Goal: Obtain resource: Download file/media

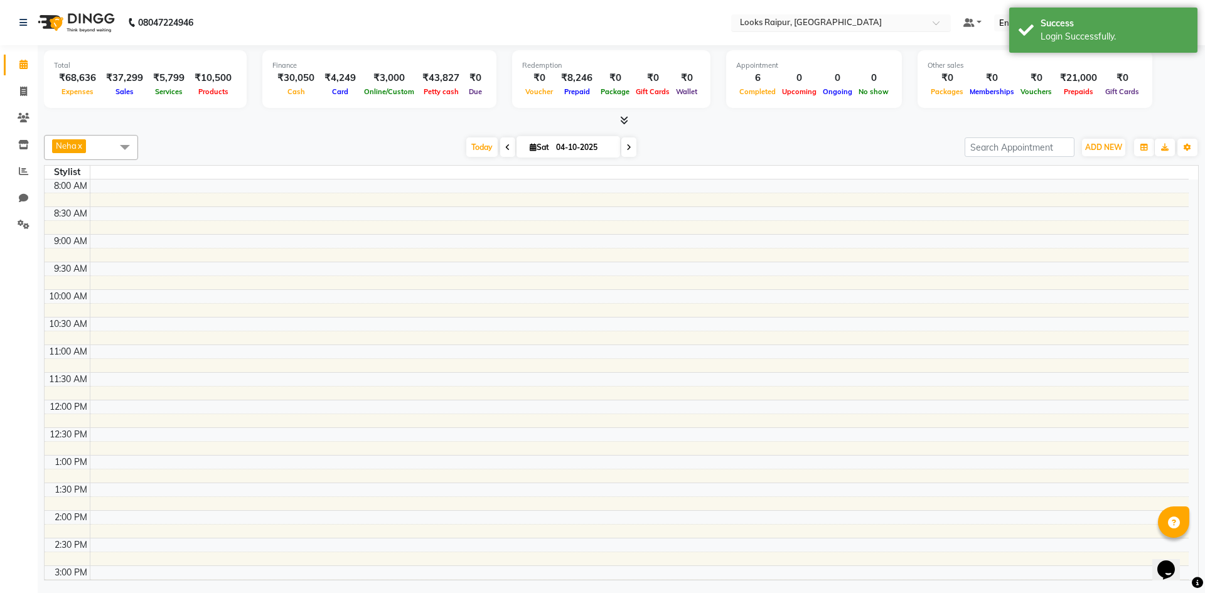
click at [835, 19] on input "text" at bounding box center [828, 24] width 182 height 13
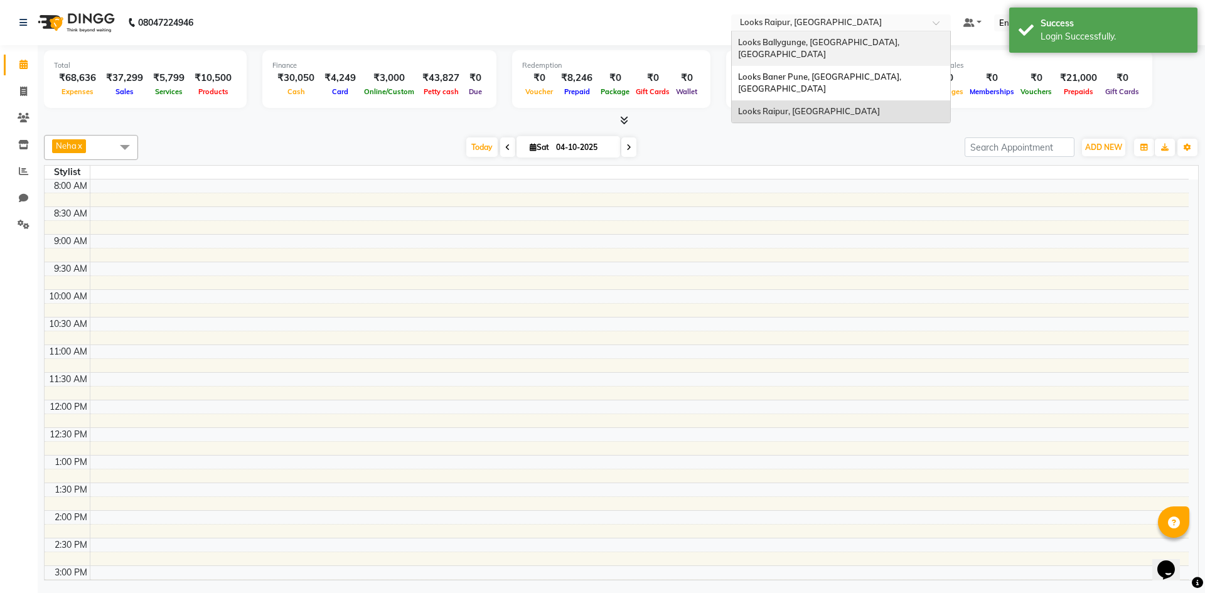
click at [830, 46] on span "Looks Ballygunge, [GEOGRAPHIC_DATA], [GEOGRAPHIC_DATA]" at bounding box center [819, 48] width 163 height 23
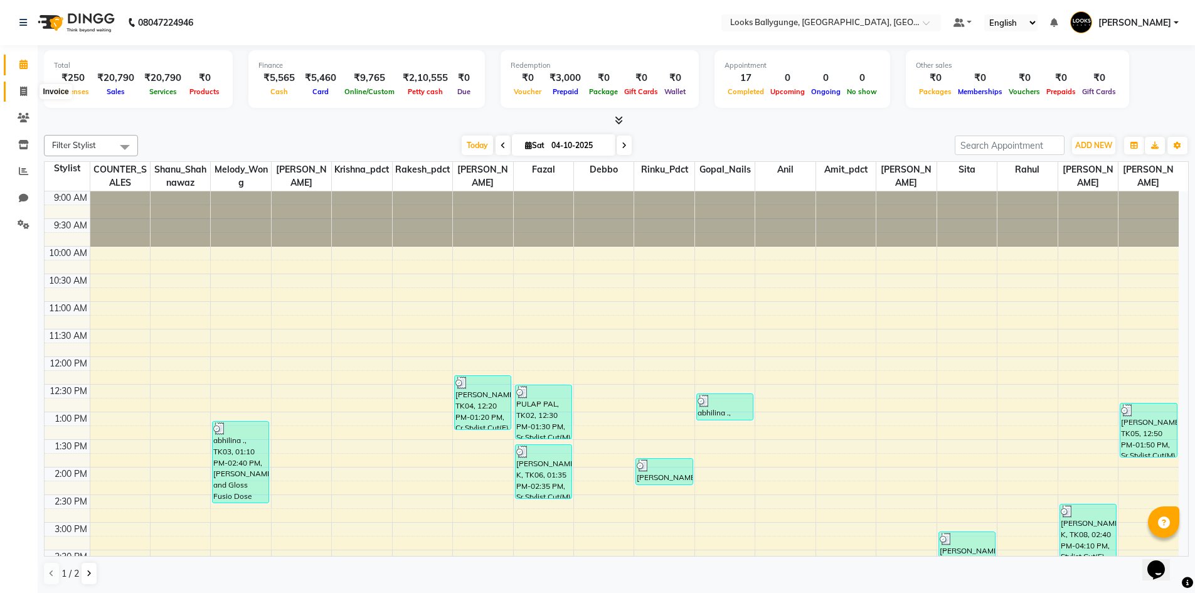
click at [20, 90] on icon at bounding box center [23, 91] width 7 height 9
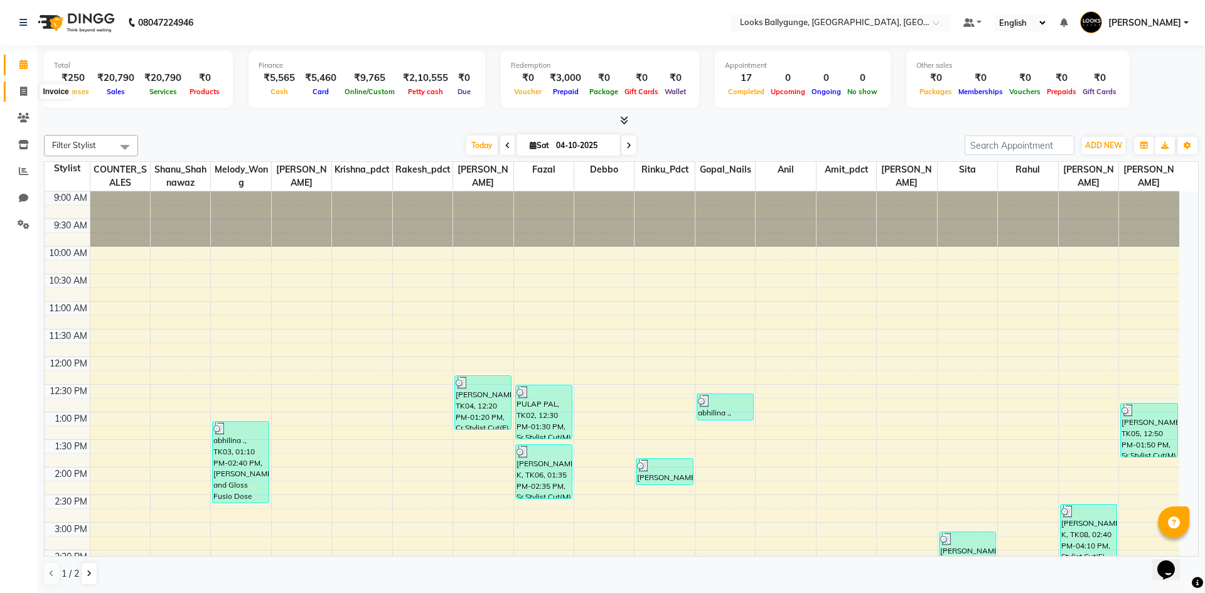
select select "service"
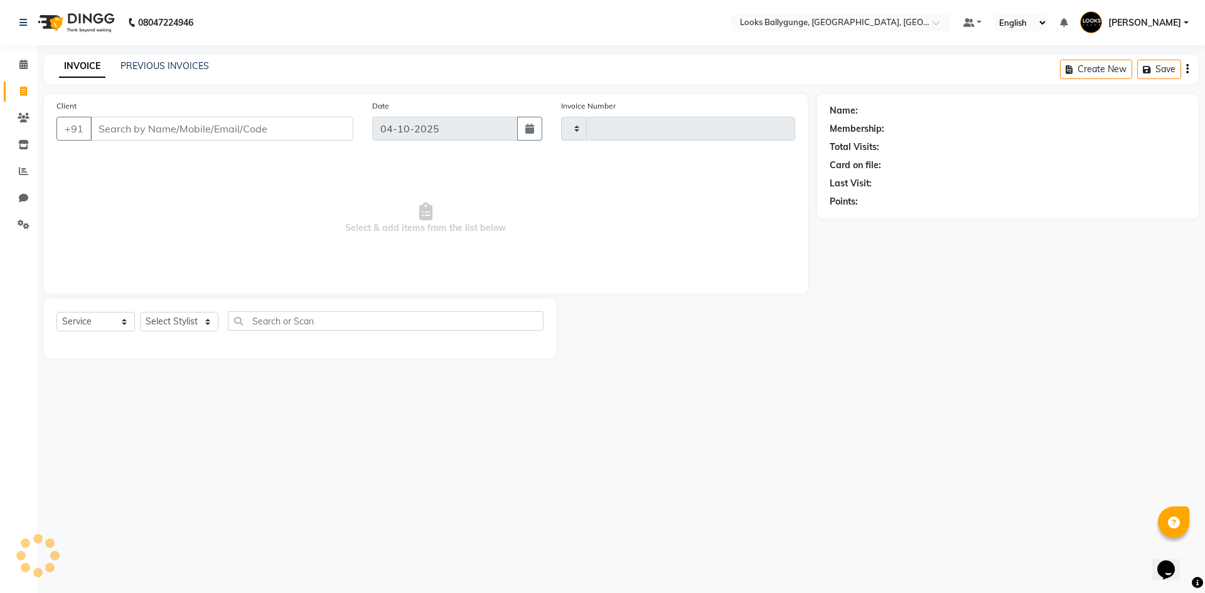
type input "4346"
select select "6477"
click at [22, 61] on icon at bounding box center [23, 64] width 8 height 9
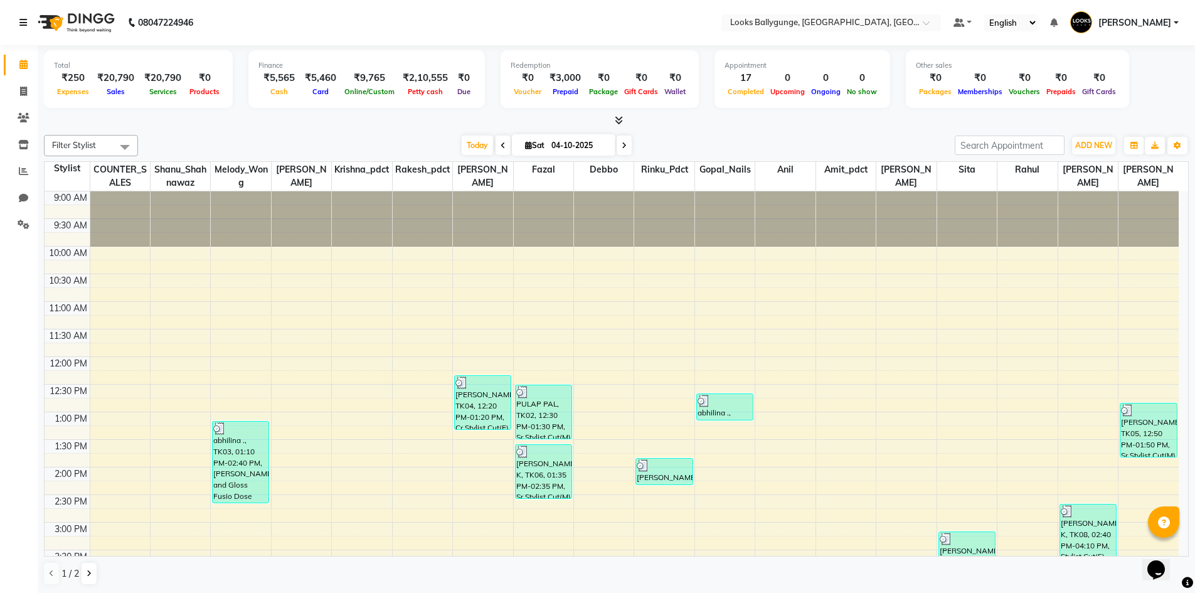
click at [23, 24] on icon at bounding box center [23, 22] width 8 height 9
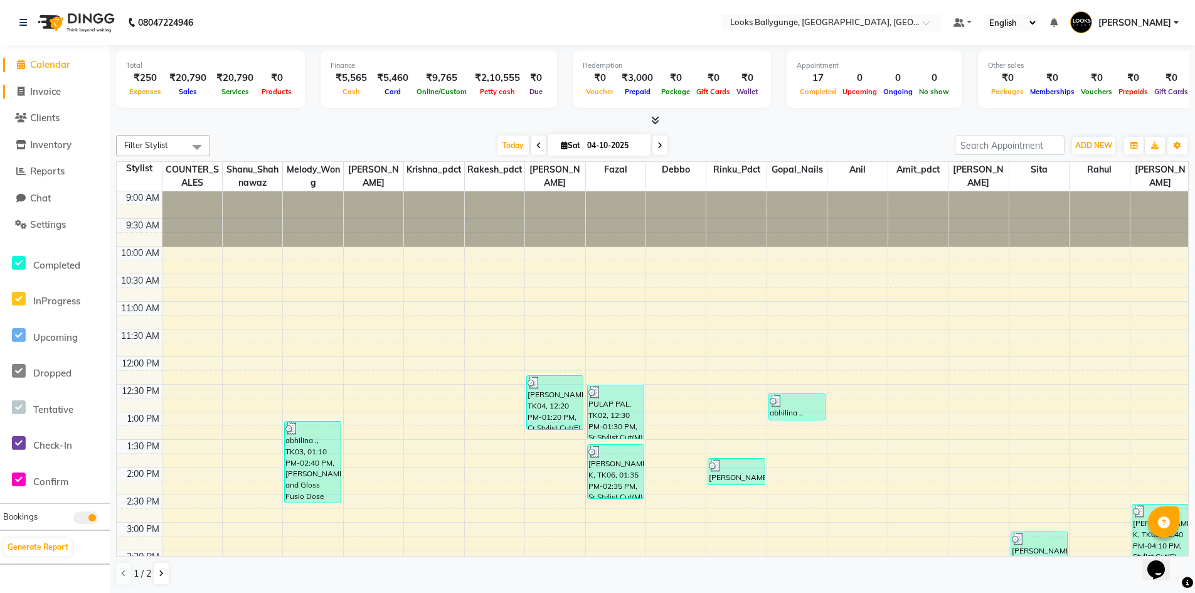
click at [43, 88] on span "Invoice" at bounding box center [45, 91] width 31 height 12
select select "service"
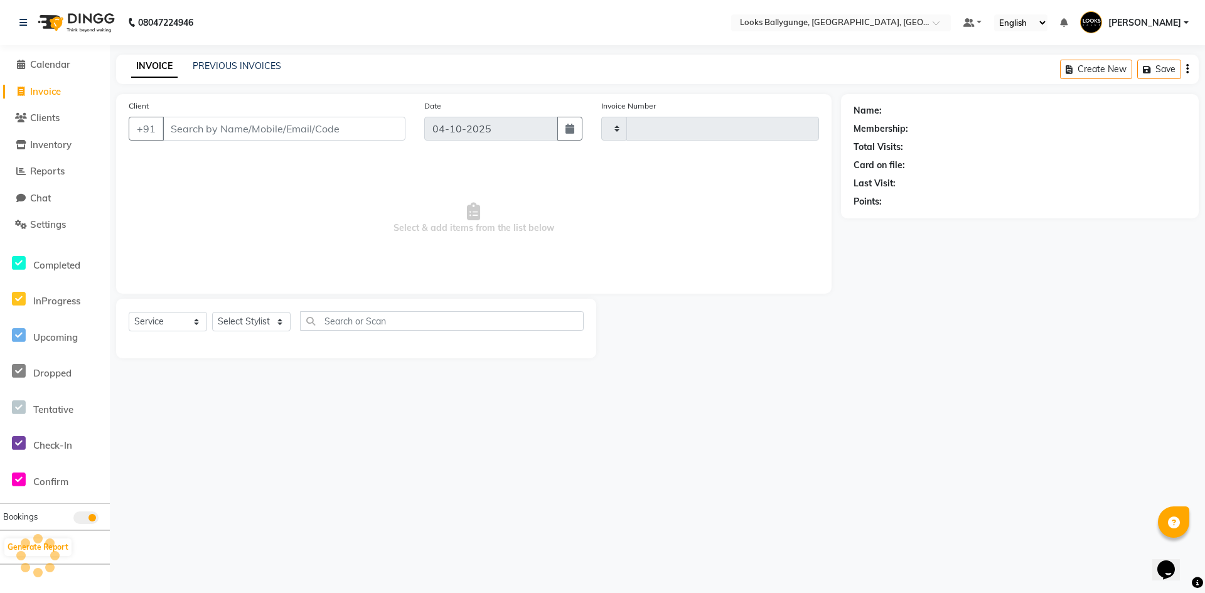
type input "4346"
select select "6477"
click at [45, 168] on span "Reports" at bounding box center [47, 171] width 35 height 12
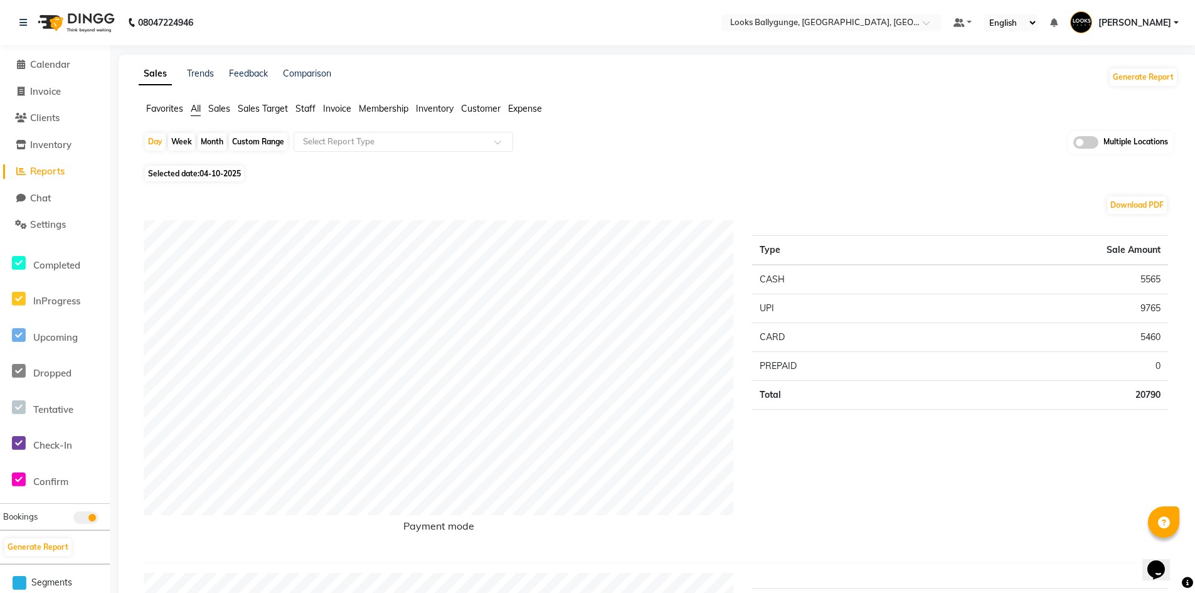
click at [304, 109] on span "Staff" at bounding box center [306, 108] width 20 height 11
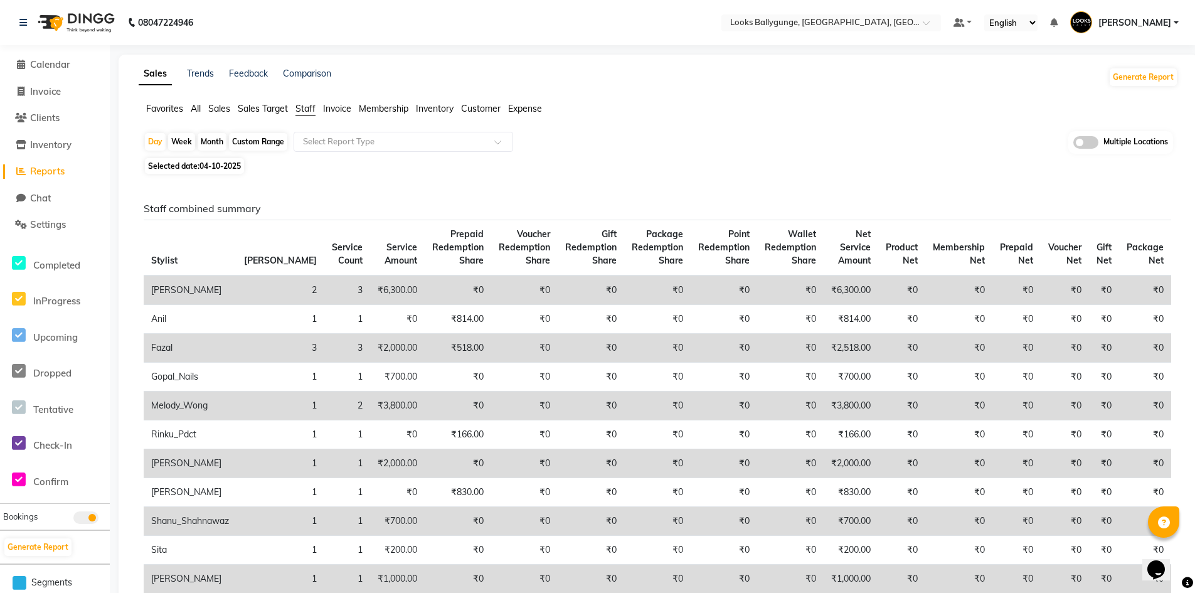
click at [205, 142] on div "Month" at bounding box center [212, 142] width 29 height 18
select select "10"
select select "2025"
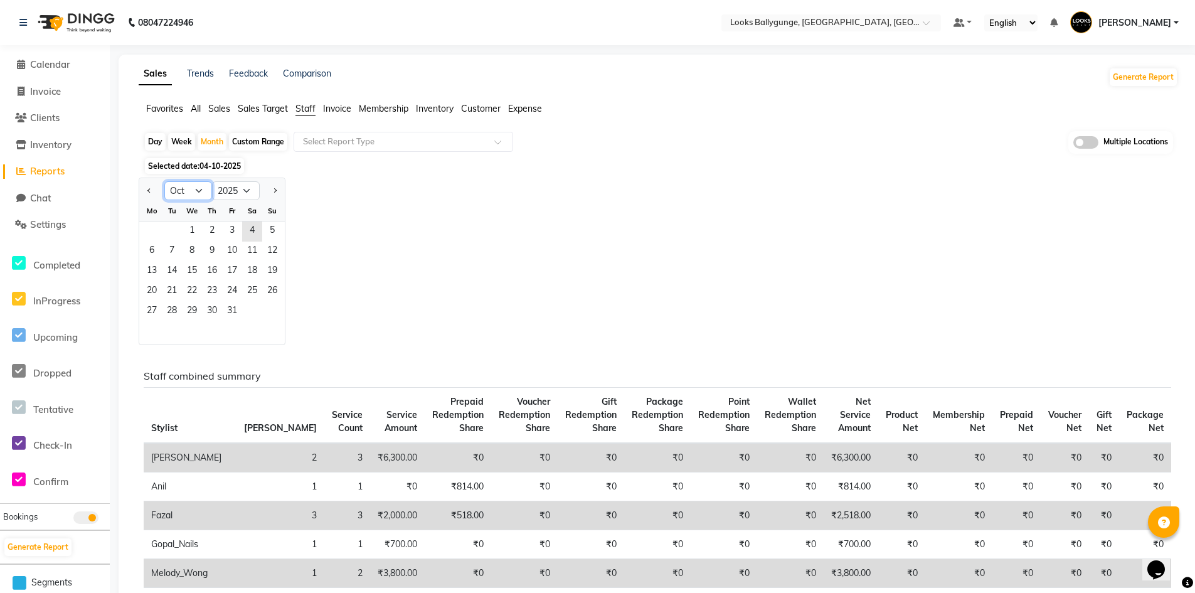
click at [179, 189] on select "Jan Feb Mar Apr May Jun Jul Aug Sep Oct Nov Dec" at bounding box center [188, 190] width 48 height 19
select select "9"
click at [164, 181] on select "Jan Feb Mar Apr May Jun Jul Aug Sep Oct Nov Dec" at bounding box center [188, 190] width 48 height 19
click at [151, 230] on span "1" at bounding box center [152, 231] width 20 height 20
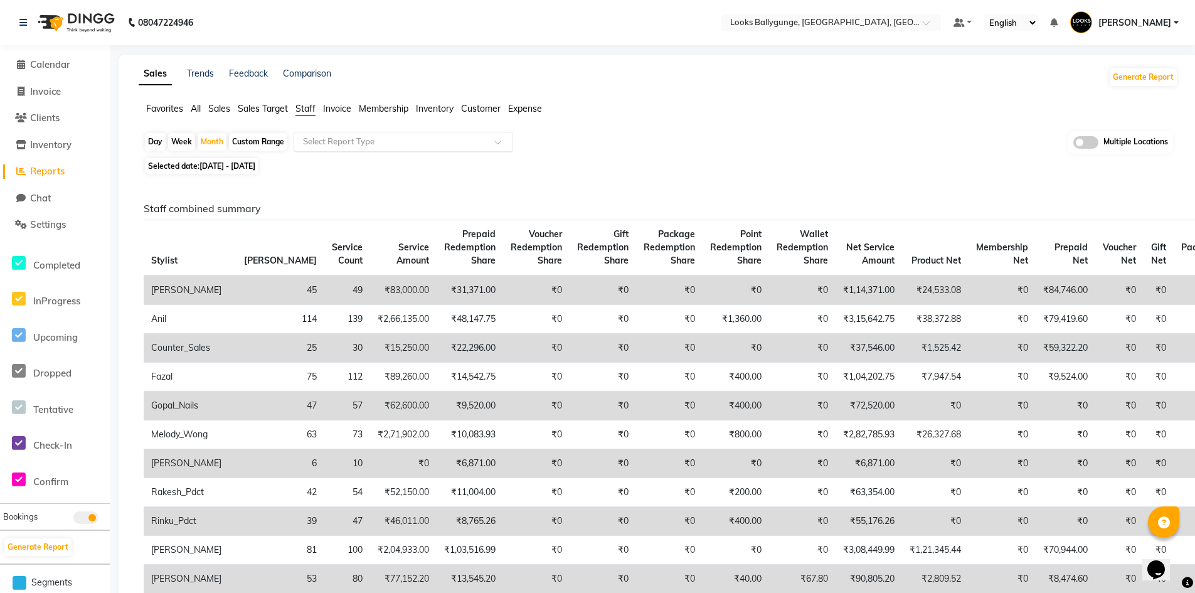
click at [388, 141] on input "text" at bounding box center [391, 142] width 181 height 13
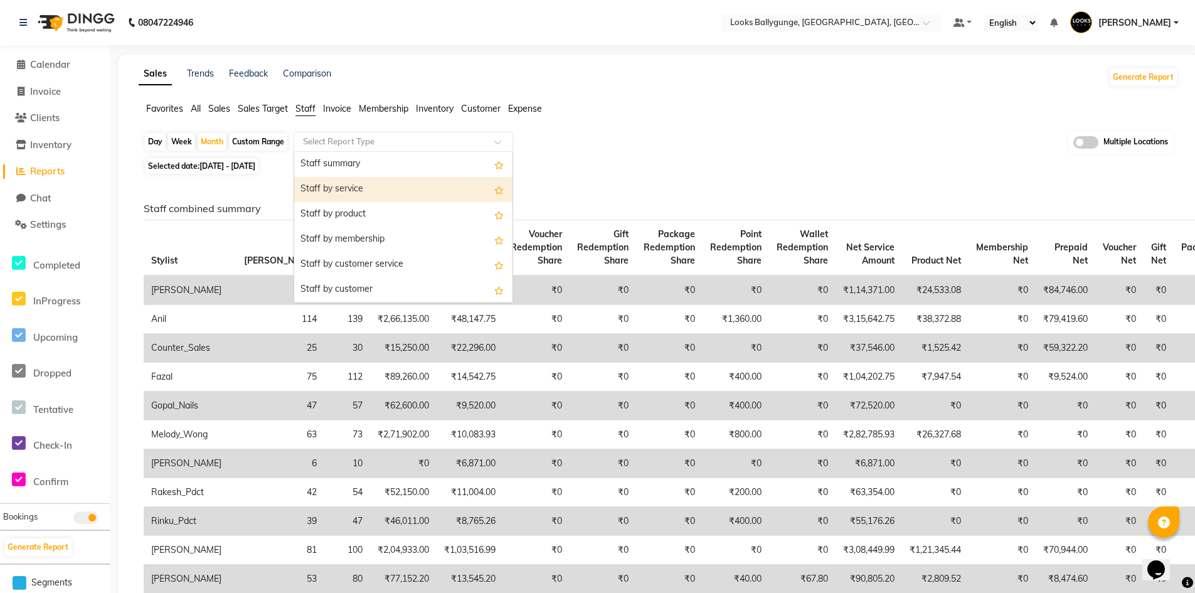
click at [349, 184] on div "Staff by service" at bounding box center [403, 189] width 218 height 25
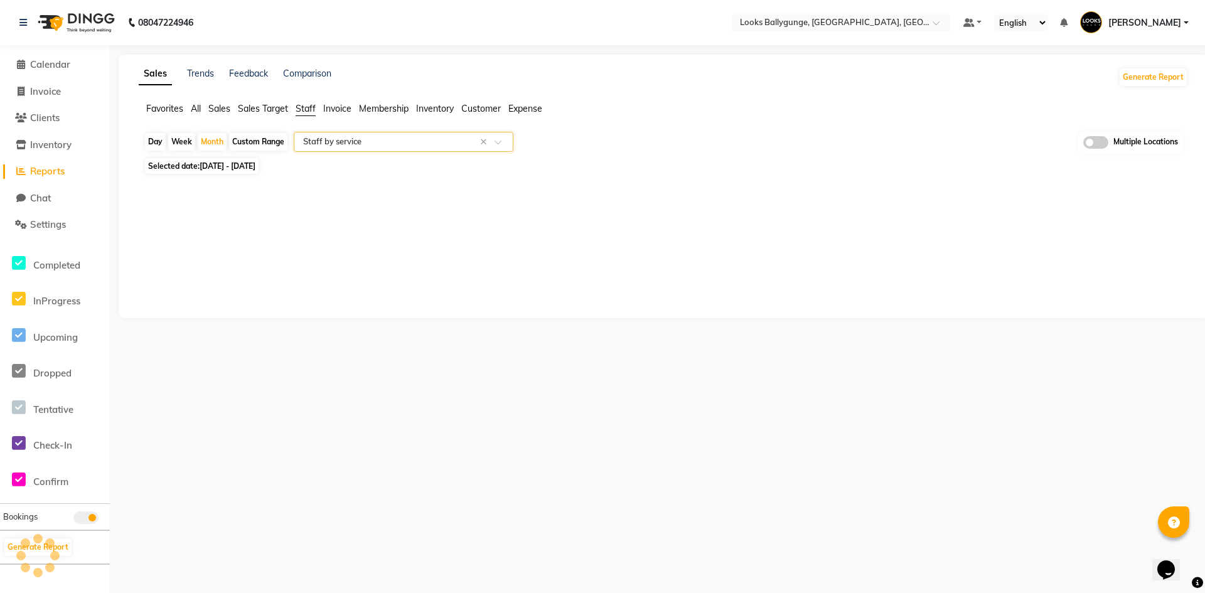
select select "full_report"
select select "pdf"
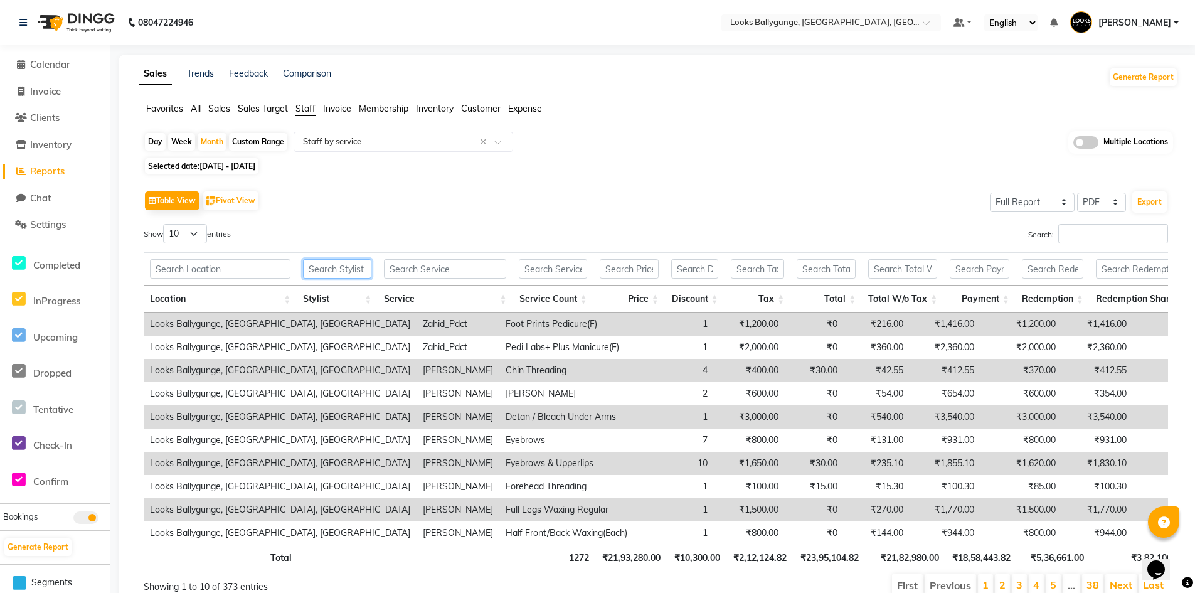
click at [325, 269] on input "text" at bounding box center [337, 268] width 68 height 19
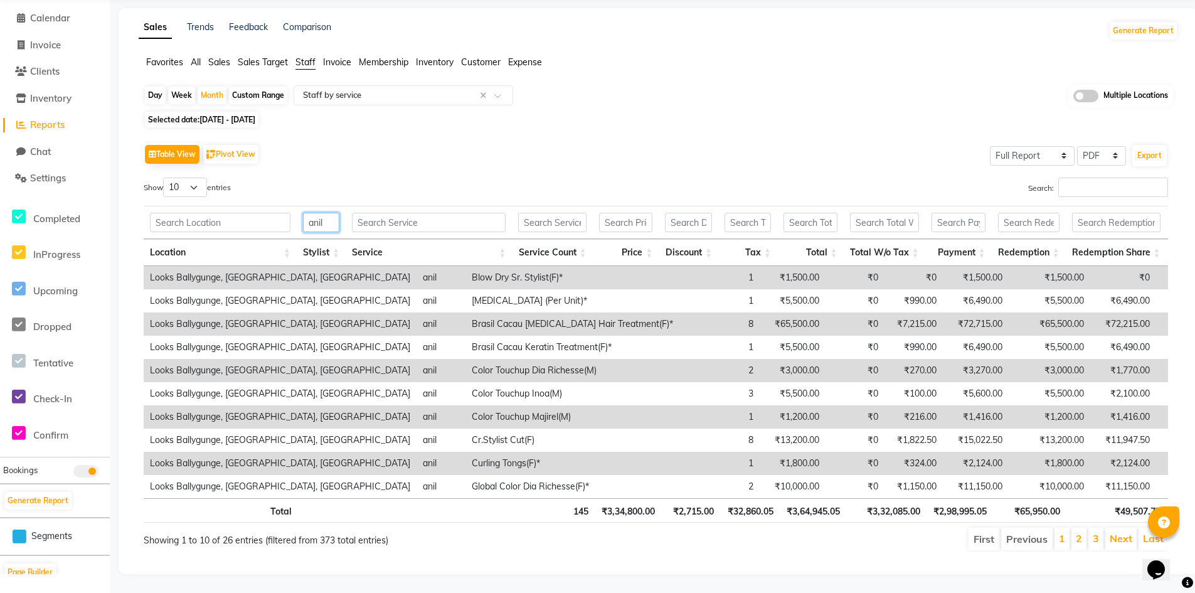
scroll to position [65, 0]
type input "anil"
click at [200, 178] on select "10 25 50 100" at bounding box center [185, 187] width 44 height 19
select select "100"
click at [165, 178] on select "10 25 50 100" at bounding box center [185, 187] width 44 height 19
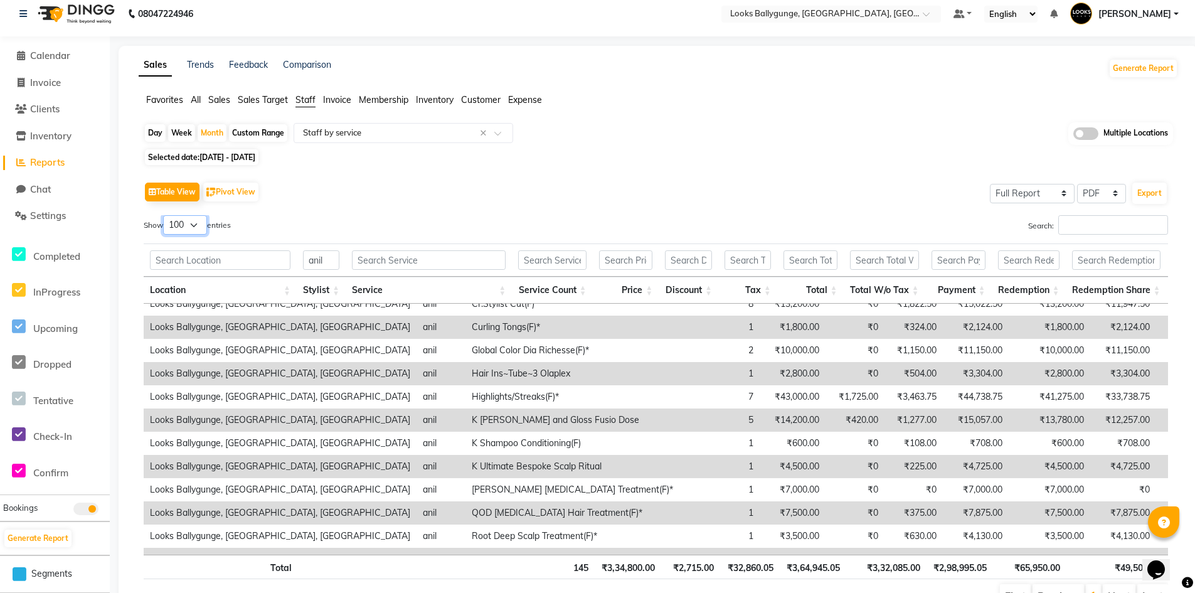
scroll to position [0, 0]
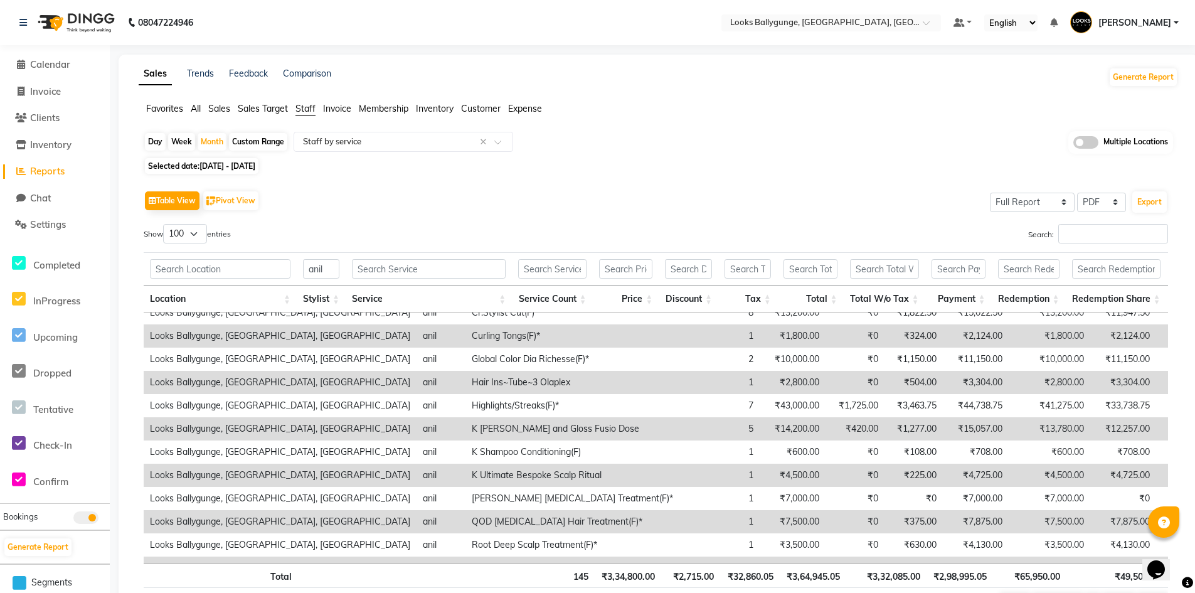
click at [220, 106] on span "Sales" at bounding box center [219, 108] width 22 height 11
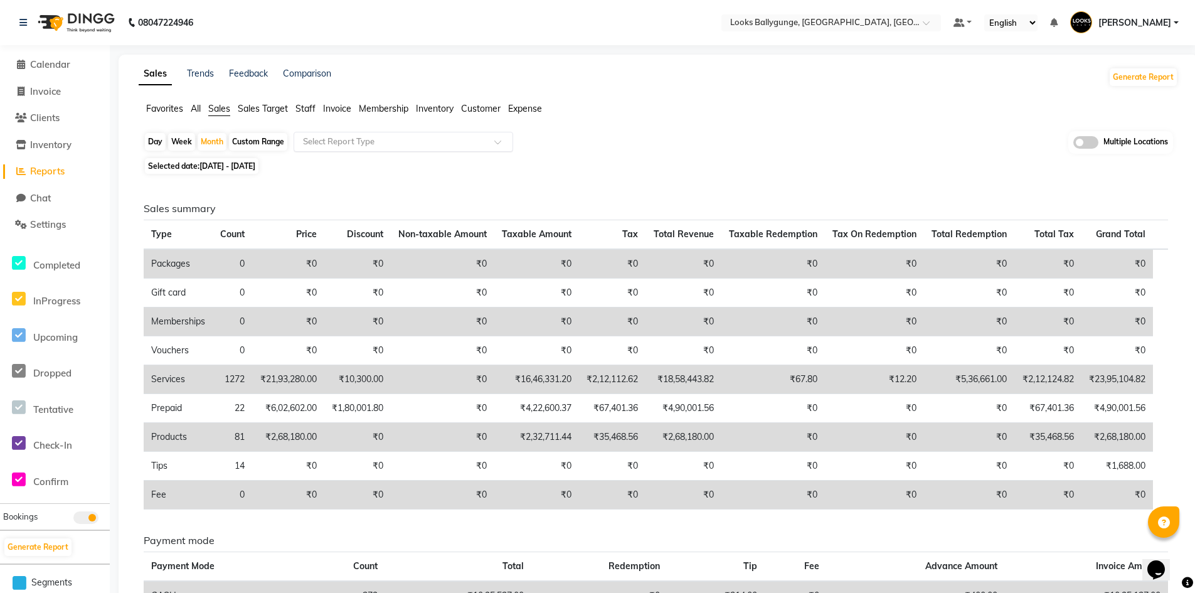
click at [373, 132] on div "Select Report Type" at bounding box center [404, 142] width 220 height 20
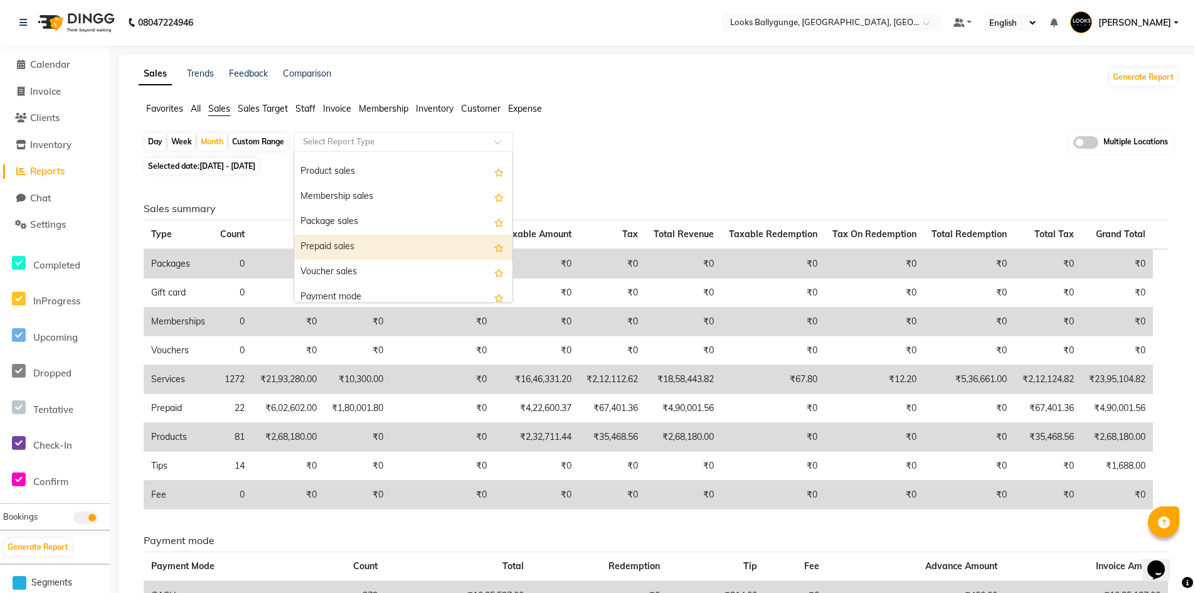
scroll to position [63, 0]
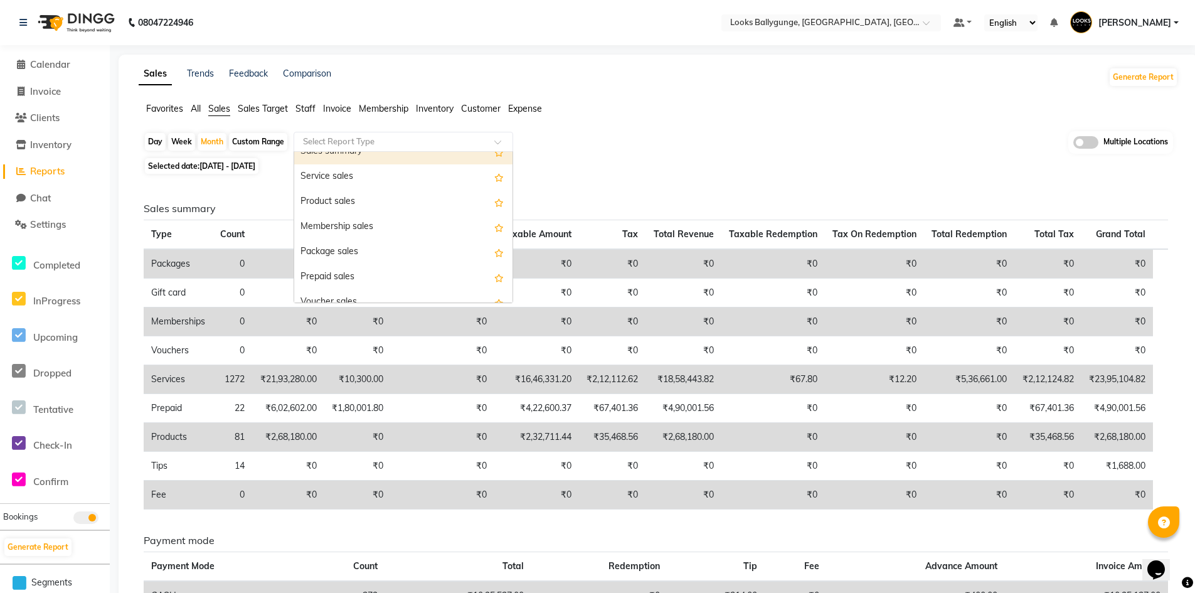
click at [308, 107] on span "Staff" at bounding box center [306, 108] width 20 height 11
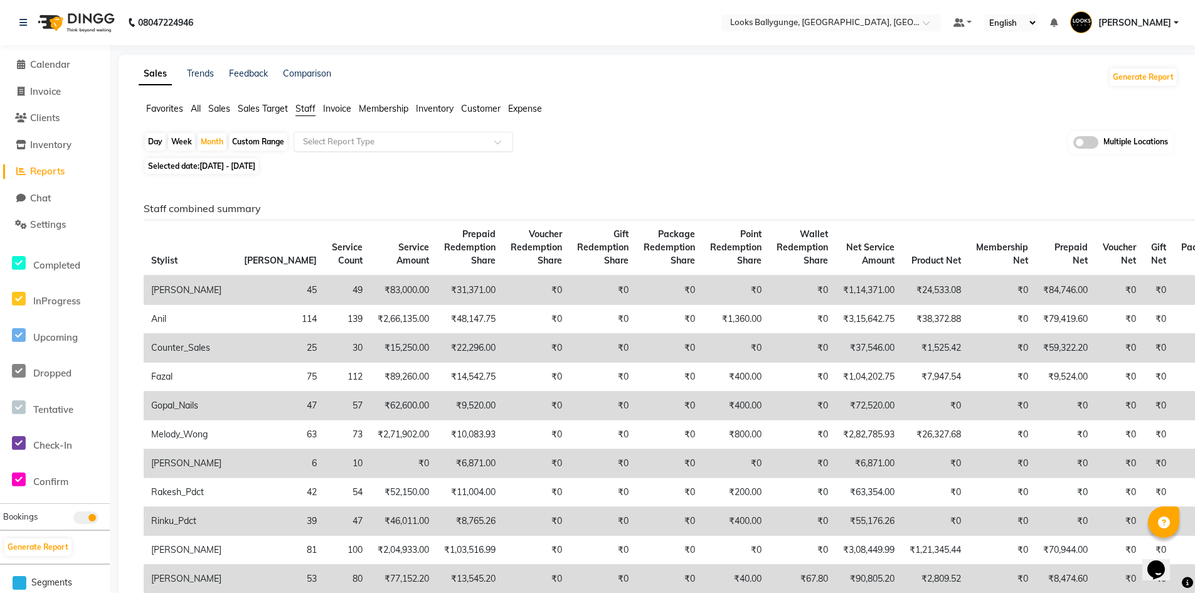
click at [343, 142] on input "text" at bounding box center [391, 142] width 181 height 13
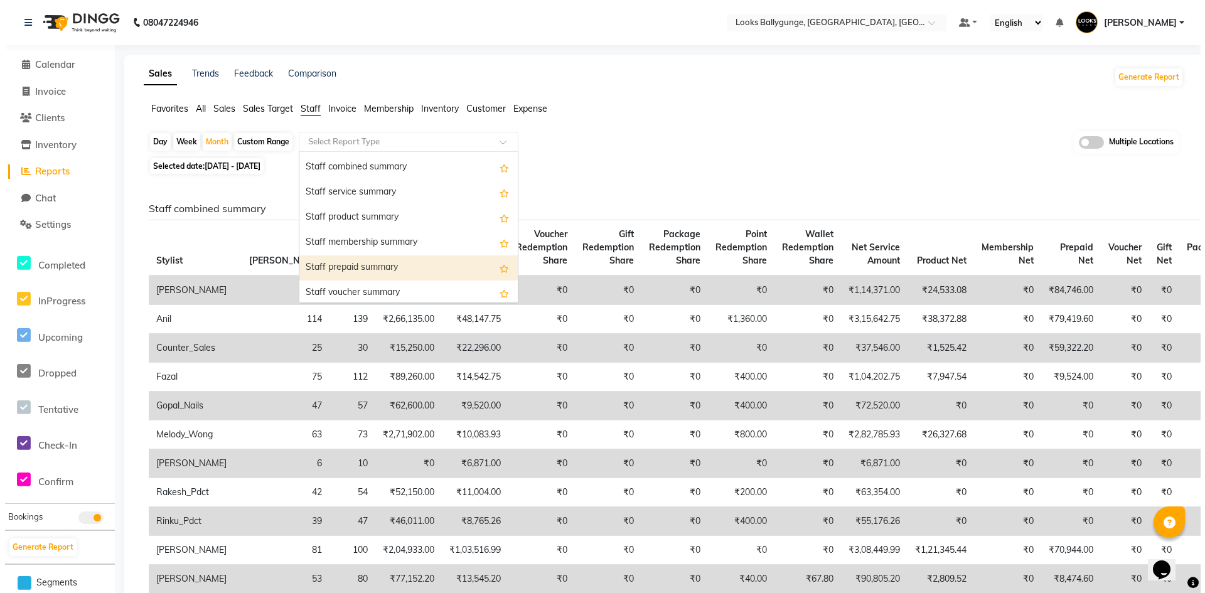
scroll to position [251, 0]
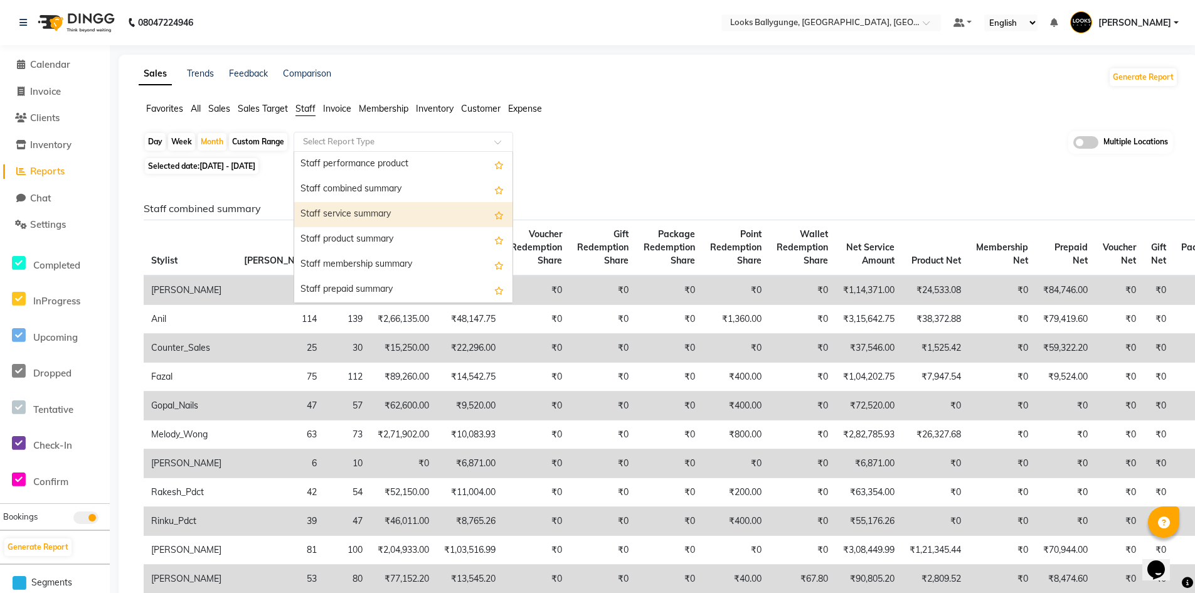
click at [334, 211] on div "Staff service summary" at bounding box center [403, 214] width 218 height 25
select select "full_report"
select select "pdf"
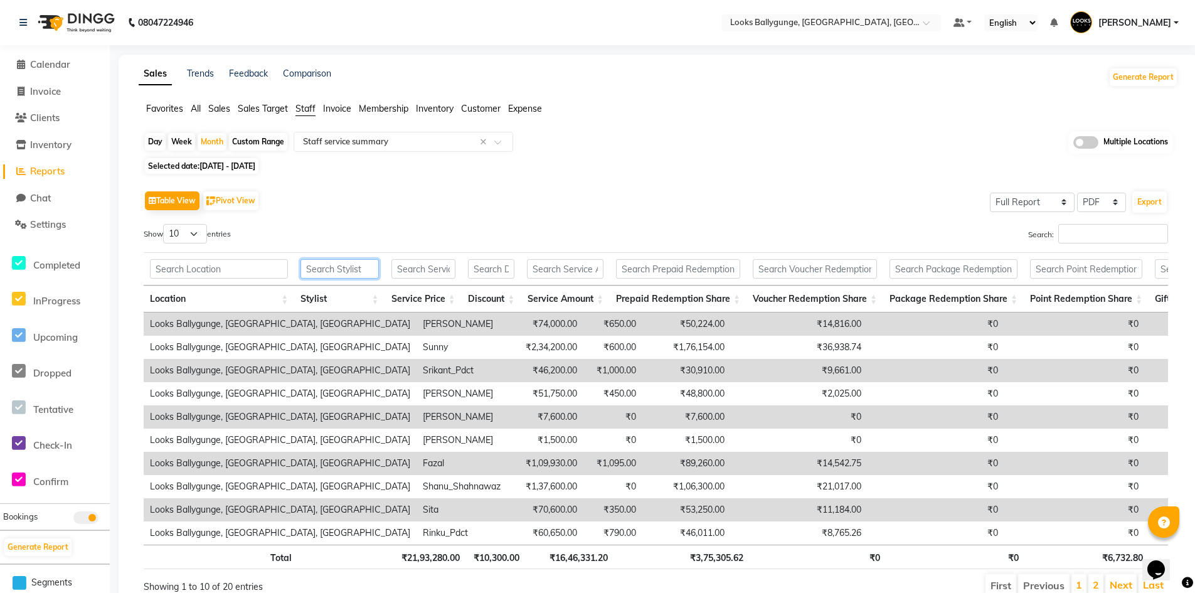
click at [355, 269] on input "text" at bounding box center [340, 268] width 78 height 19
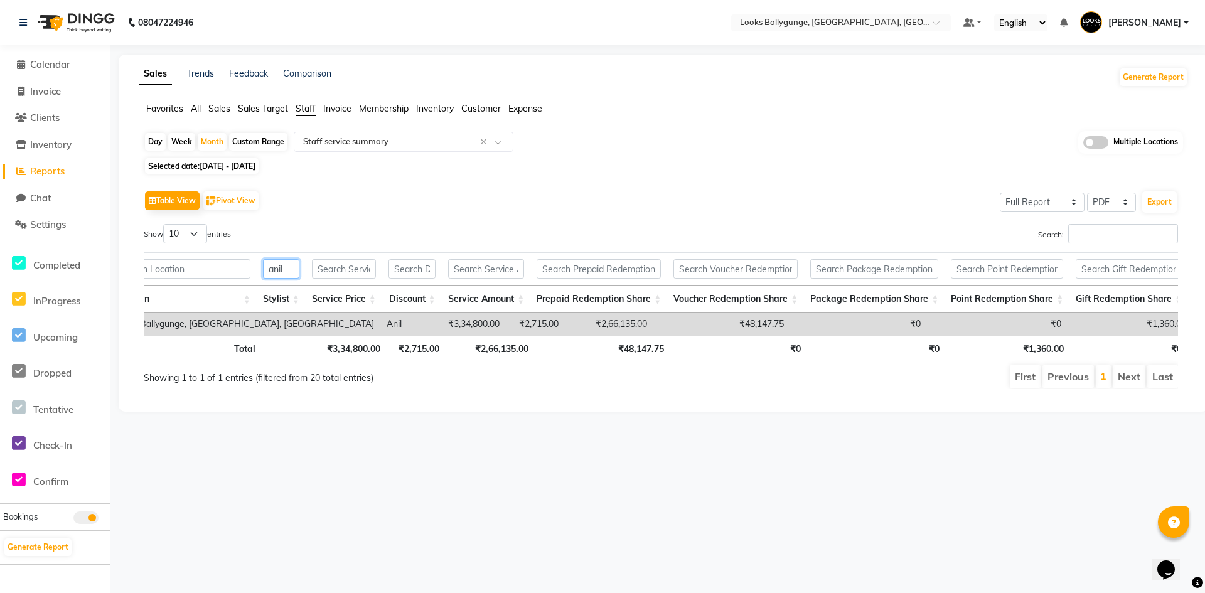
scroll to position [0, 33]
type input "anil"
click at [250, 164] on span "01-09-2025 - 30-09-2025" at bounding box center [228, 165] width 56 height 9
select select "9"
select select "2025"
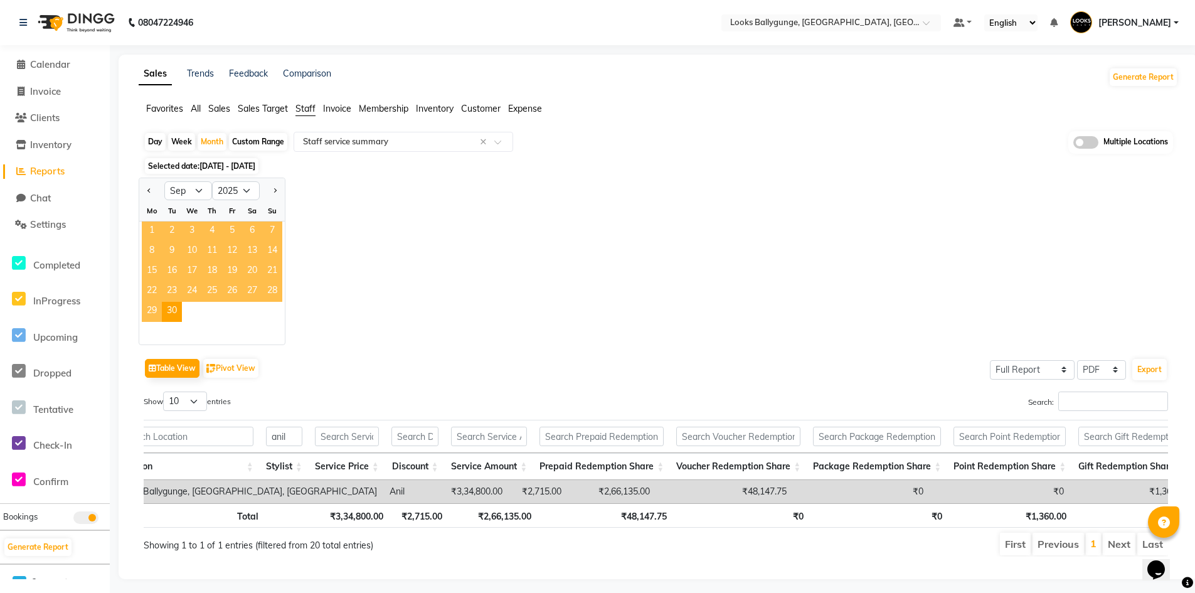
click at [148, 226] on span "1" at bounding box center [152, 231] width 20 height 20
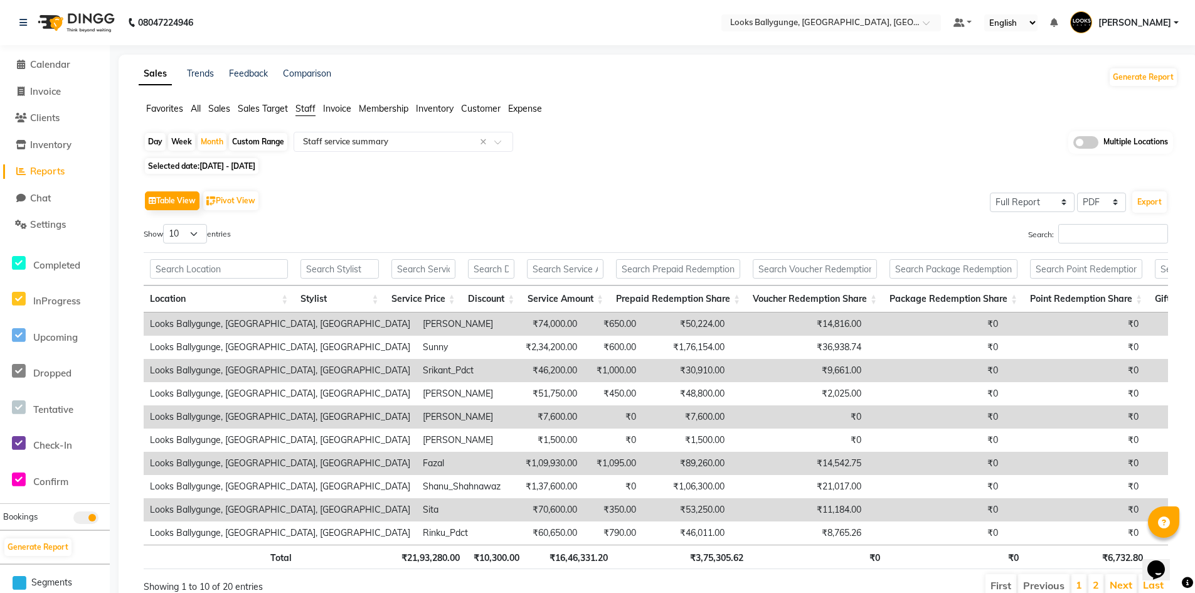
click at [255, 165] on span "01-09-2025 - 30-09-2025" at bounding box center [228, 165] width 56 height 9
select select "9"
select select "2025"
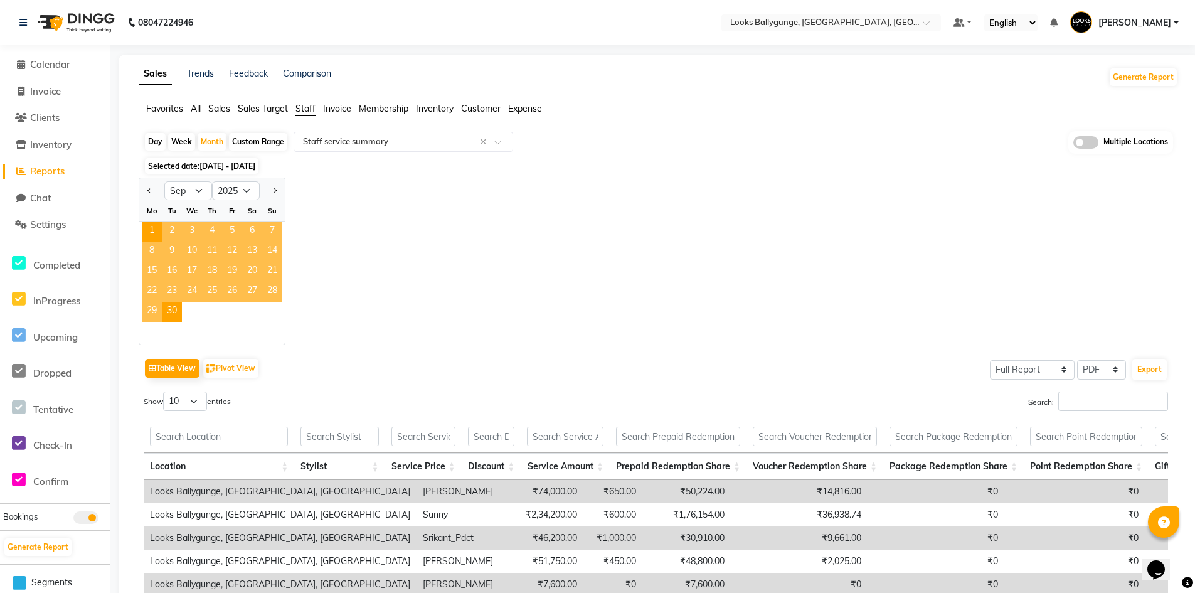
click at [264, 138] on div "Custom Range" at bounding box center [258, 142] width 58 height 18
select select "9"
select select "2025"
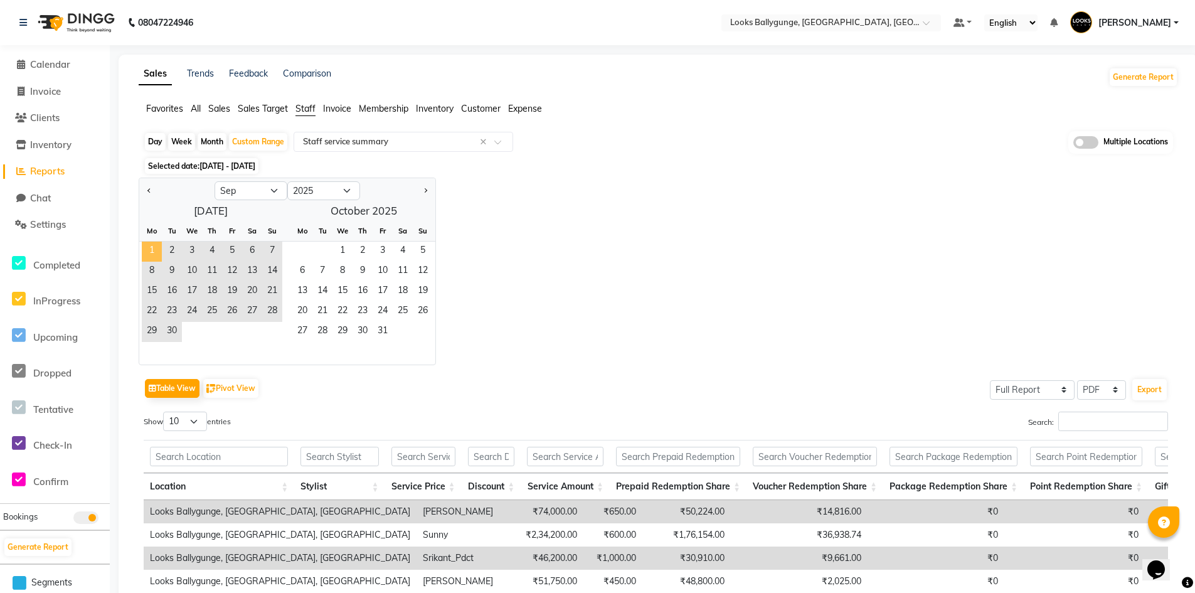
click at [149, 252] on span "1" at bounding box center [152, 252] width 20 height 20
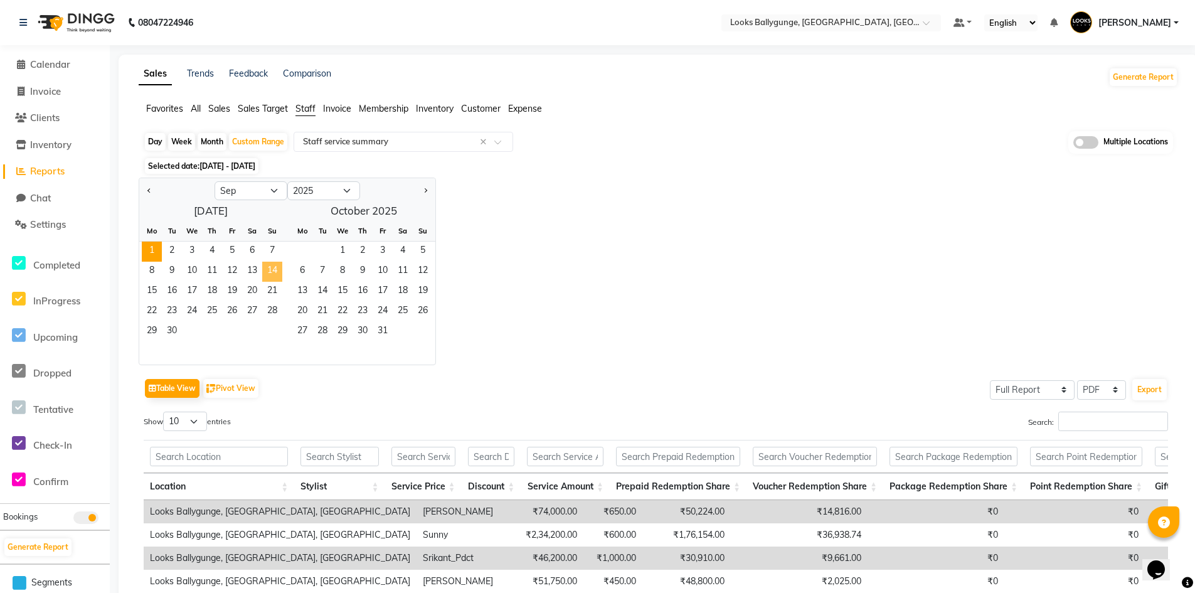
click at [276, 269] on span "14" at bounding box center [272, 272] width 20 height 20
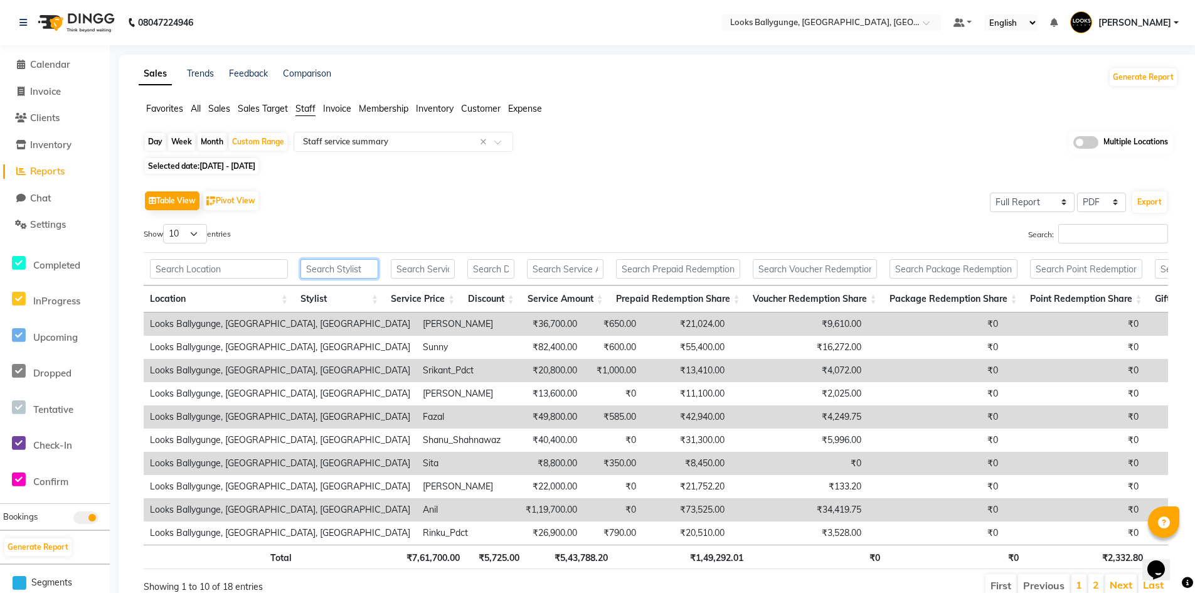
click at [359, 270] on input "text" at bounding box center [340, 268] width 78 height 19
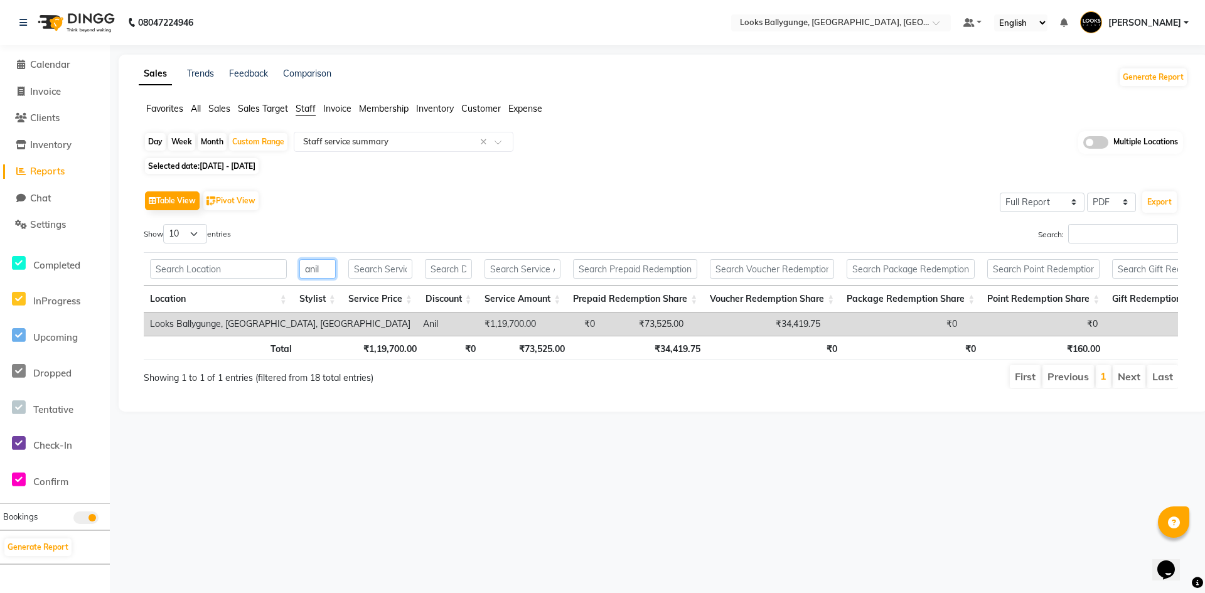
type input "anil"
click at [196, 230] on select "10 25 50 100" at bounding box center [185, 233] width 44 height 19
select select "100"
click at [165, 224] on select "10 25 50 100" at bounding box center [185, 233] width 44 height 19
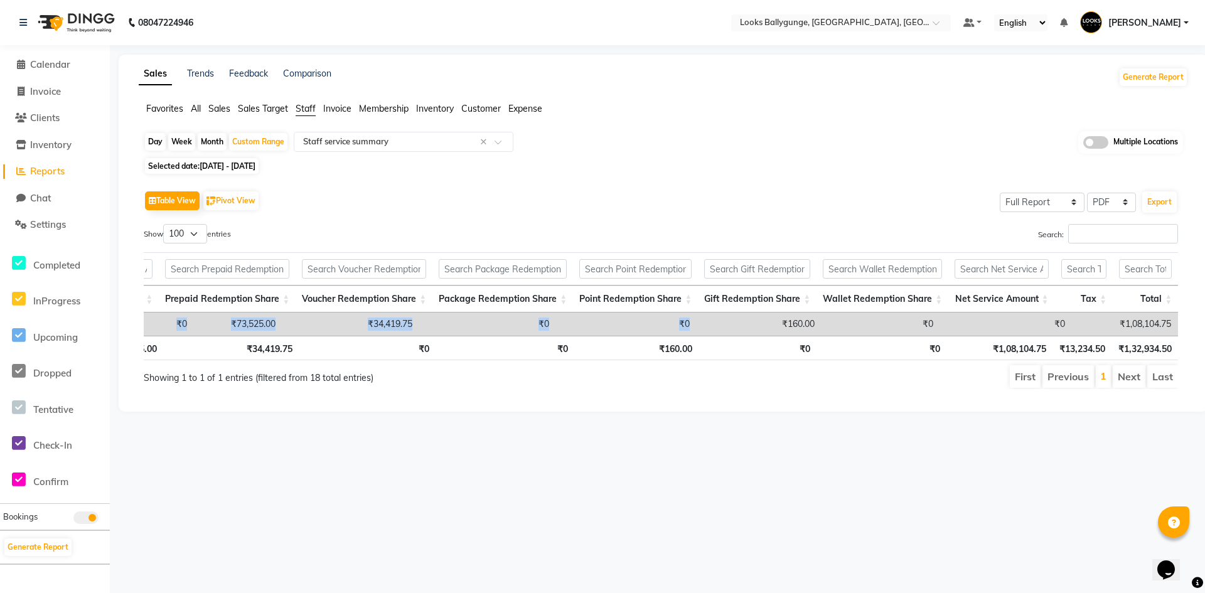
drag, startPoint x: 578, startPoint y: 335, endPoint x: 340, endPoint y: 338, distance: 237.8
click at [340, 336] on div "Location Stylist Service Price Discount Service Amount Prepaid Redemption Share…" at bounding box center [661, 323] width 1034 height 23
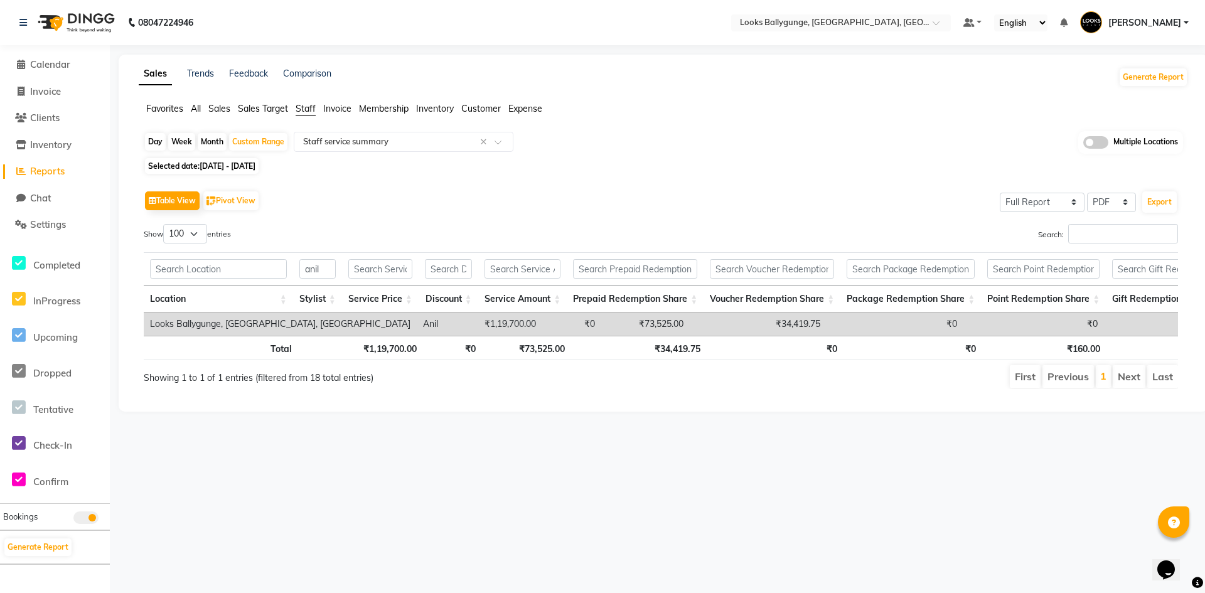
click at [529, 537] on div "08047224946 Select Location × Looks Ballygunge, Kolkata, Kolkata Default Panel …" at bounding box center [602, 296] width 1205 height 593
click at [215, 161] on span "Selected date: 01-09-2025 - 14-09-2025" at bounding box center [202, 166] width 114 height 16
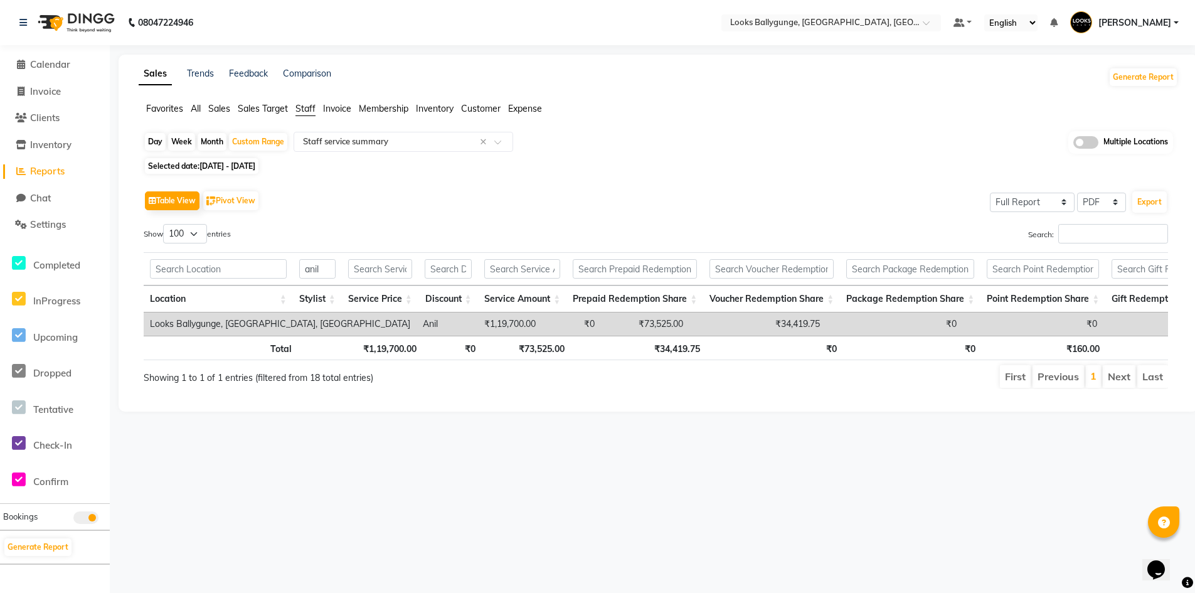
select select "9"
select select "2025"
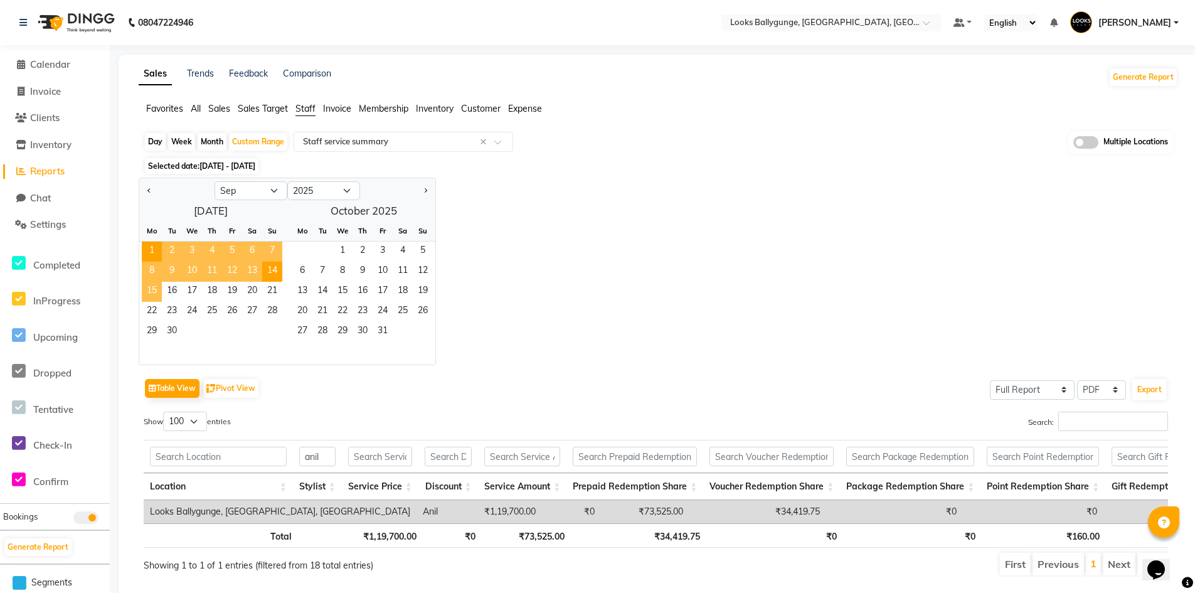
click at [154, 290] on span "15" at bounding box center [152, 292] width 20 height 20
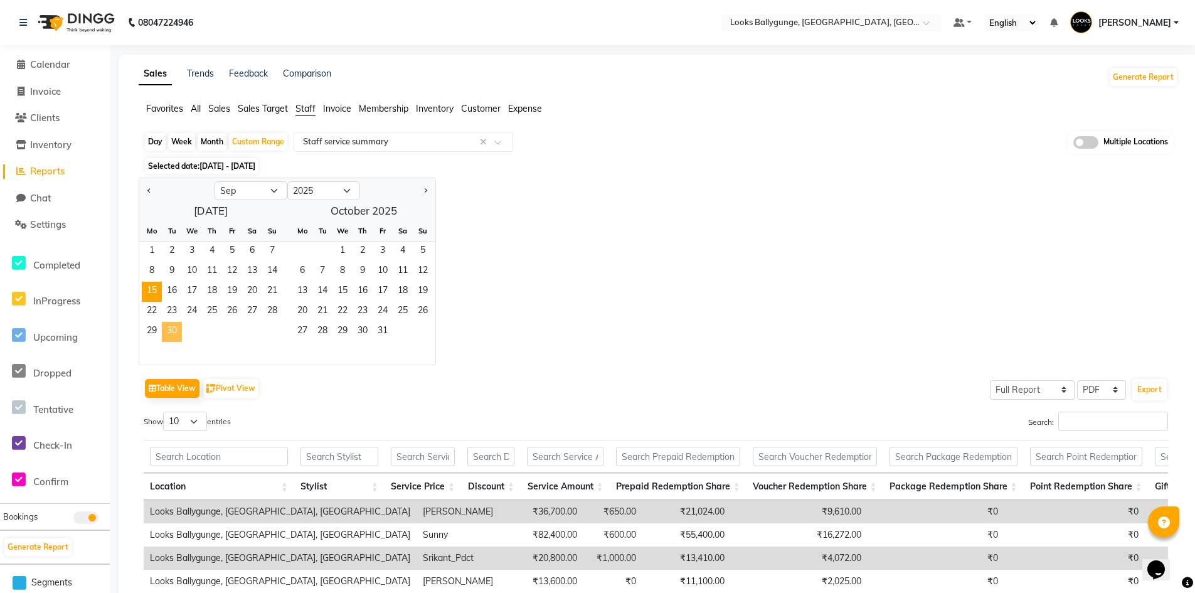
click at [173, 331] on span "30" at bounding box center [172, 332] width 20 height 20
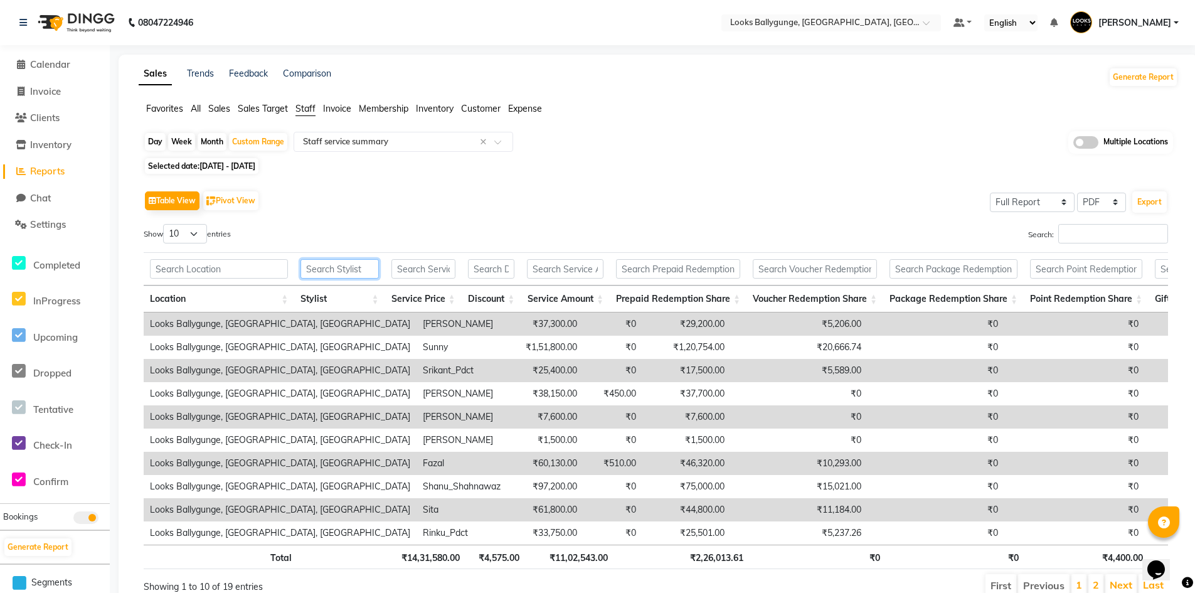
click at [359, 270] on input "text" at bounding box center [340, 268] width 78 height 19
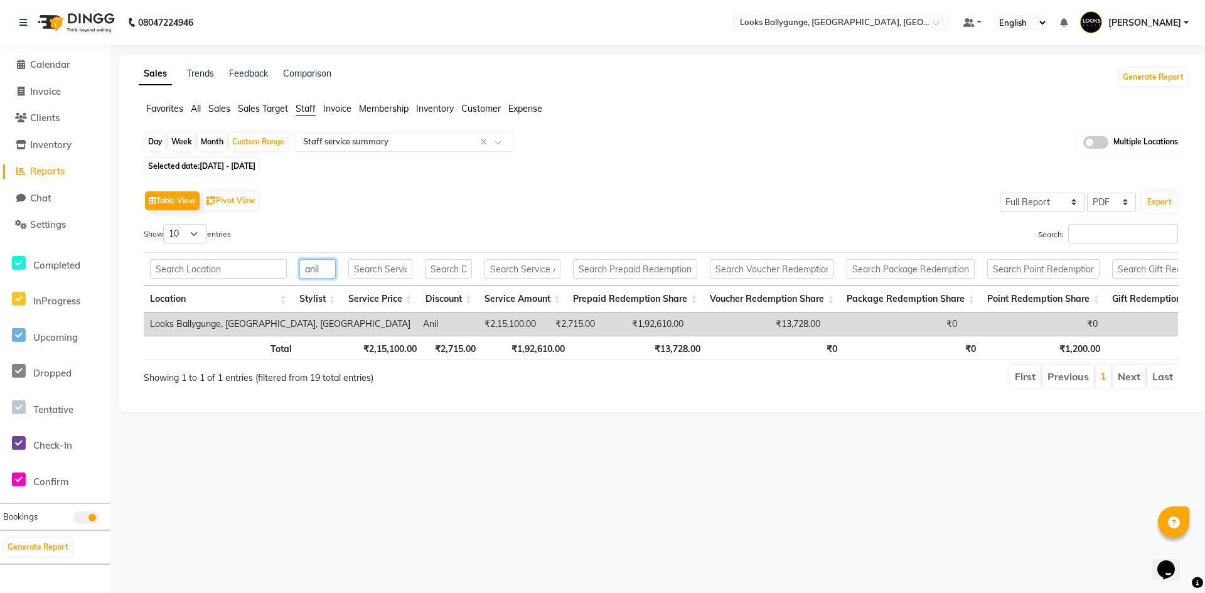
type input "anil"
click at [194, 235] on select "10 25 50 100" at bounding box center [185, 233] width 44 height 19
select select "100"
click at [165, 224] on select "10 25 50 100" at bounding box center [185, 233] width 44 height 19
click at [336, 271] on input "anil" at bounding box center [317, 268] width 36 height 19
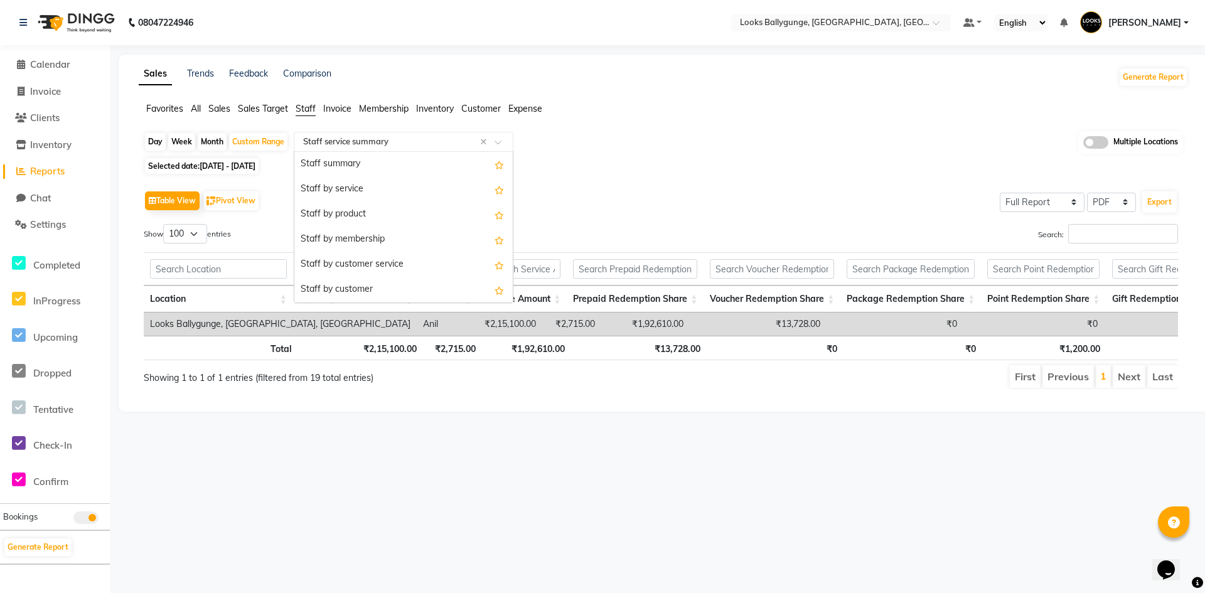
click at [368, 142] on input "text" at bounding box center [391, 142] width 181 height 13
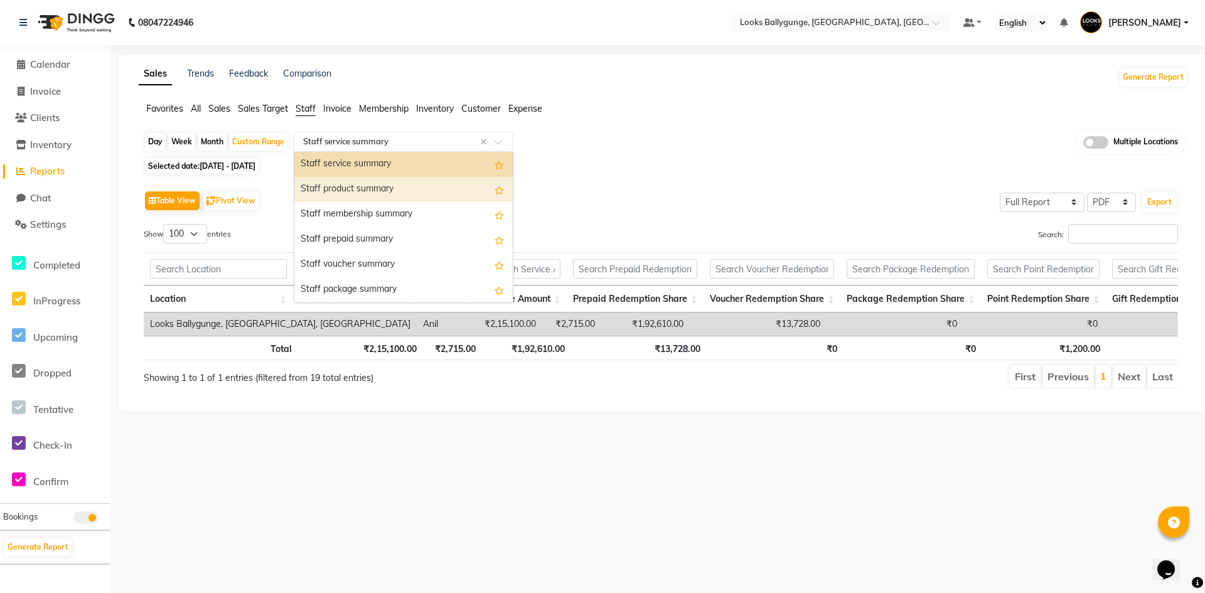
click at [355, 191] on div "Staff product summary" at bounding box center [403, 189] width 218 height 25
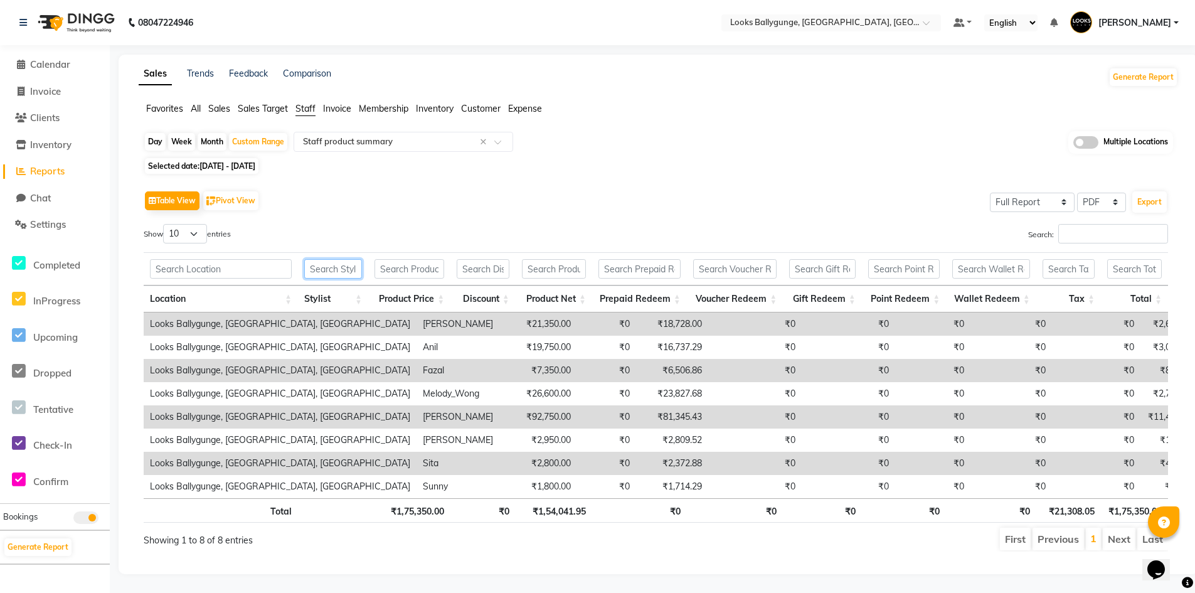
click at [348, 270] on input "text" at bounding box center [333, 268] width 58 height 19
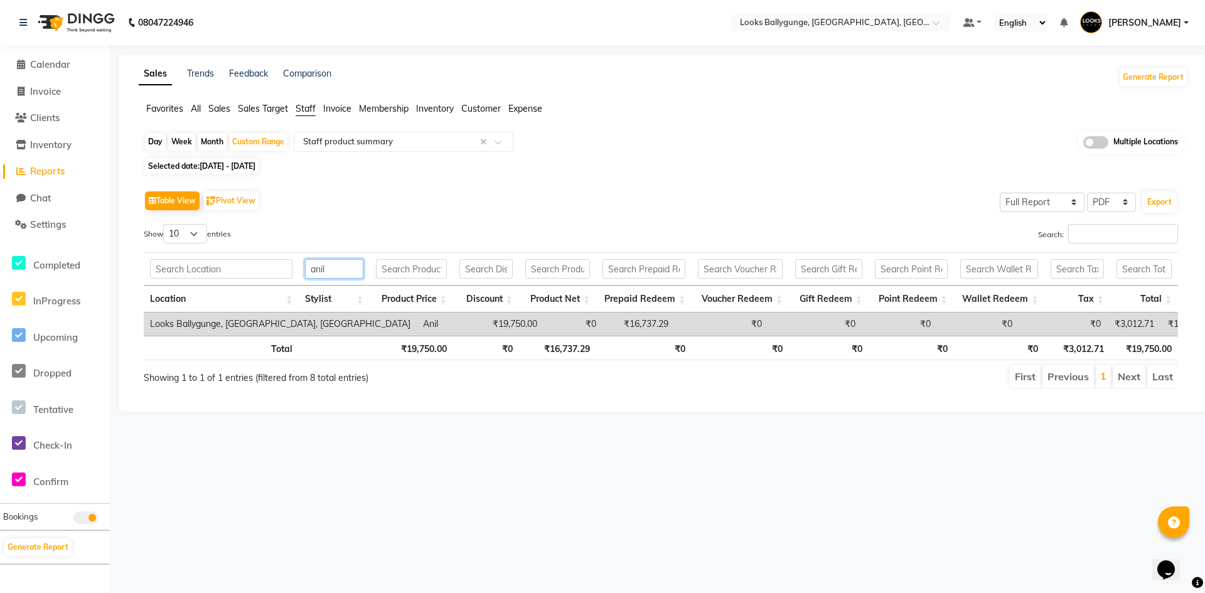
type input "anil"
click at [198, 240] on select "10 25 50 100" at bounding box center [185, 233] width 44 height 19
select select "100"
click at [165, 224] on select "10 25 50 100" at bounding box center [185, 233] width 44 height 19
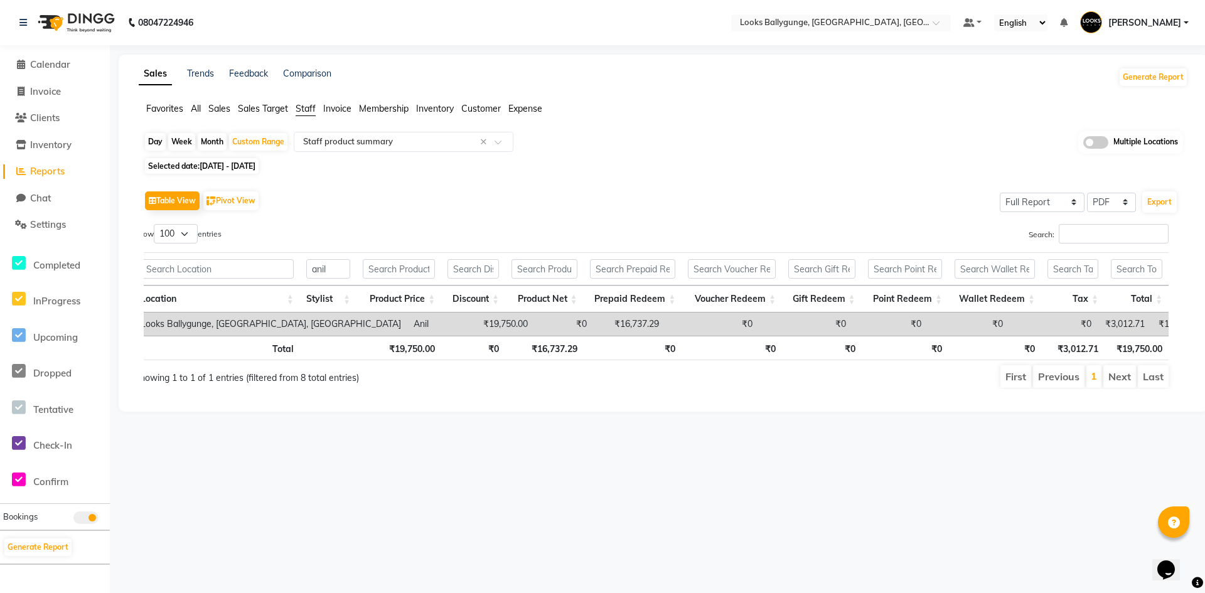
click at [211, 161] on span "Selected date: 15-09-2025 - 30-09-2025" at bounding box center [202, 166] width 114 height 16
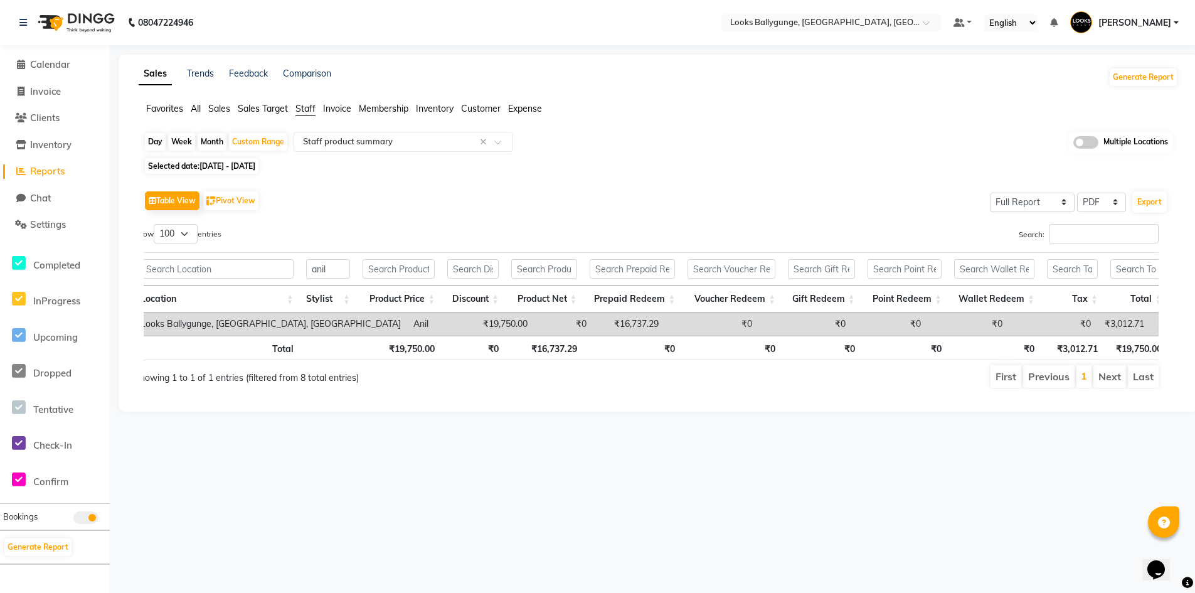
select select "9"
select select "2025"
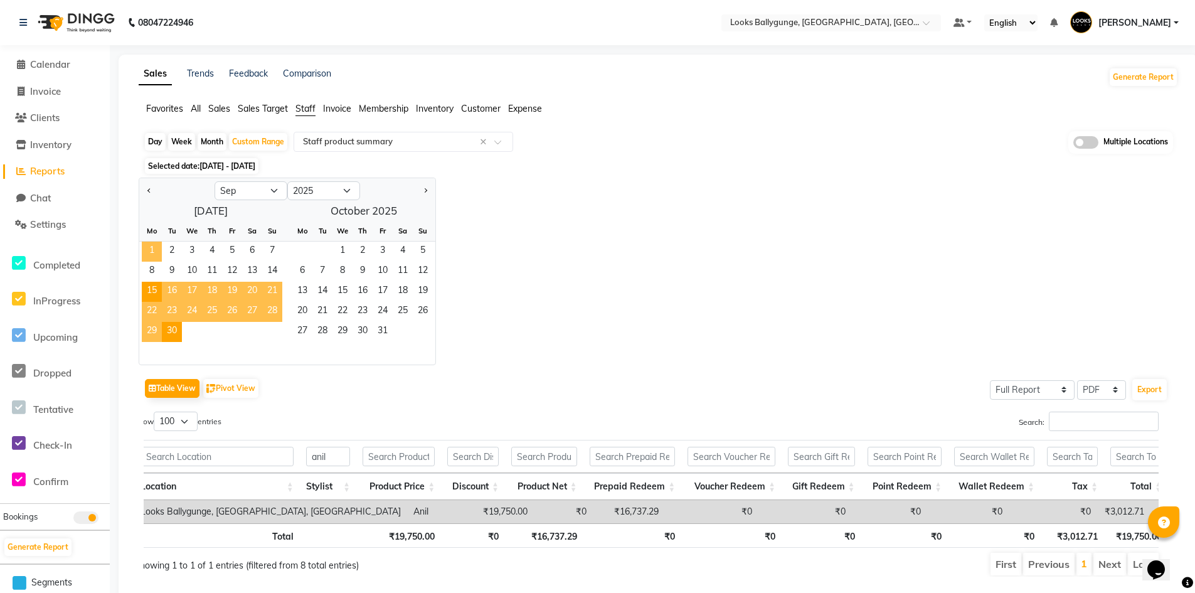
click at [151, 248] on span "1" at bounding box center [152, 252] width 20 height 20
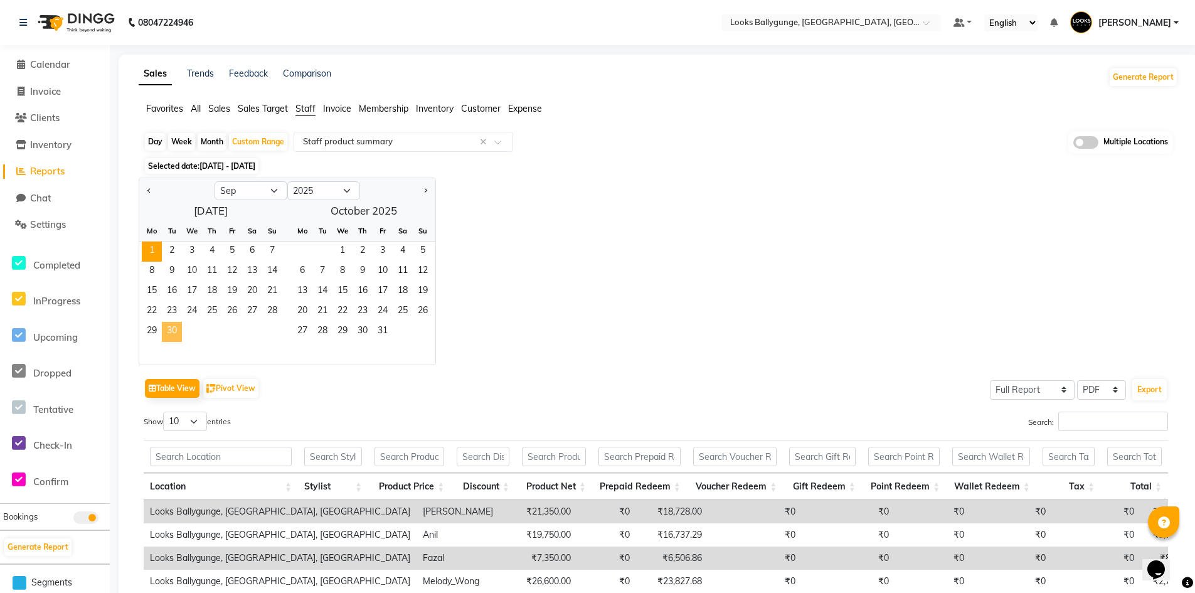
click at [169, 326] on span "30" at bounding box center [172, 332] width 20 height 20
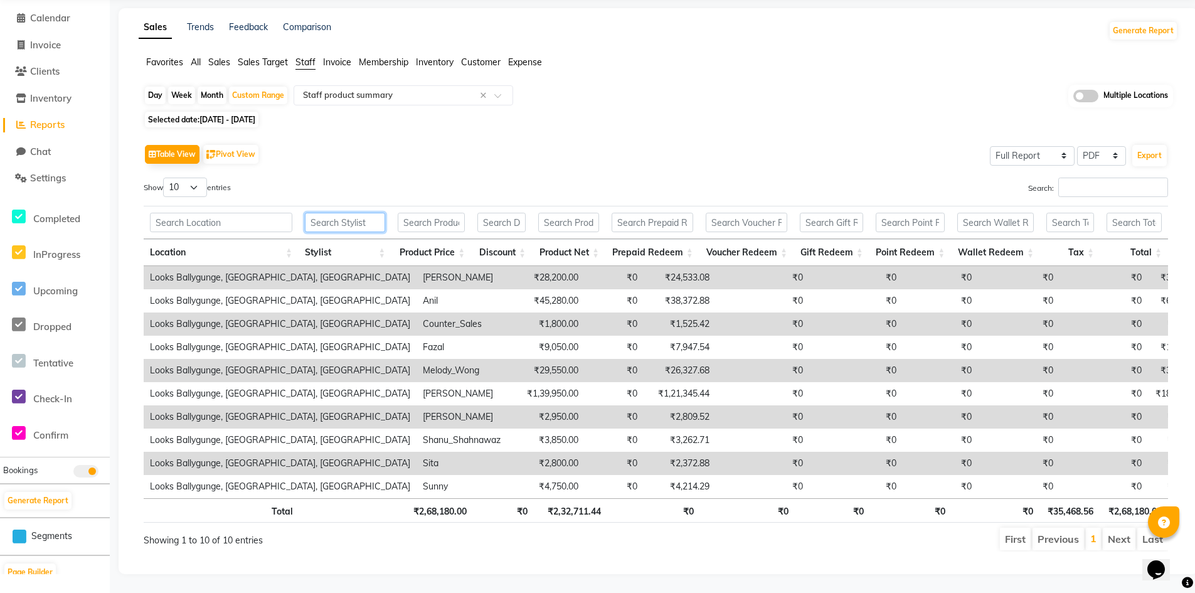
click at [373, 215] on input "text" at bounding box center [345, 222] width 80 height 19
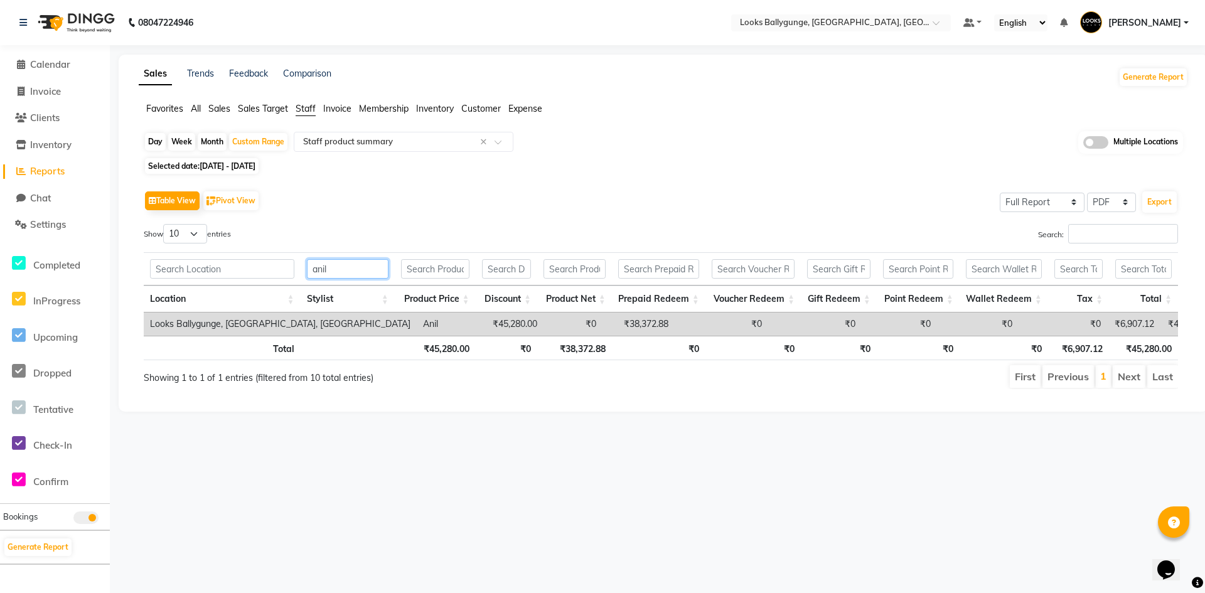
type input "anil"
click at [212, 162] on span "01-09-2025 - 30-09-2025" at bounding box center [228, 165] width 56 height 9
select select "9"
select select "2025"
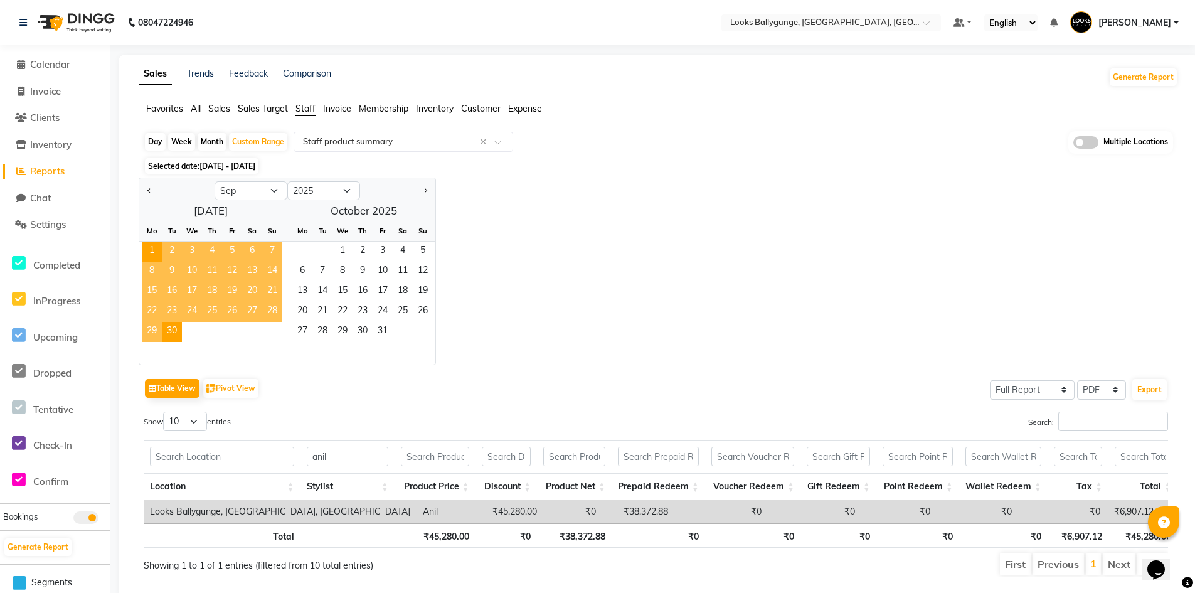
click at [152, 289] on span "15" at bounding box center [152, 292] width 20 height 20
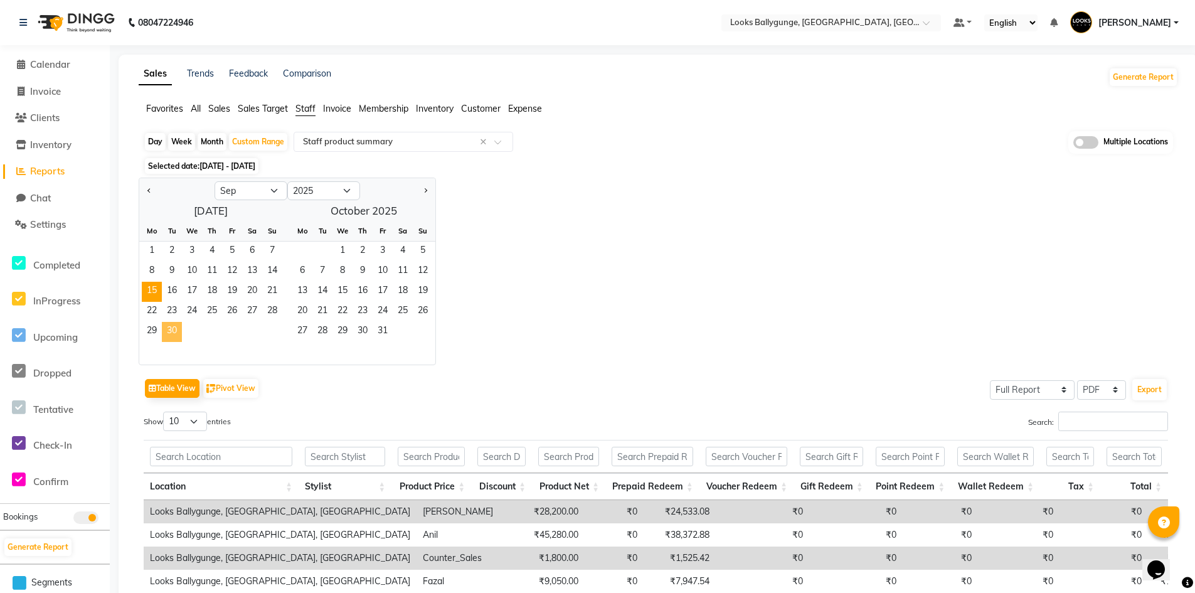
click at [177, 329] on span "30" at bounding box center [172, 332] width 20 height 20
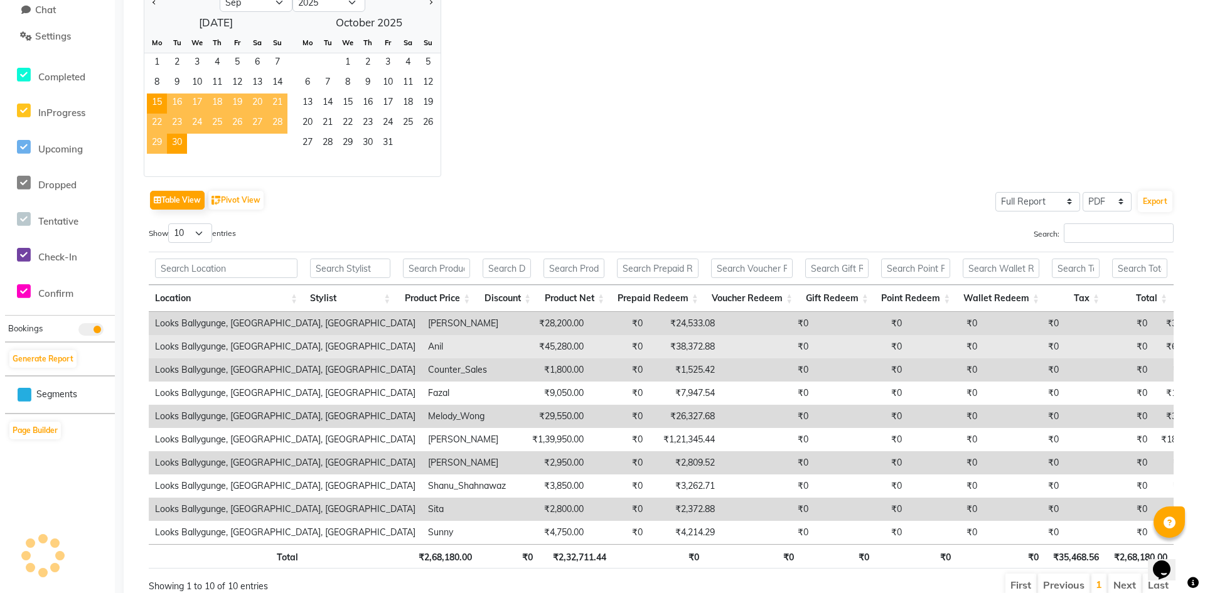
scroll to position [0, 0]
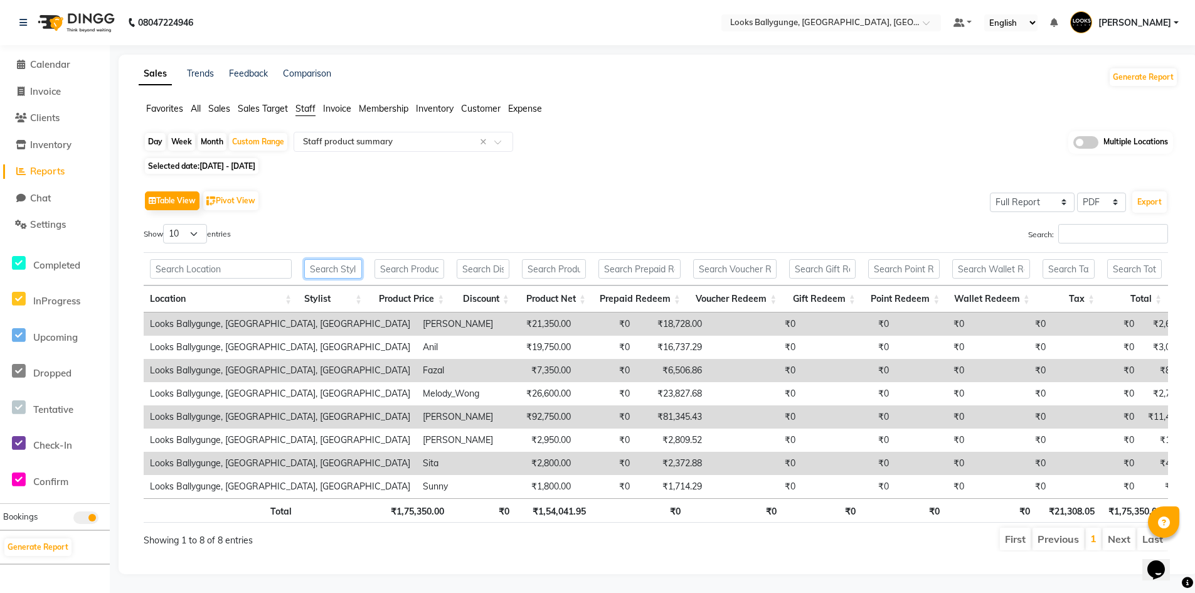
click at [333, 267] on input "text" at bounding box center [333, 268] width 58 height 19
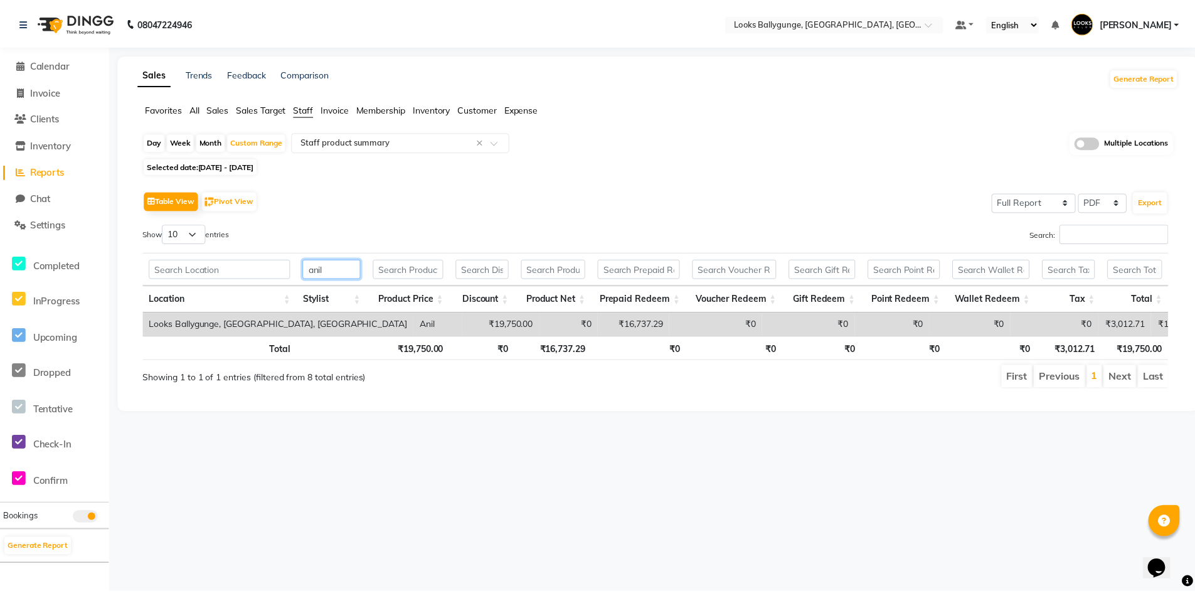
scroll to position [0, 9]
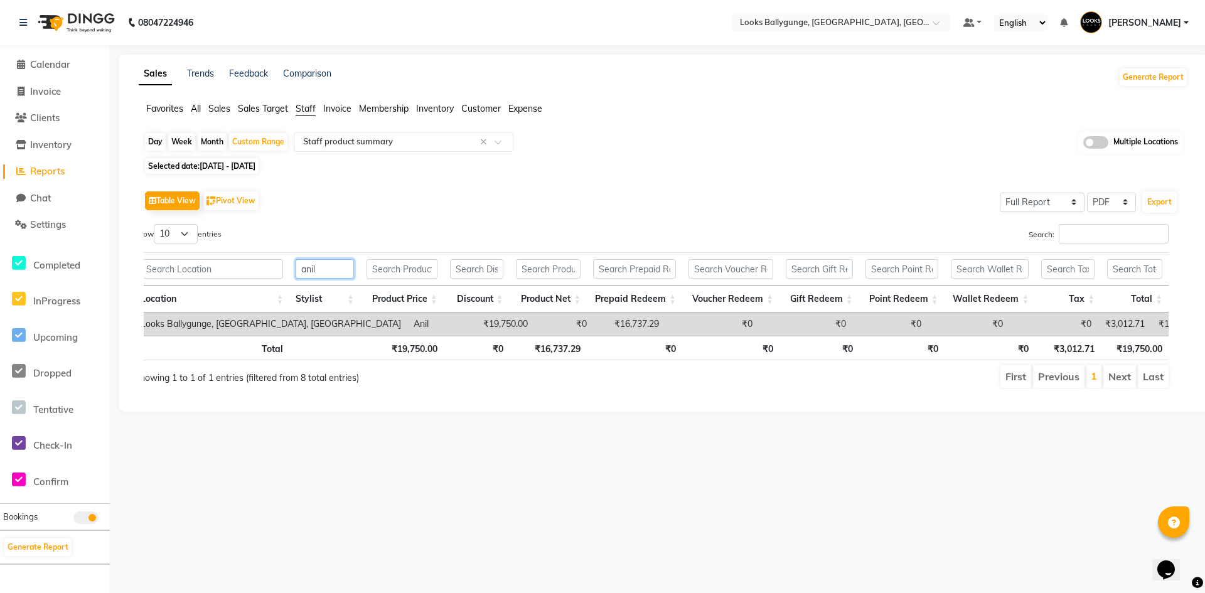
type input "anil"
click at [216, 165] on span "15-09-2025 - 30-09-2025" at bounding box center [228, 165] width 56 height 9
select select "9"
select select "2025"
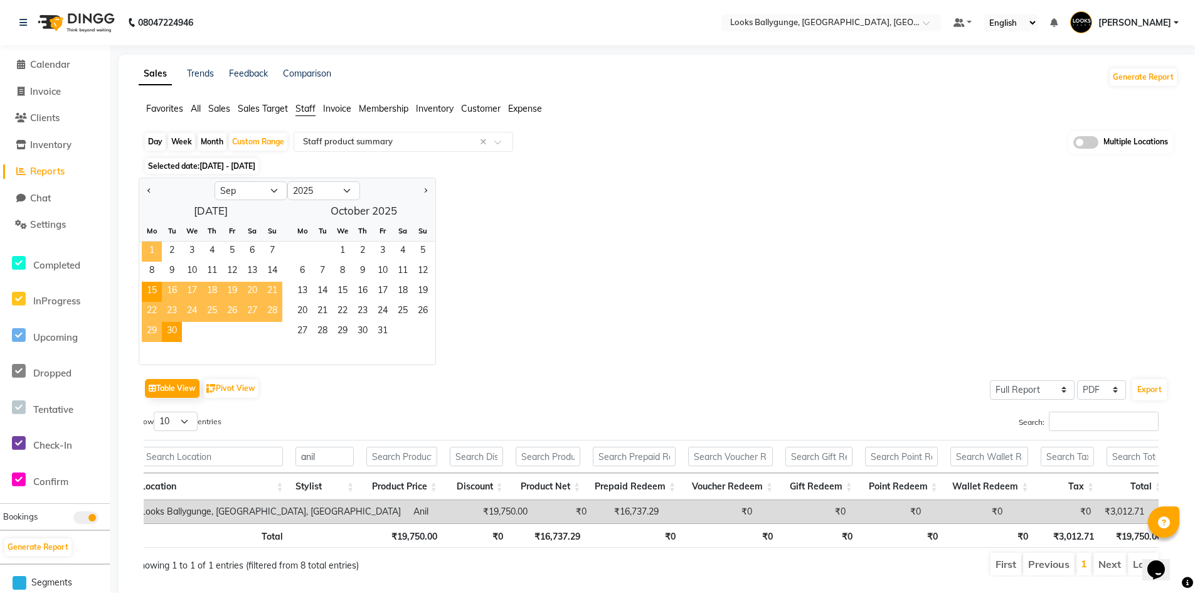
click at [151, 249] on span "1" at bounding box center [152, 252] width 20 height 20
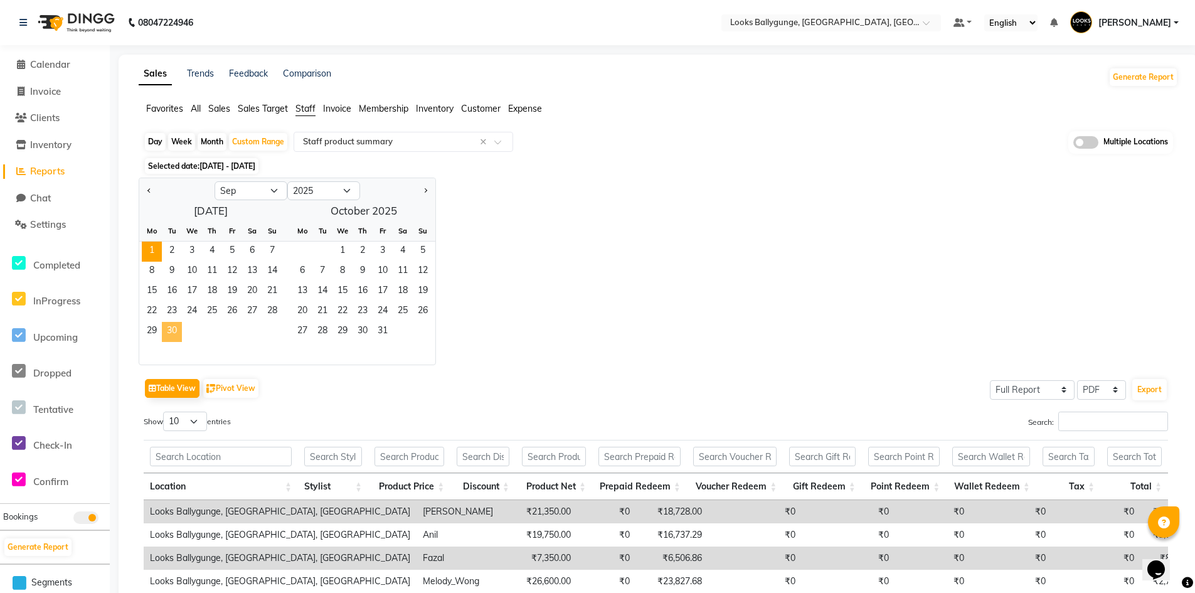
click at [169, 329] on span "30" at bounding box center [172, 332] width 20 height 20
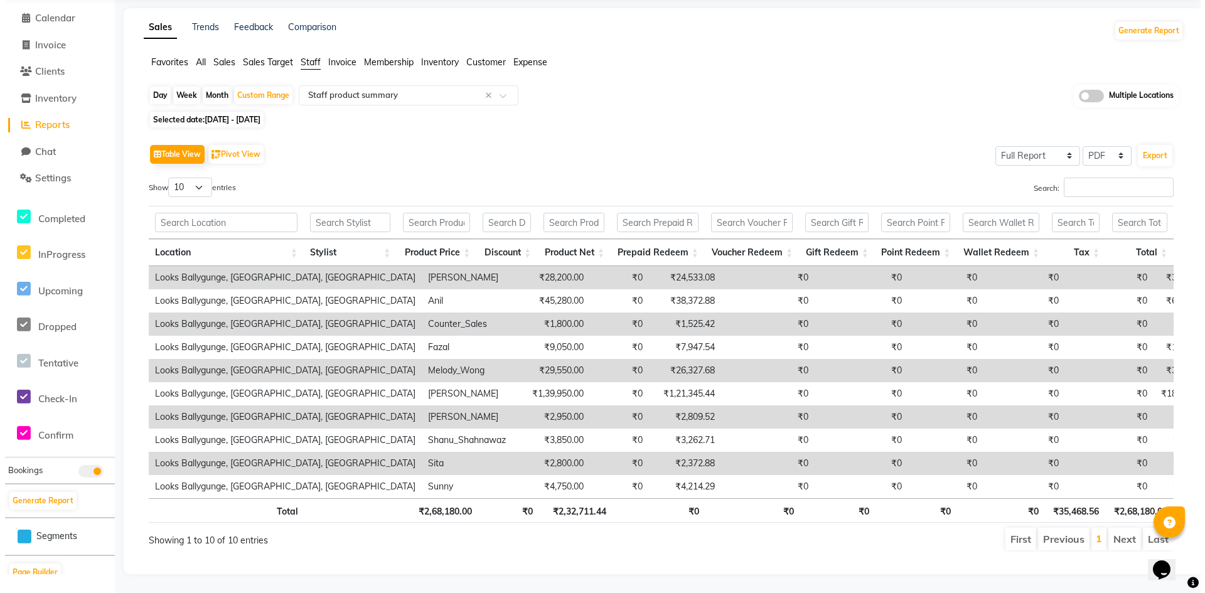
scroll to position [0, 0]
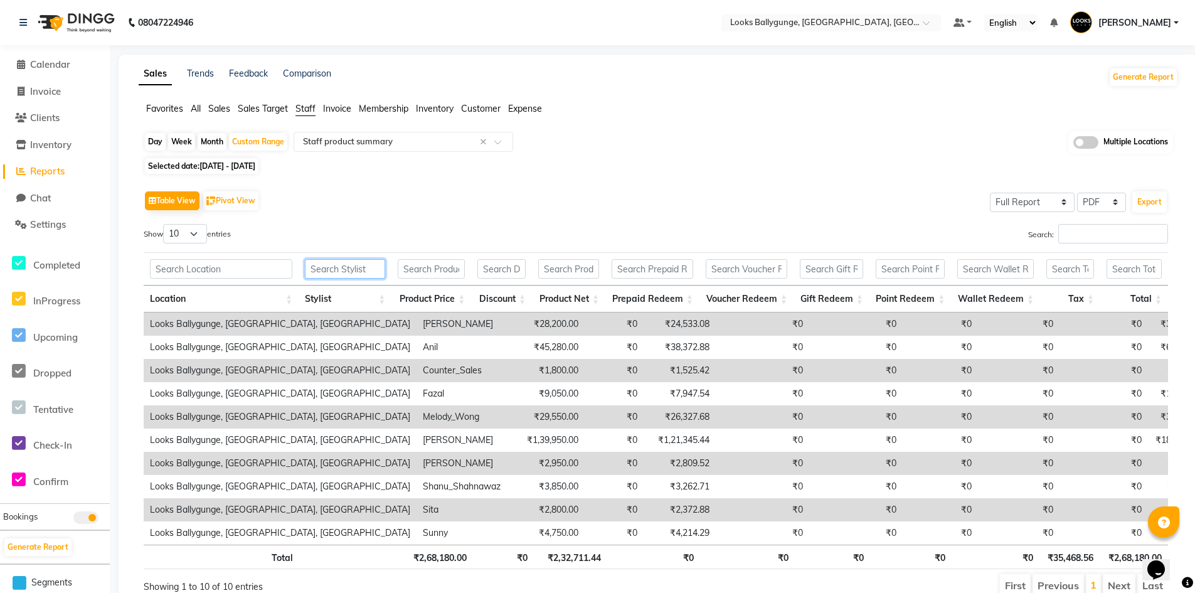
click at [347, 269] on input "text" at bounding box center [345, 268] width 80 height 19
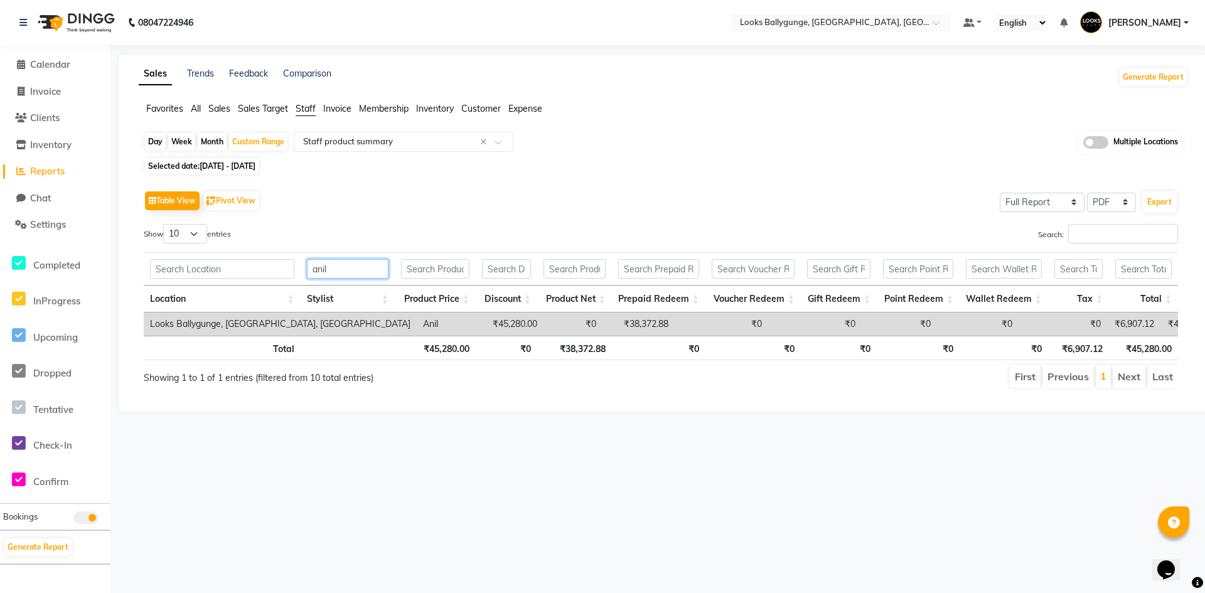
scroll to position [0, 9]
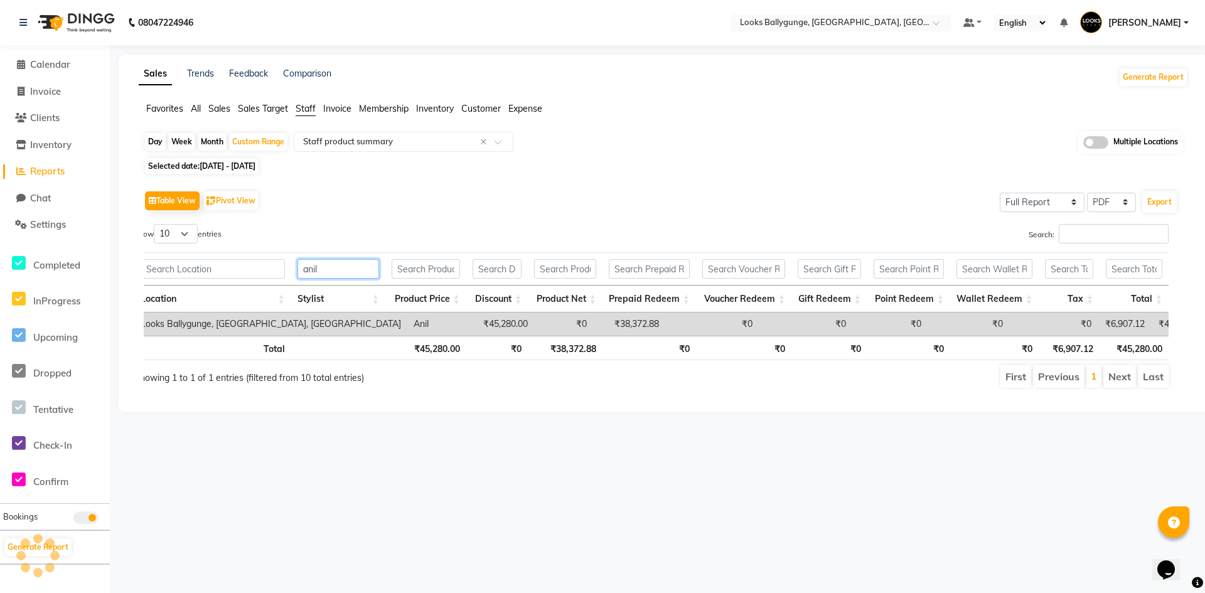
type input "anil"
click at [366, 146] on input "text" at bounding box center [391, 142] width 181 height 13
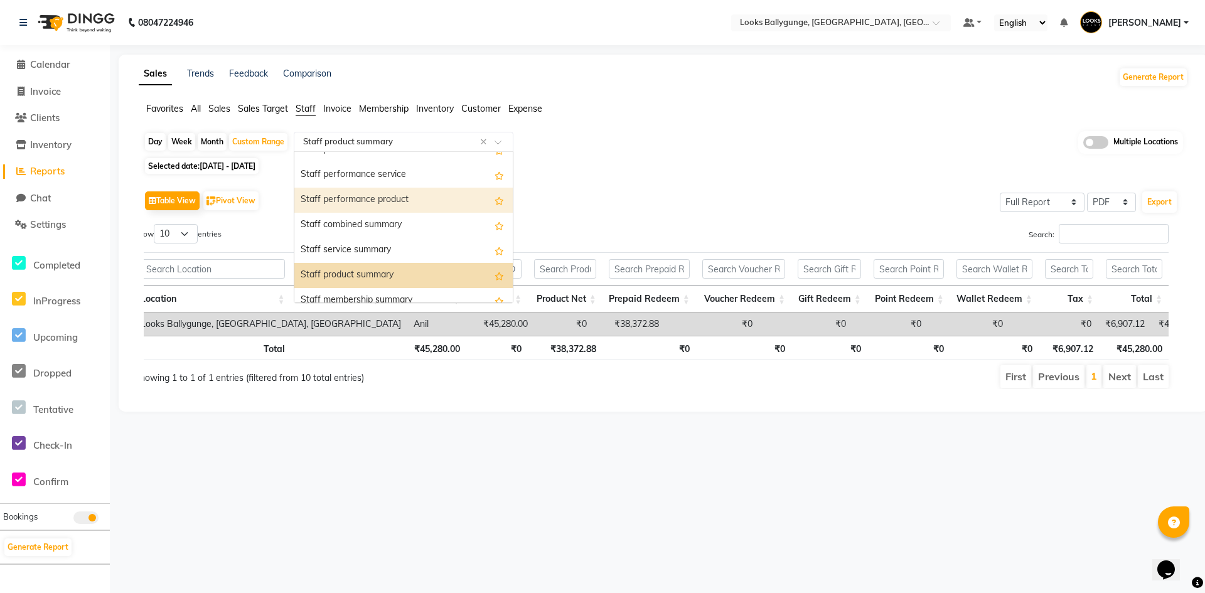
scroll to position [201, 0]
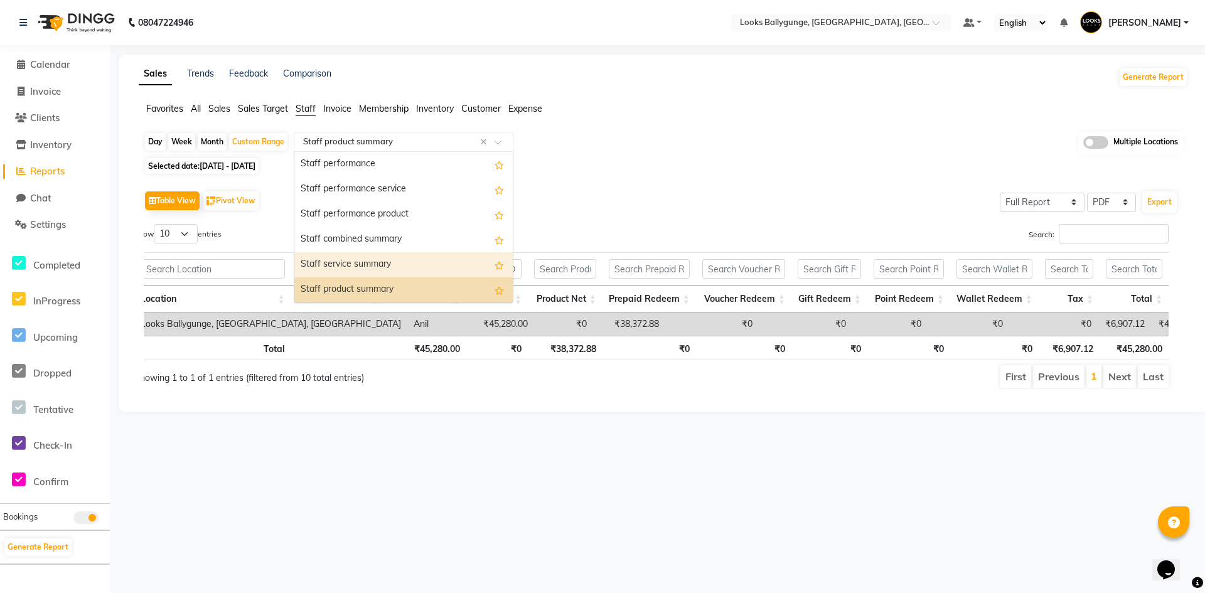
click at [363, 262] on div "Staff service summary" at bounding box center [403, 264] width 218 height 25
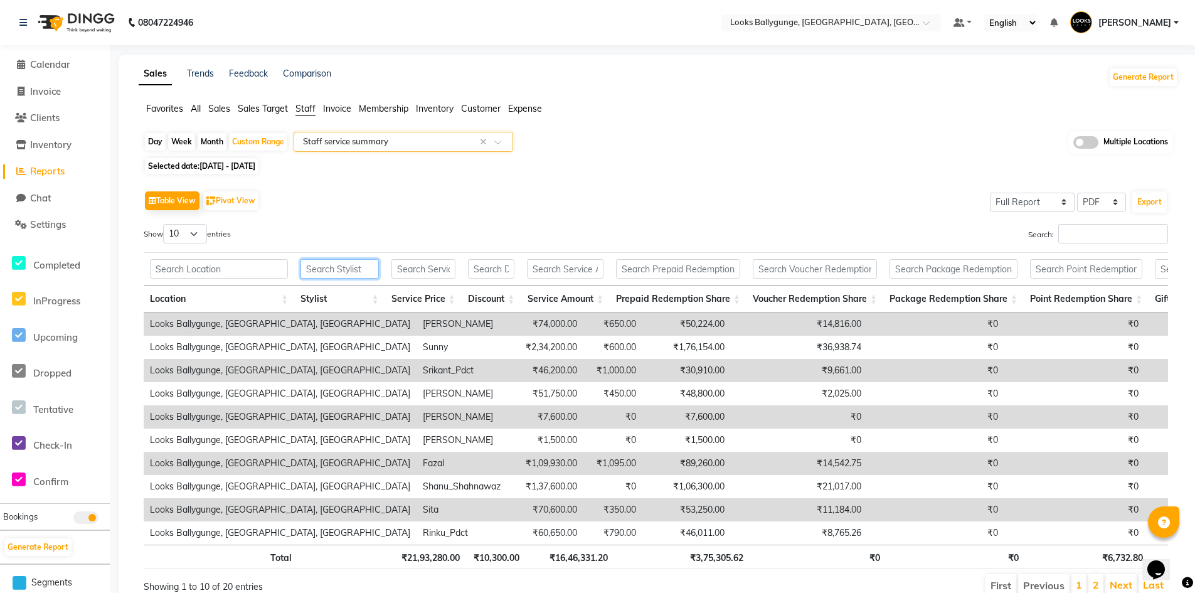
click at [335, 269] on input "text" at bounding box center [340, 268] width 78 height 19
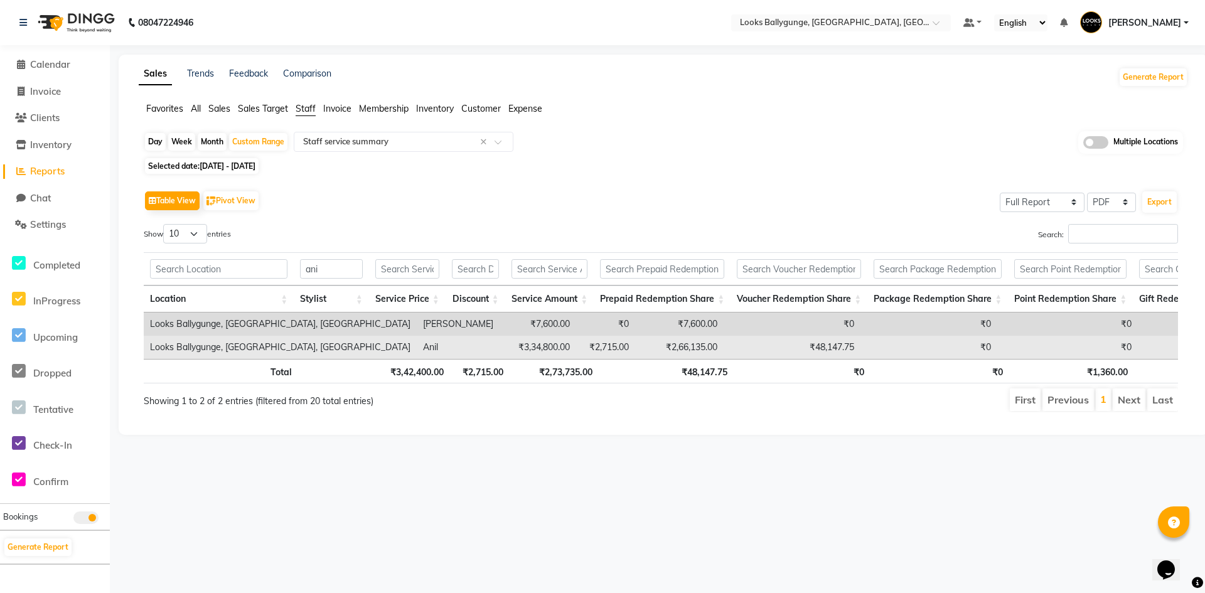
click at [191, 351] on td "Looks Ballygunge, [GEOGRAPHIC_DATA], [GEOGRAPHIC_DATA]" at bounding box center [280, 347] width 273 height 23
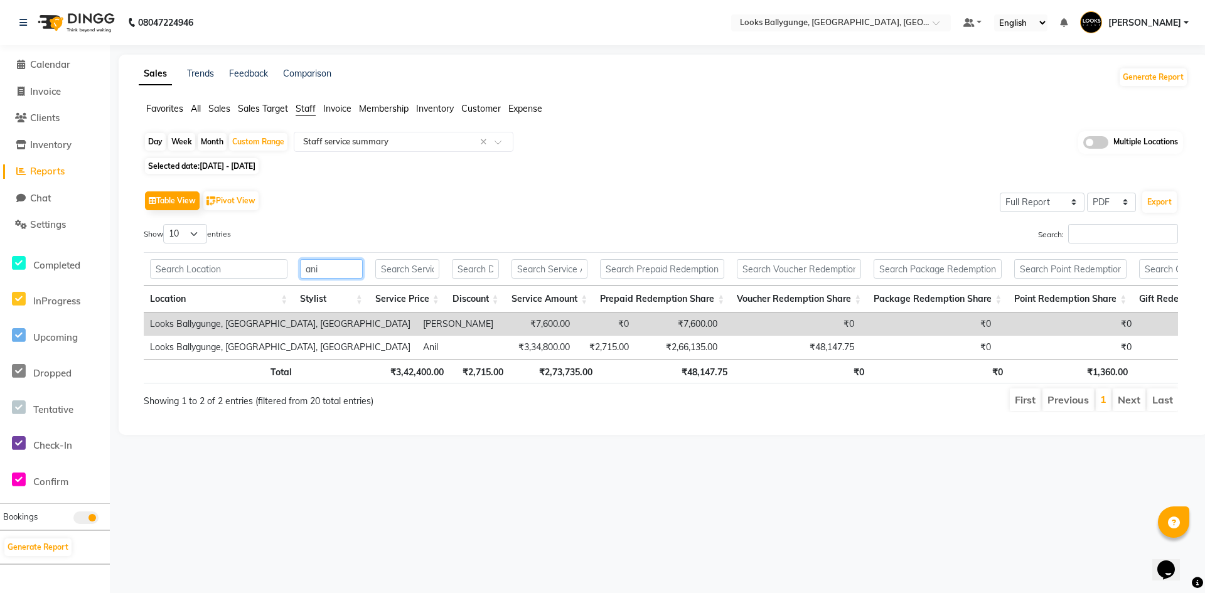
click at [332, 267] on input "ani" at bounding box center [331, 268] width 62 height 19
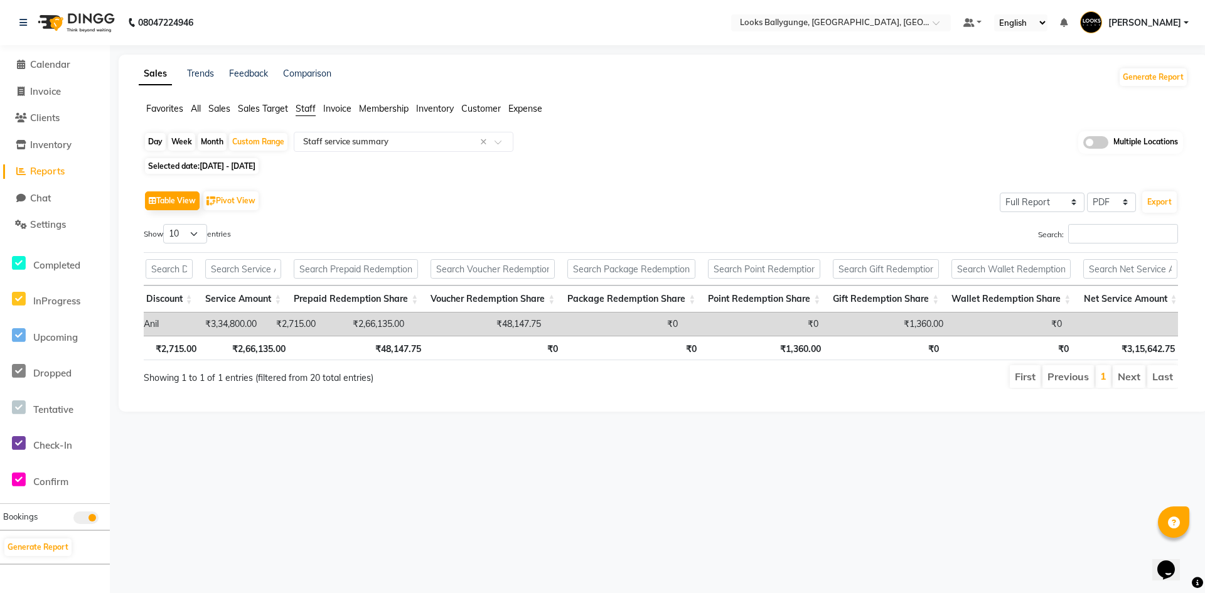
scroll to position [0, 296]
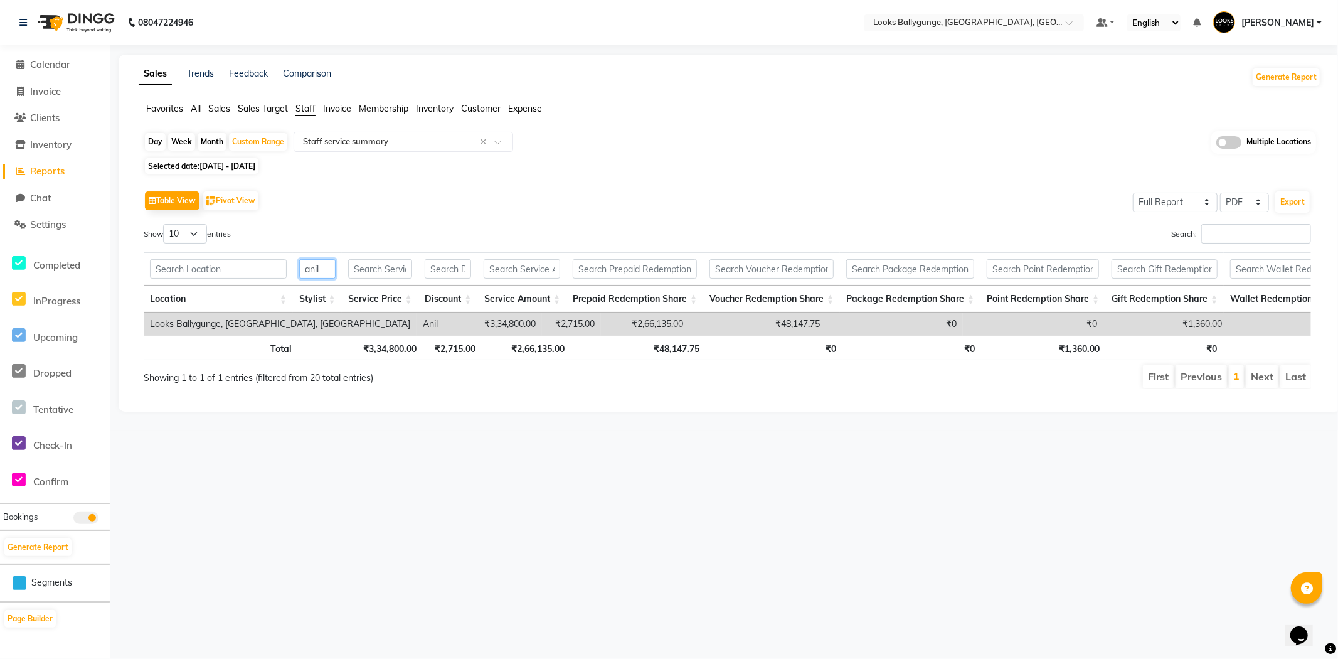
type input "anil"
click at [183, 237] on select "10 25 50 100" at bounding box center [185, 233] width 44 height 19
select select "100"
click at [165, 224] on select "10 25 50 100" at bounding box center [185, 233] width 44 height 19
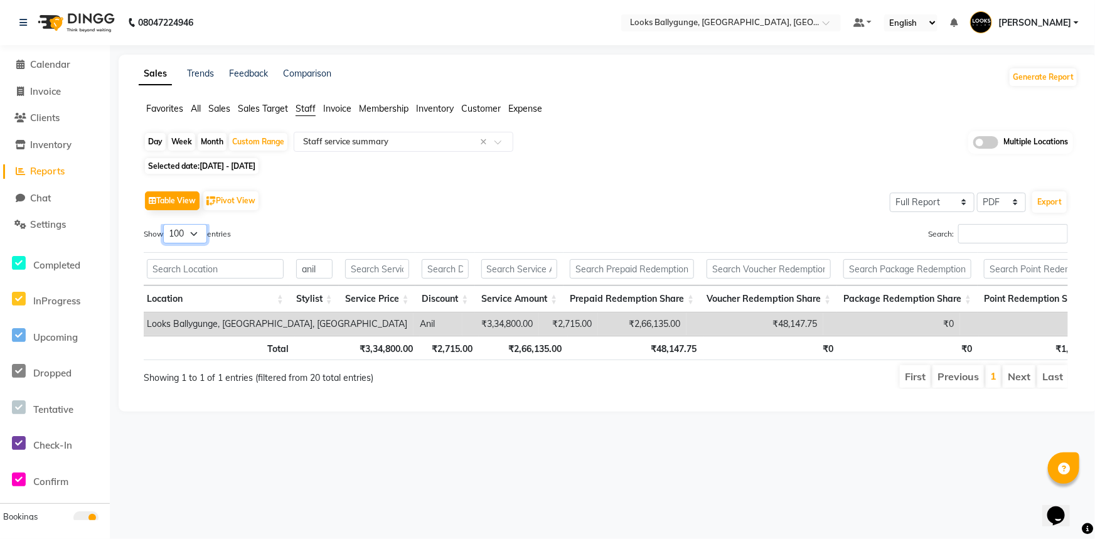
scroll to position [0, 0]
drag, startPoint x: 331, startPoint y: 266, endPoint x: 297, endPoint y: 266, distance: 33.9
click at [297, 266] on tr "anil" at bounding box center [865, 268] width 1442 height 33
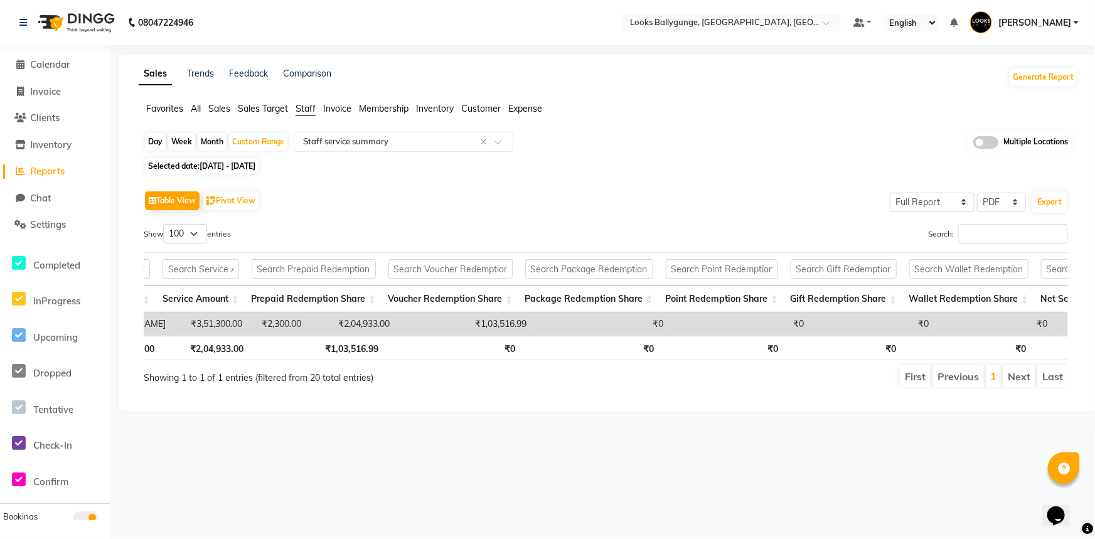
scroll to position [0, 338]
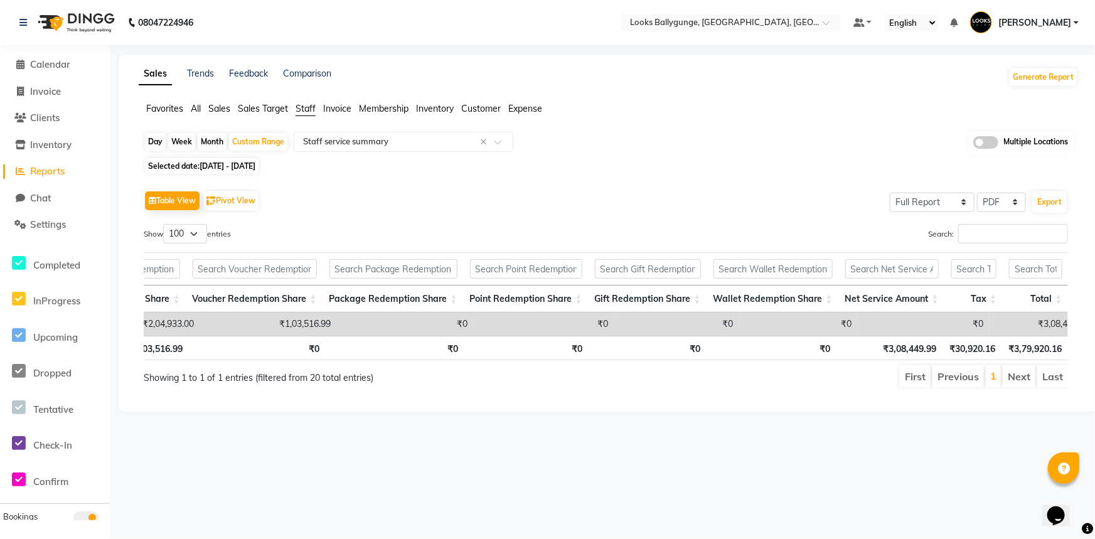
type input "saif"
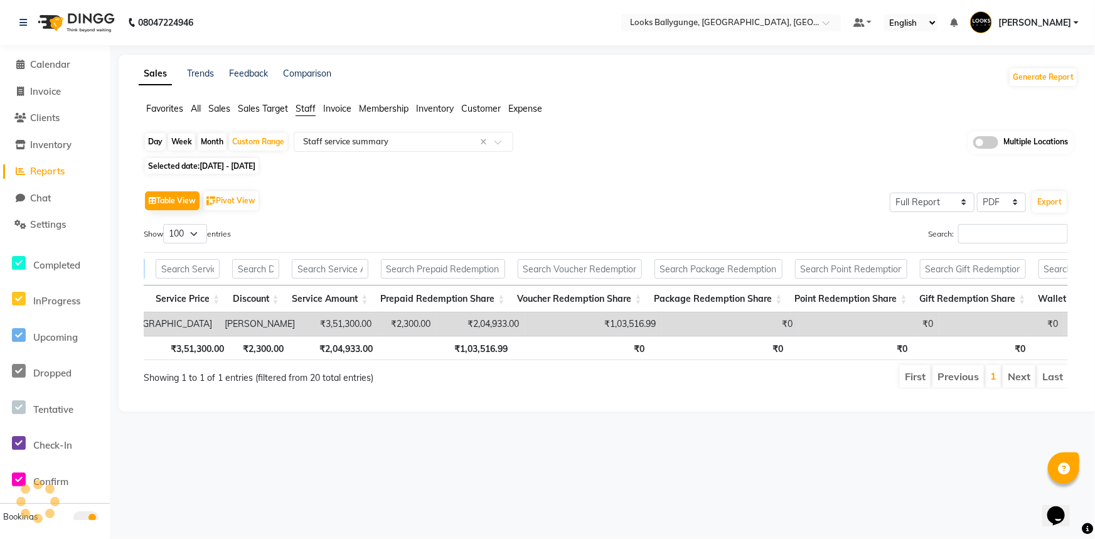
scroll to position [0, 139]
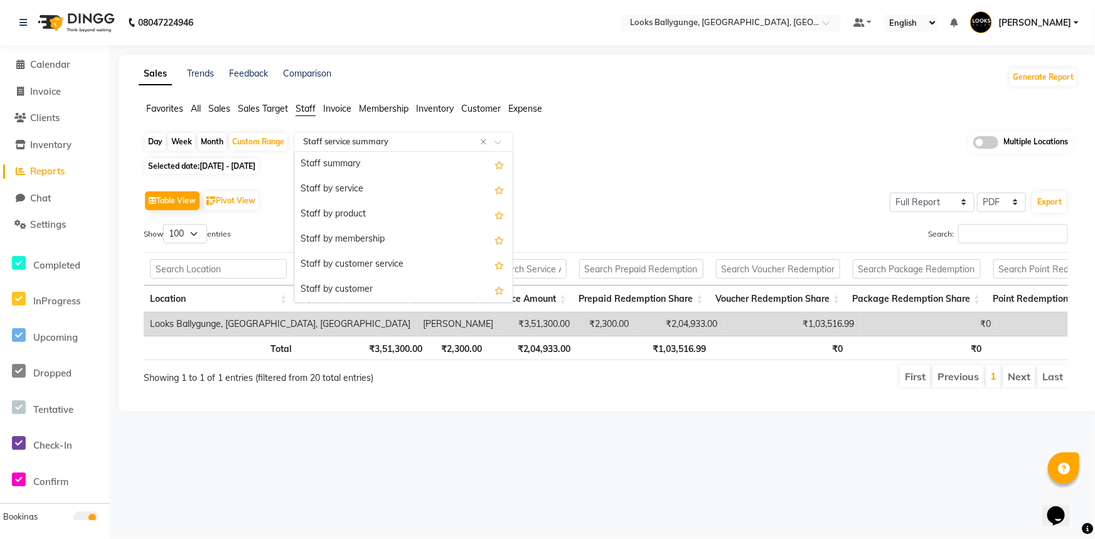
click at [394, 136] on input "text" at bounding box center [391, 142] width 181 height 13
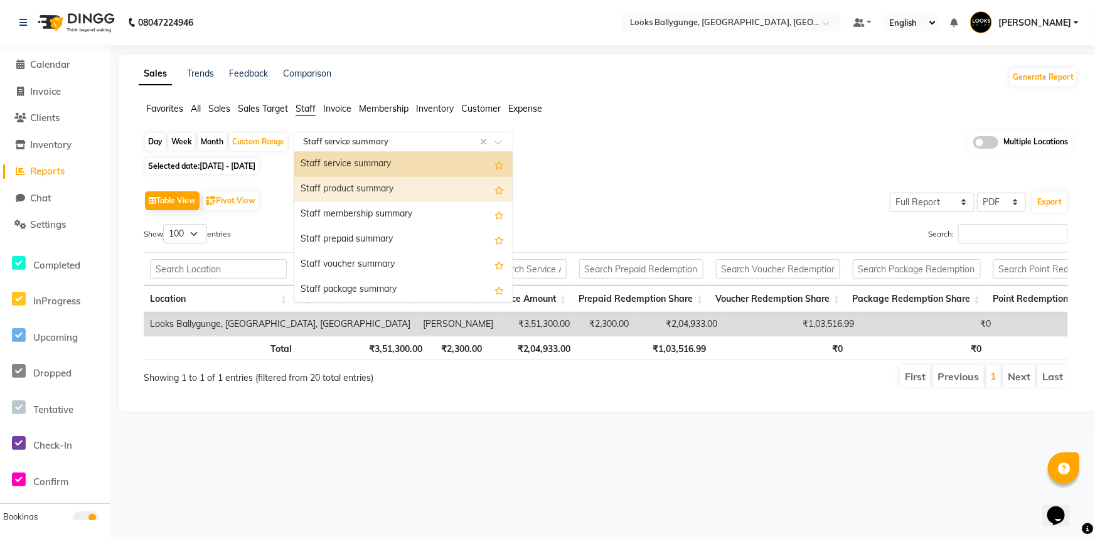
click at [351, 194] on div "Staff product summary" at bounding box center [403, 189] width 218 height 25
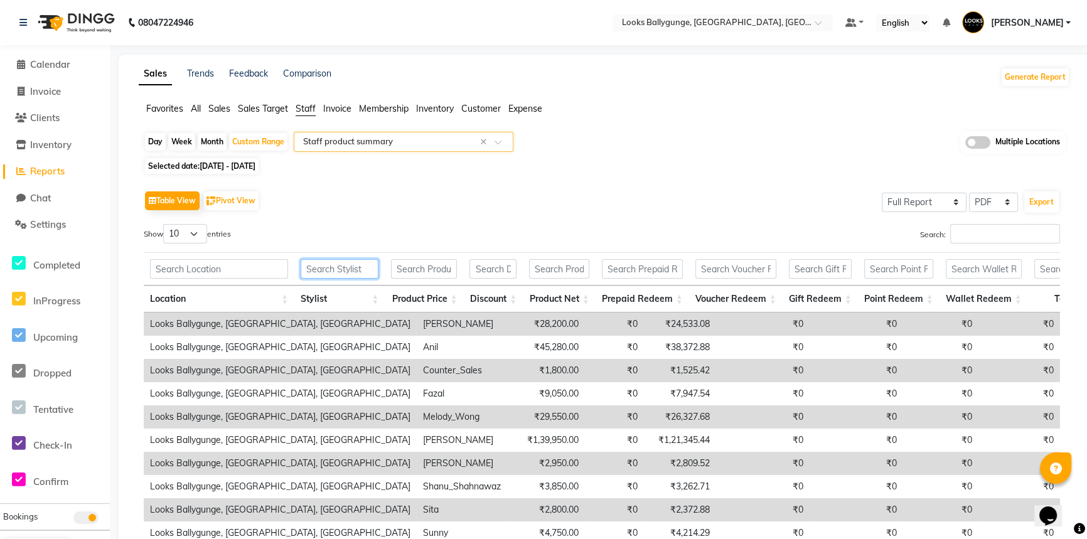
click at [324, 265] on input "text" at bounding box center [340, 268] width 78 height 19
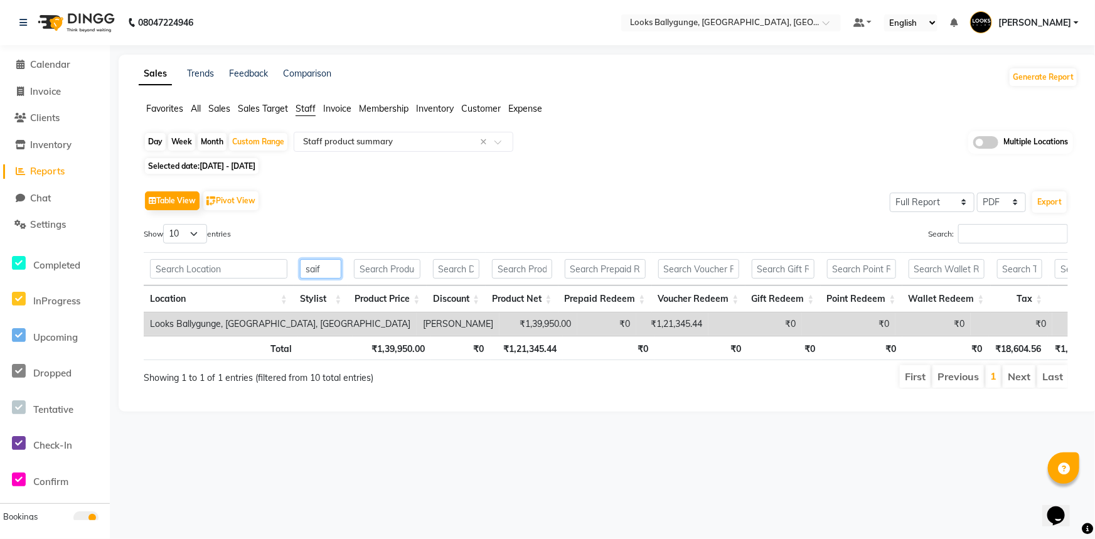
scroll to position [0, 46]
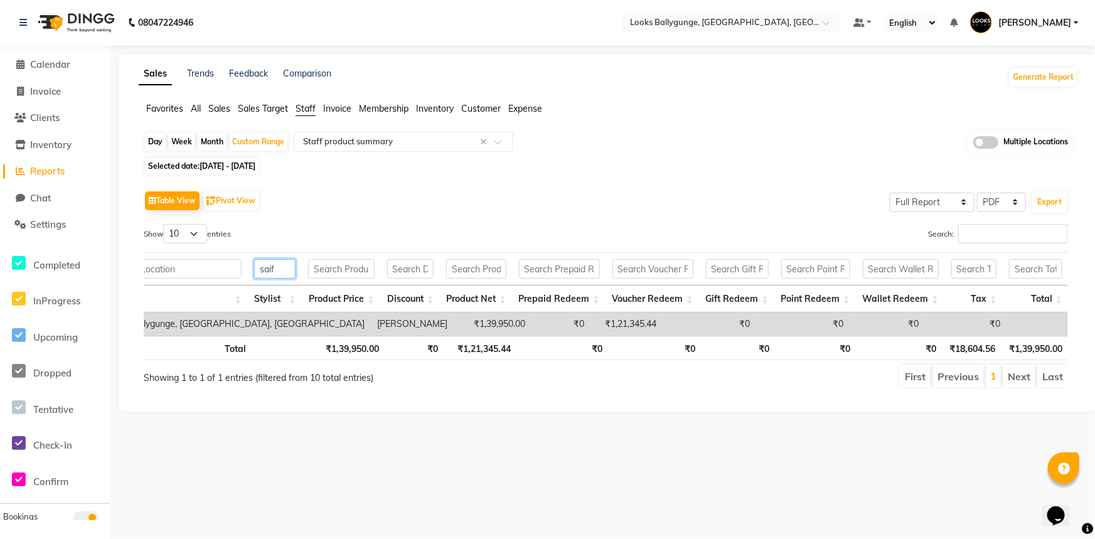
type input "saif"
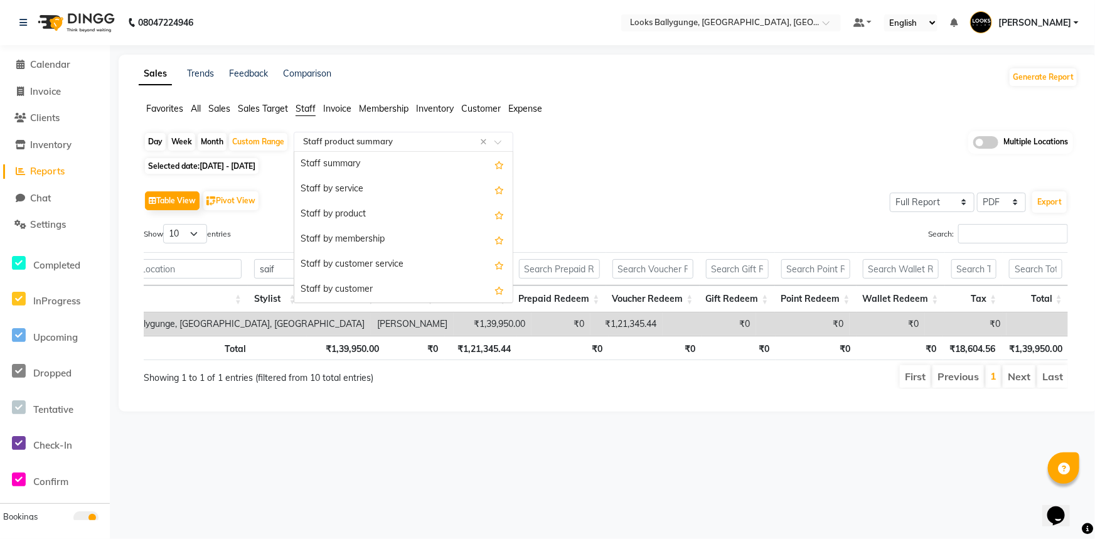
click at [388, 144] on input "text" at bounding box center [391, 142] width 181 height 13
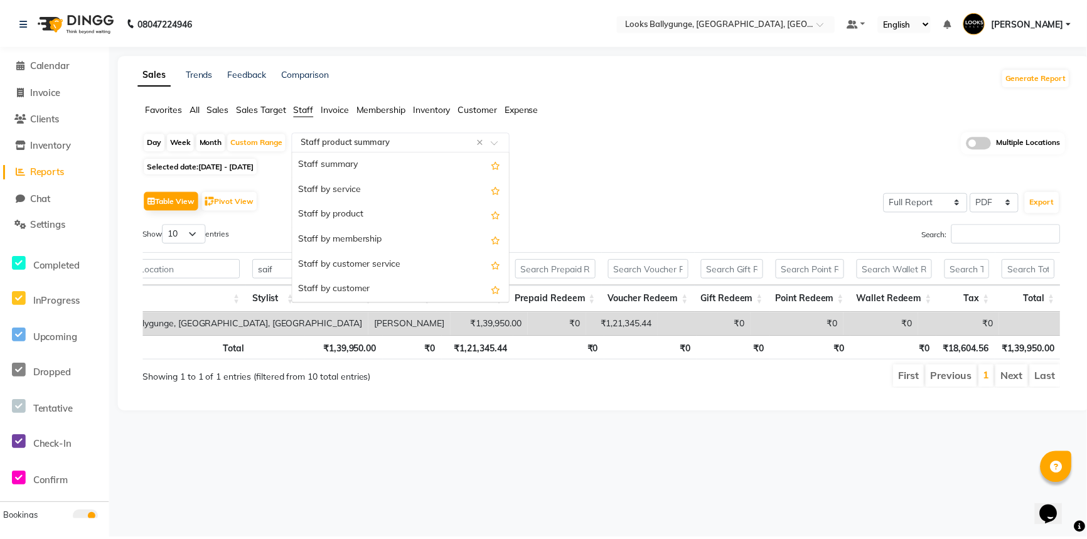
scroll to position [326, 0]
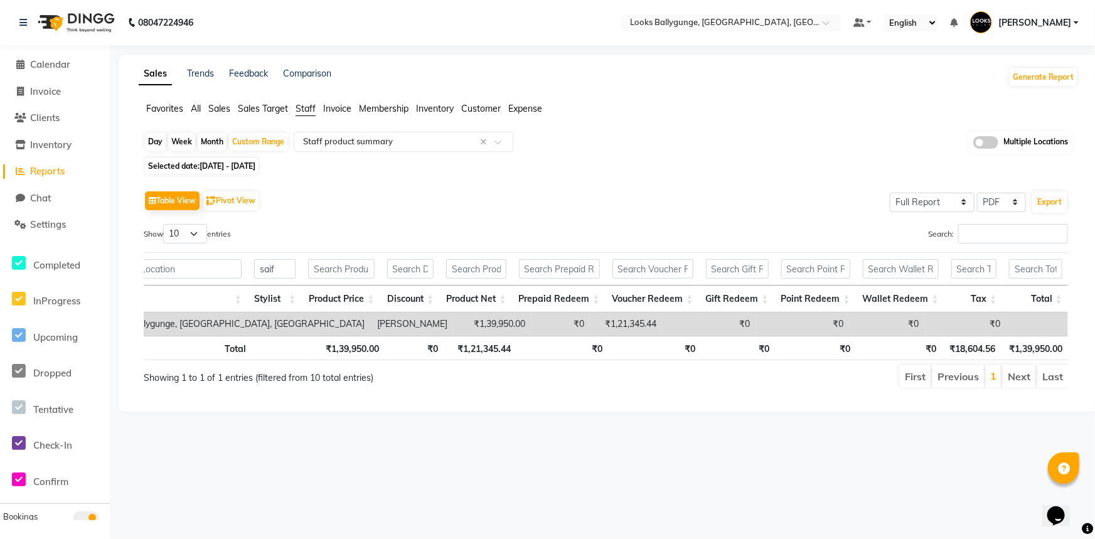
click at [214, 142] on div "Month" at bounding box center [212, 142] width 29 height 18
select select "9"
select select "2025"
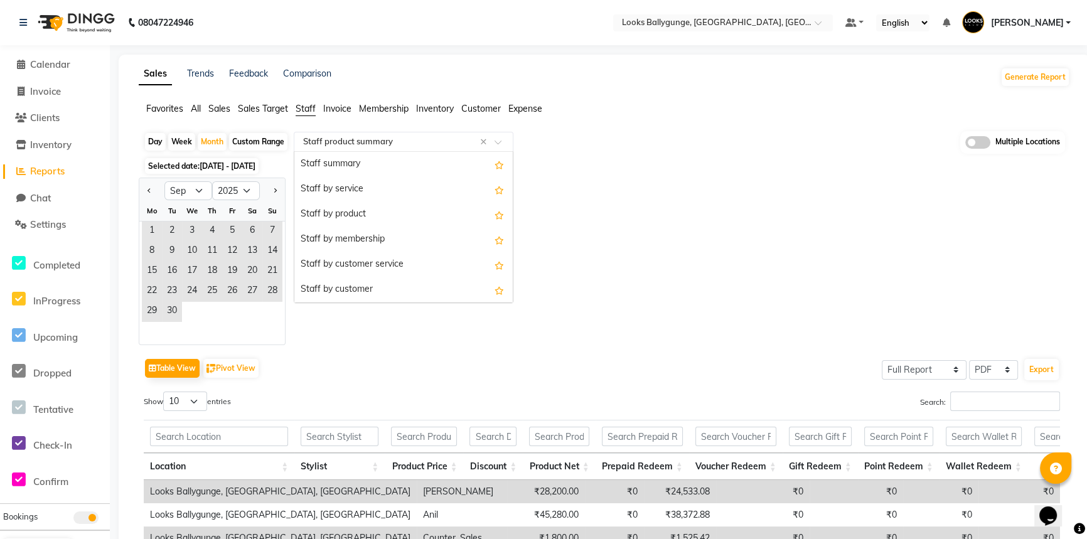
click at [391, 139] on input "text" at bounding box center [391, 142] width 181 height 13
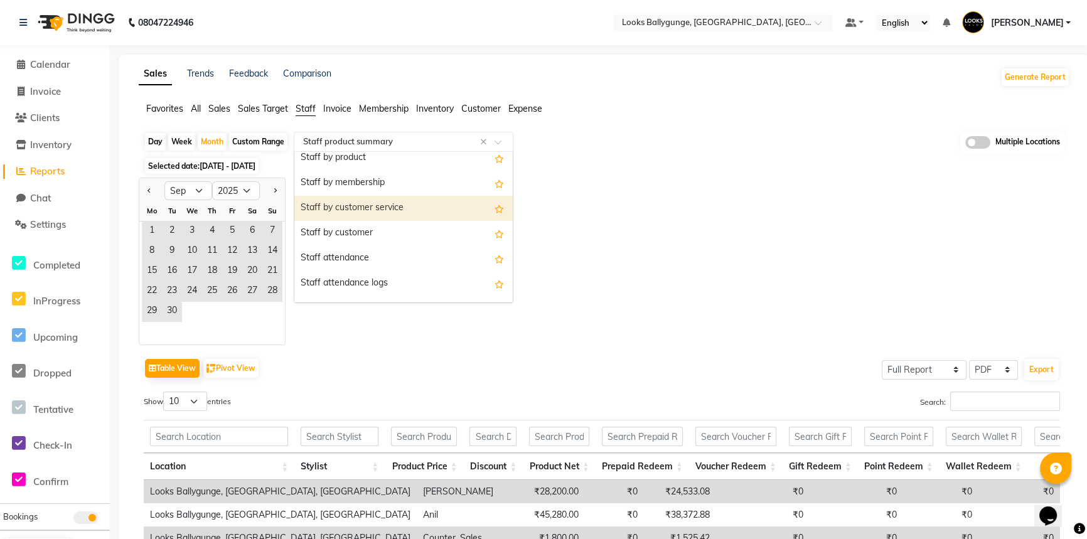
scroll to position [0, 0]
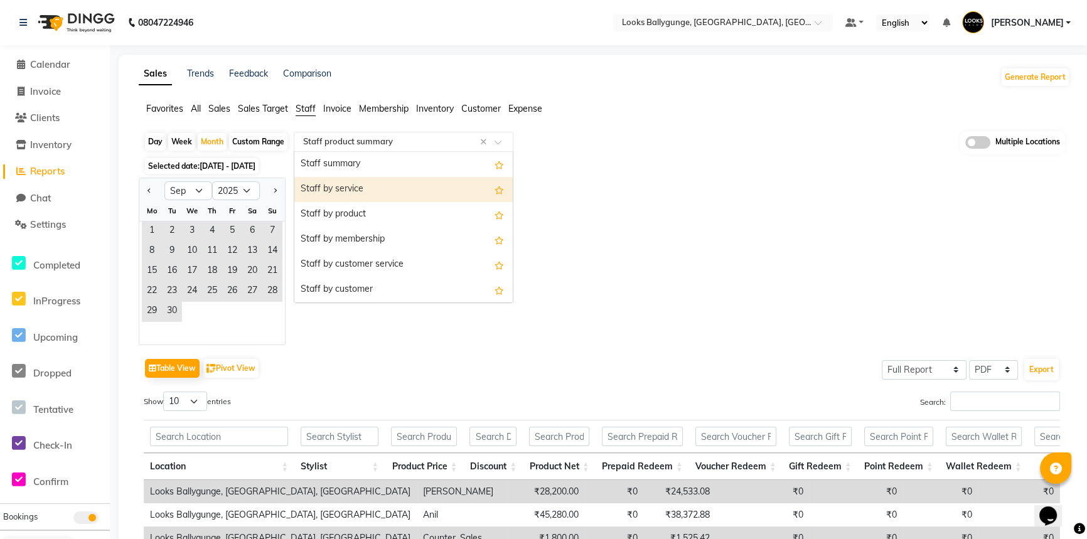
click at [343, 188] on div "Staff by service" at bounding box center [403, 189] width 218 height 25
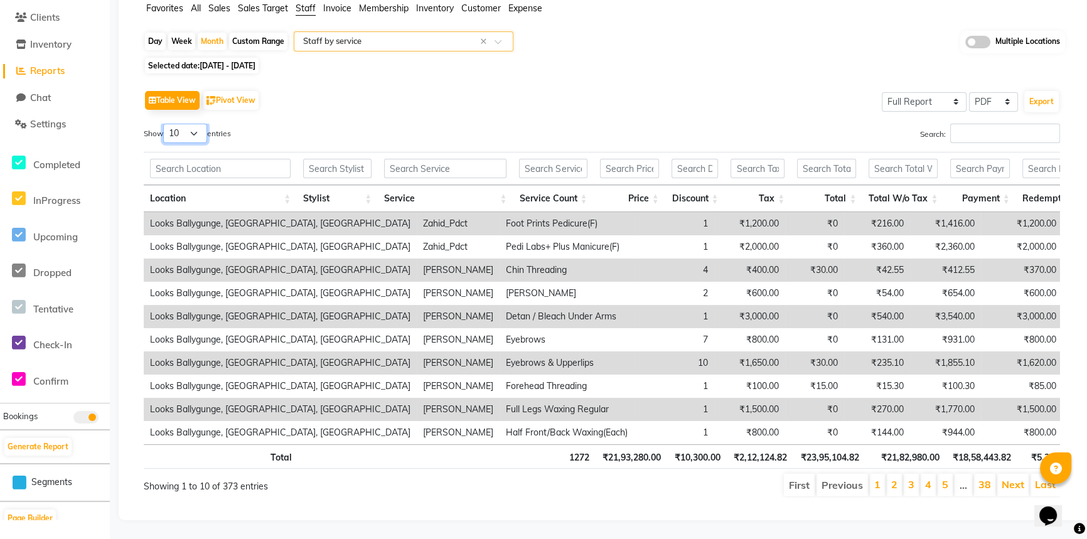
click at [188, 124] on select "10 25 50 100" at bounding box center [185, 133] width 44 height 19
select select "100"
click at [165, 124] on select "10 25 50 100" at bounding box center [185, 133] width 44 height 19
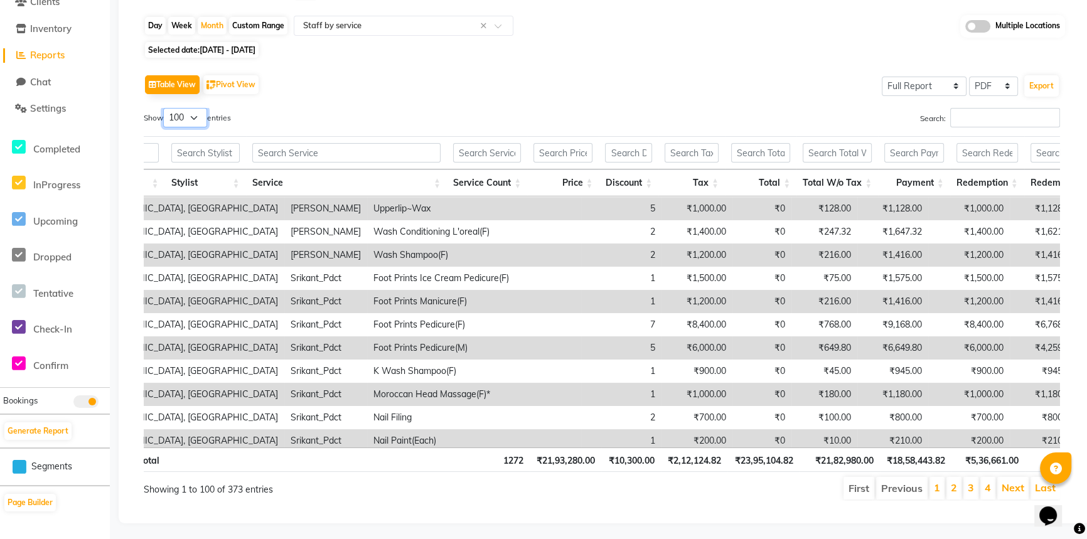
scroll to position [0, 5]
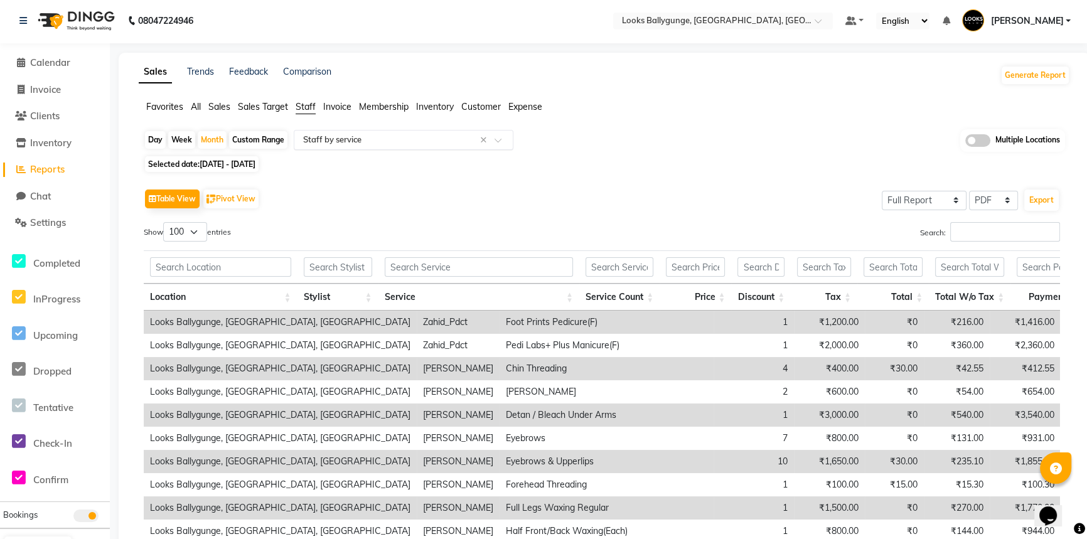
click at [366, 146] on div "Select Report Type × Staff by service ×" at bounding box center [404, 140] width 220 height 20
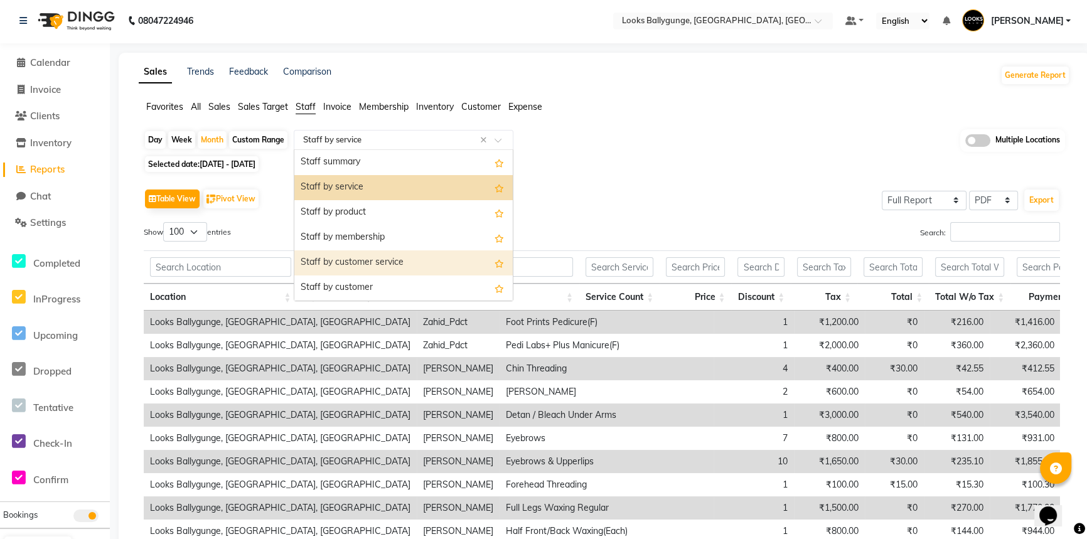
click at [377, 260] on div "Staff by customer service" at bounding box center [403, 262] width 218 height 25
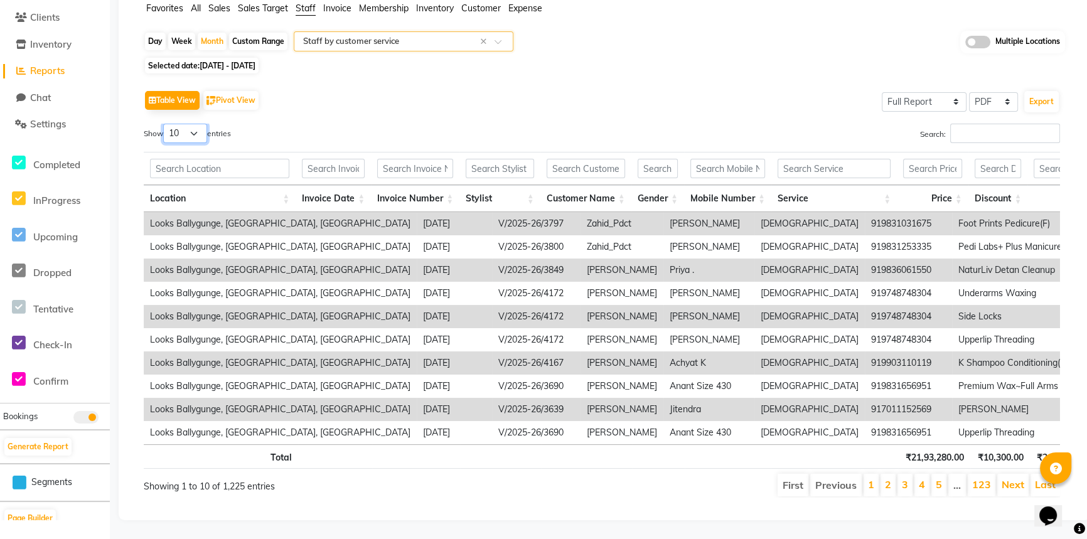
click at [194, 124] on select "10 25 50 100" at bounding box center [185, 133] width 44 height 19
select select "100"
click at [165, 124] on select "10 25 50 100" at bounding box center [185, 133] width 44 height 19
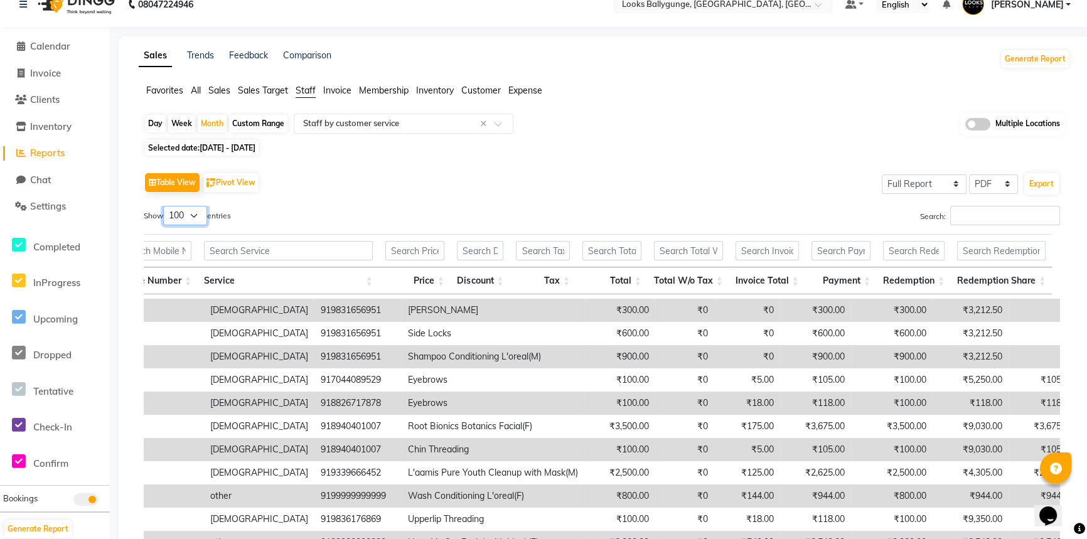
scroll to position [0, 0]
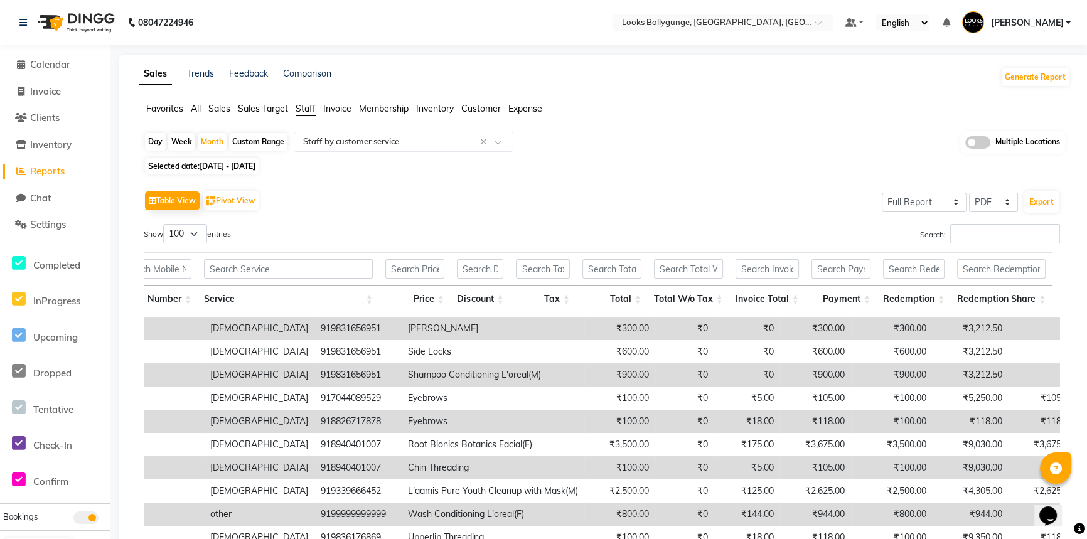
click at [215, 109] on span "Sales" at bounding box center [219, 108] width 22 height 11
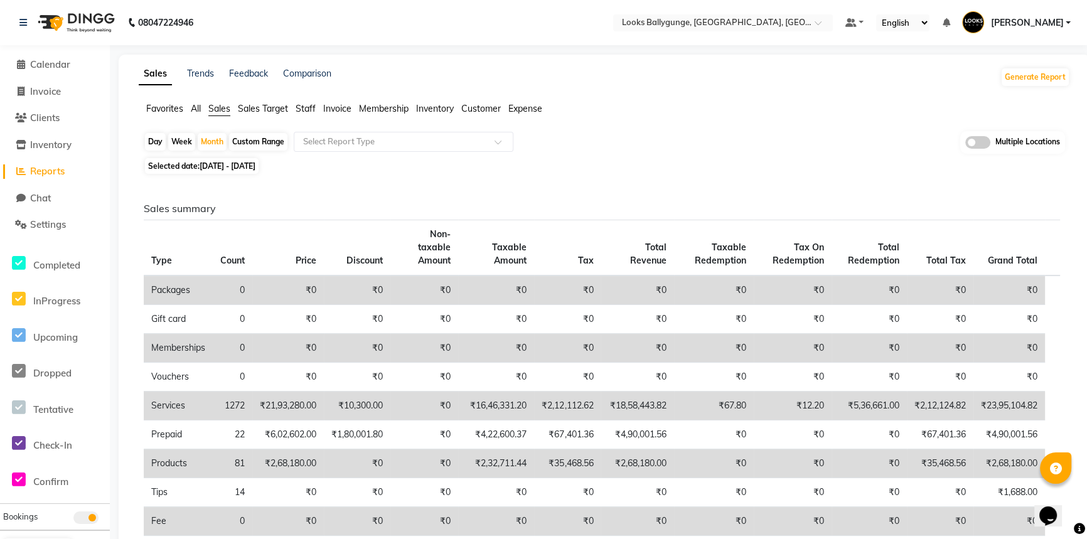
click at [266, 144] on div "Custom Range" at bounding box center [258, 142] width 58 height 18
select select "9"
select select "2025"
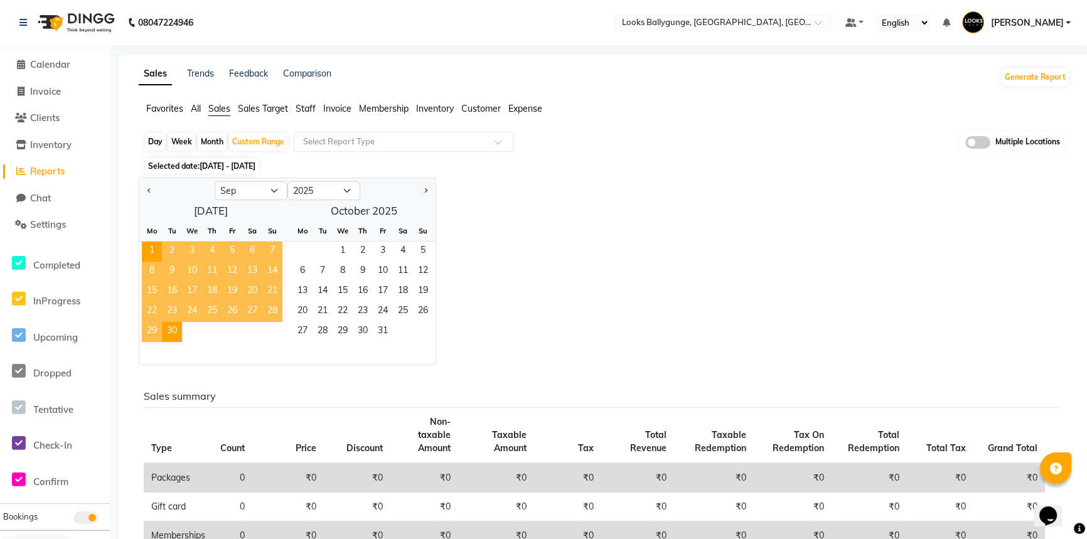
click at [156, 144] on div "Day" at bounding box center [155, 142] width 21 height 18
select select "9"
select select "2025"
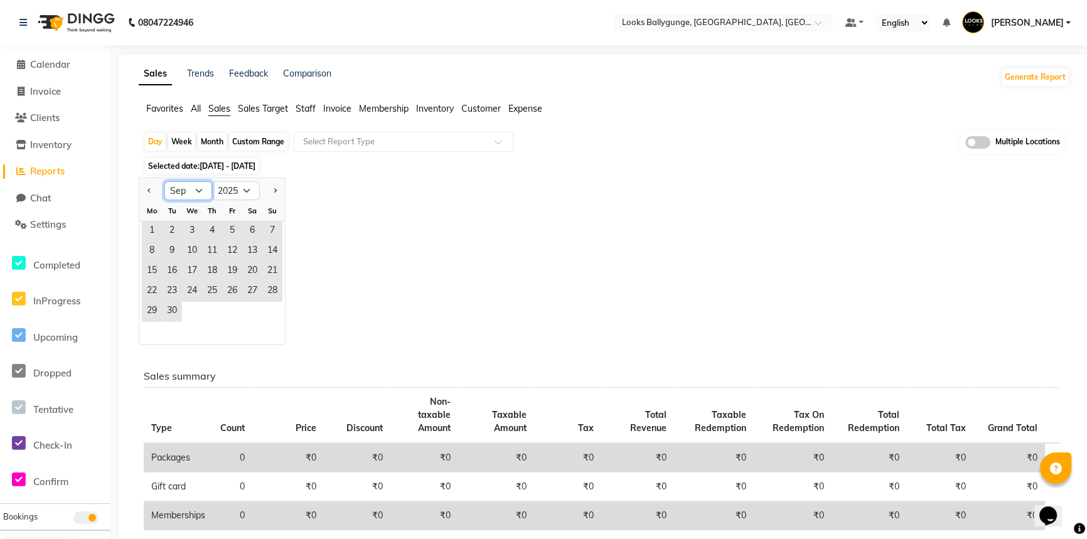
click at [178, 183] on select "Jan Feb Mar Apr May Jun Jul Aug Sep Oct Nov Dec" at bounding box center [188, 190] width 48 height 19
select select "10"
click at [164, 181] on select "Jan Feb Mar Apr May Jun Jul Aug Sep Oct Nov Dec" at bounding box center [188, 190] width 48 height 19
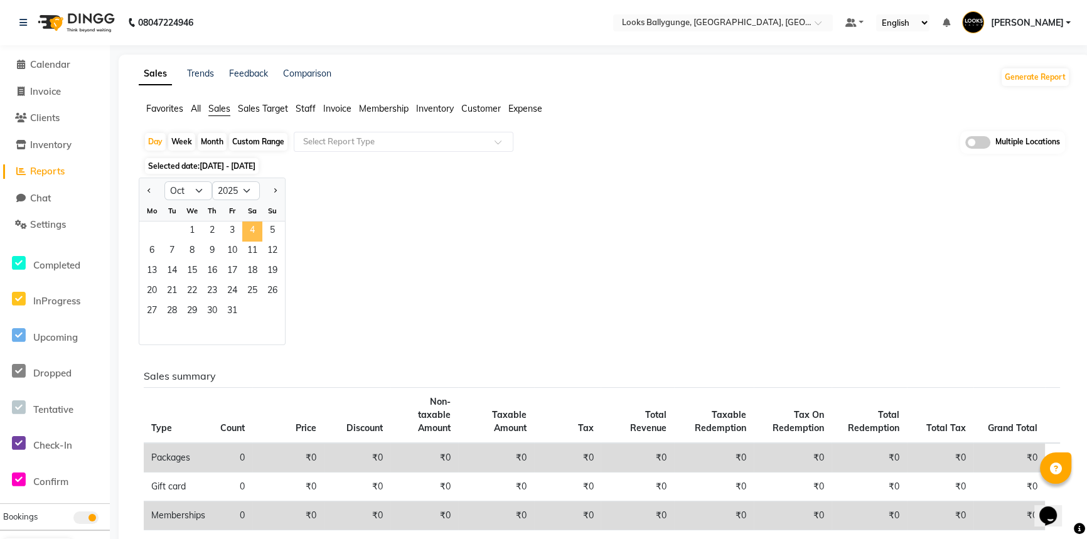
click at [252, 228] on span "4" at bounding box center [252, 231] width 20 height 20
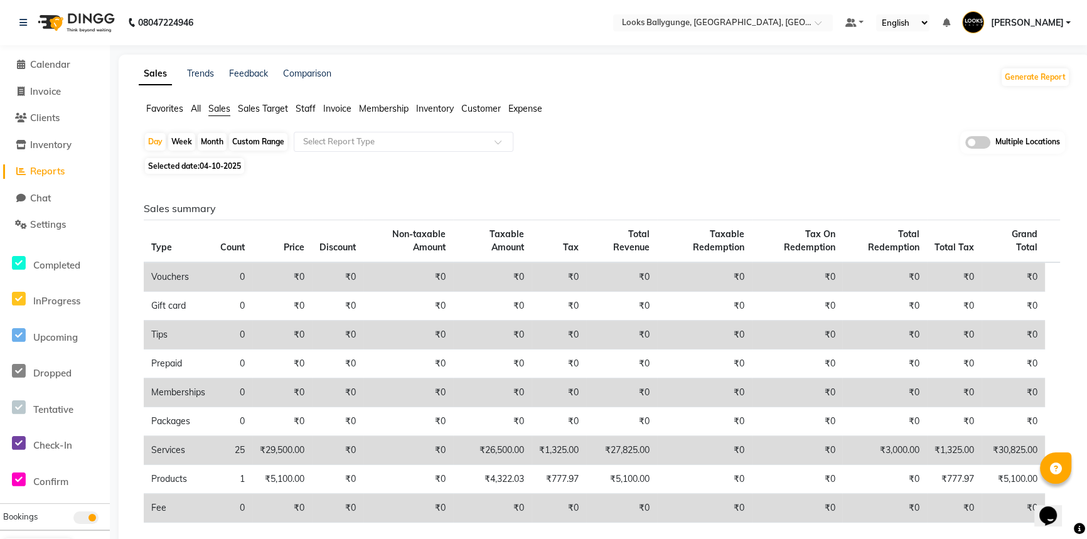
click at [585, 156] on div "Day Week Month Custom Range Select Report Type Multiple Locations Selected date…" at bounding box center [604, 438] width 931 height 614
click at [363, 184] on div "Sales summary Type Count Price Discount Non-taxable Amount Taxable Amount Tax T…" at bounding box center [602, 462] width 936 height 568
click at [711, 18] on input "text" at bounding box center [710, 24] width 182 height 13
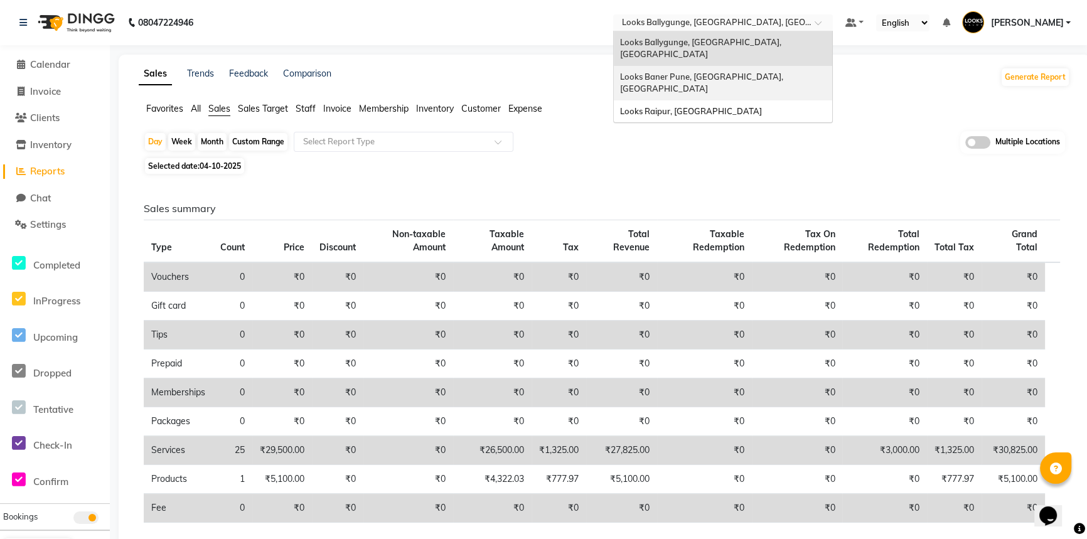
click at [707, 72] on span "Looks Baner Pune, [GEOGRAPHIC_DATA], [GEOGRAPHIC_DATA]" at bounding box center [702, 83] width 165 height 23
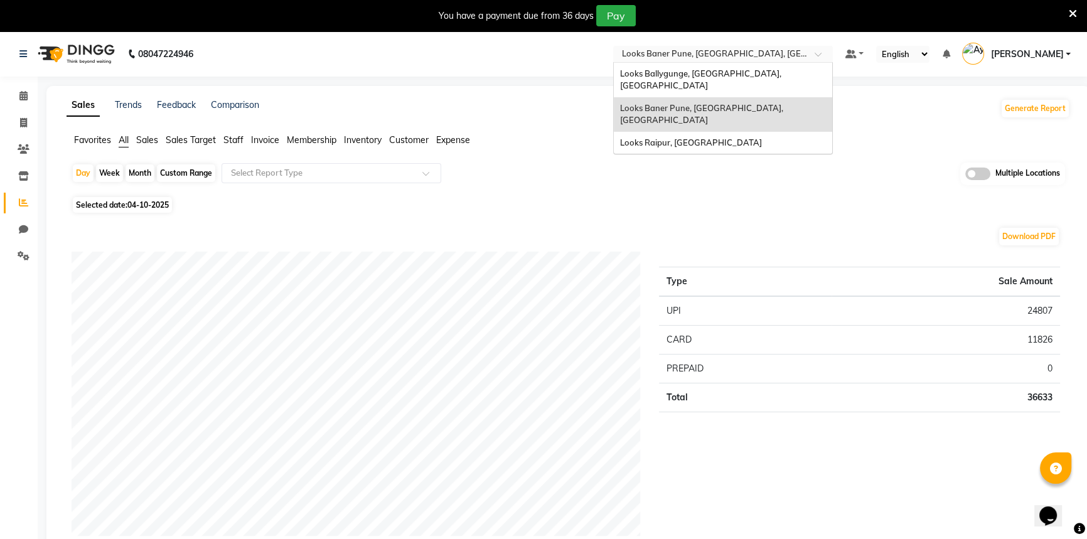
click at [715, 57] on input "text" at bounding box center [710, 55] width 182 height 13
click at [713, 137] on span "Looks Raipur, [GEOGRAPHIC_DATA]" at bounding box center [691, 142] width 142 height 10
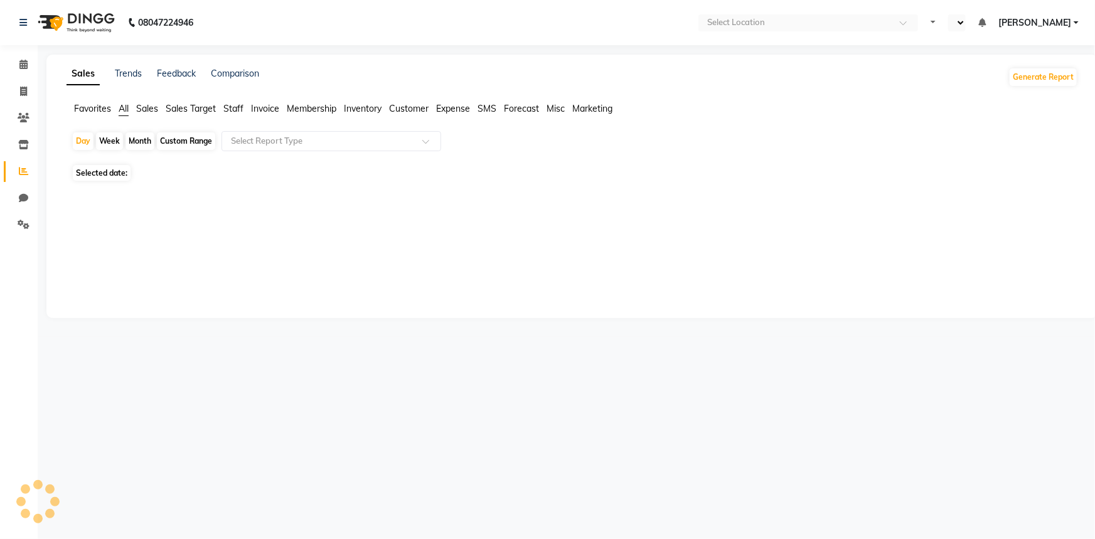
select select "en"
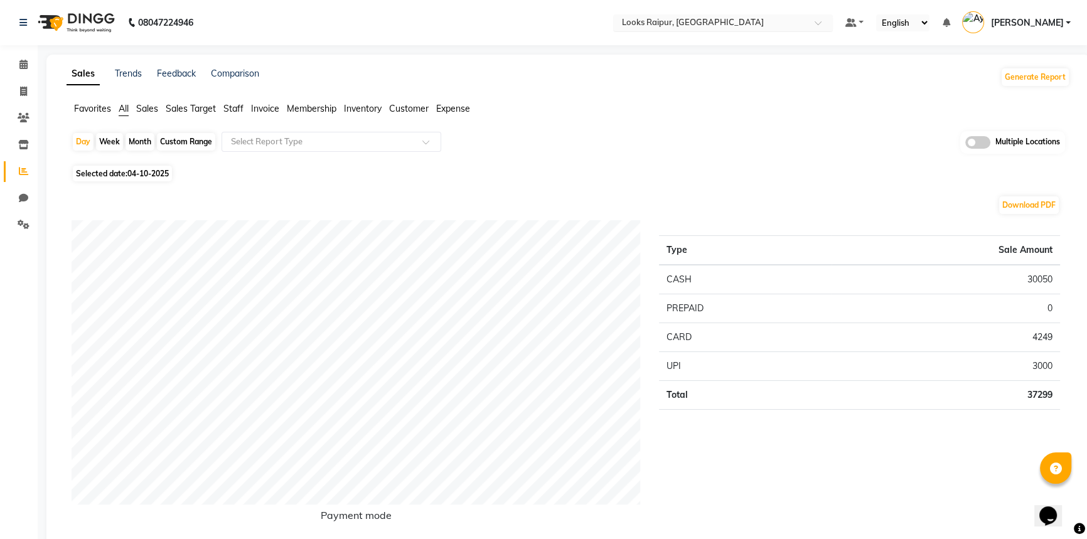
click at [687, 20] on input "text" at bounding box center [710, 24] width 182 height 13
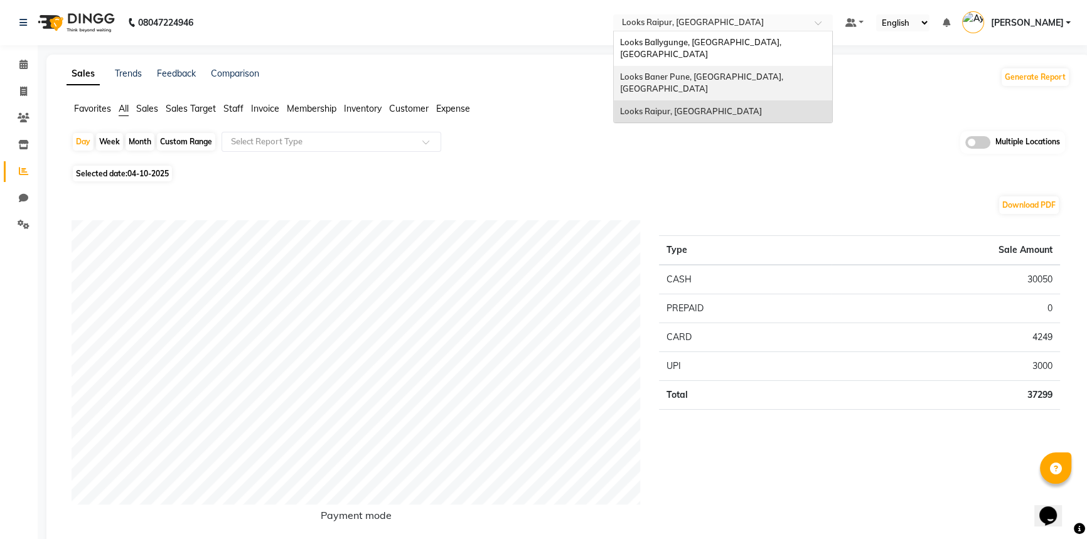
click at [703, 72] on span "Looks Baner Pune, [GEOGRAPHIC_DATA], [GEOGRAPHIC_DATA]" at bounding box center [702, 83] width 165 height 23
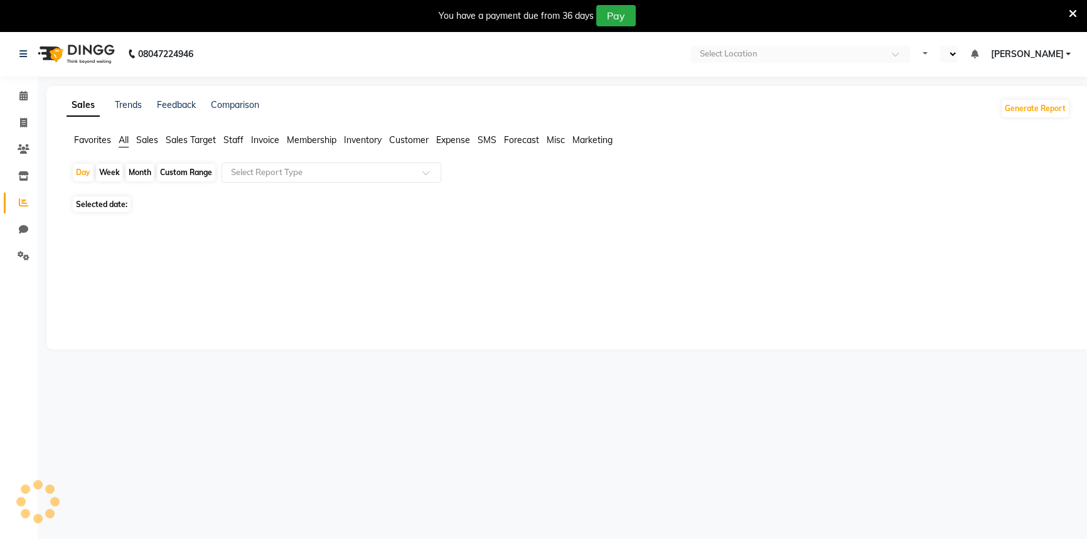
select select "en"
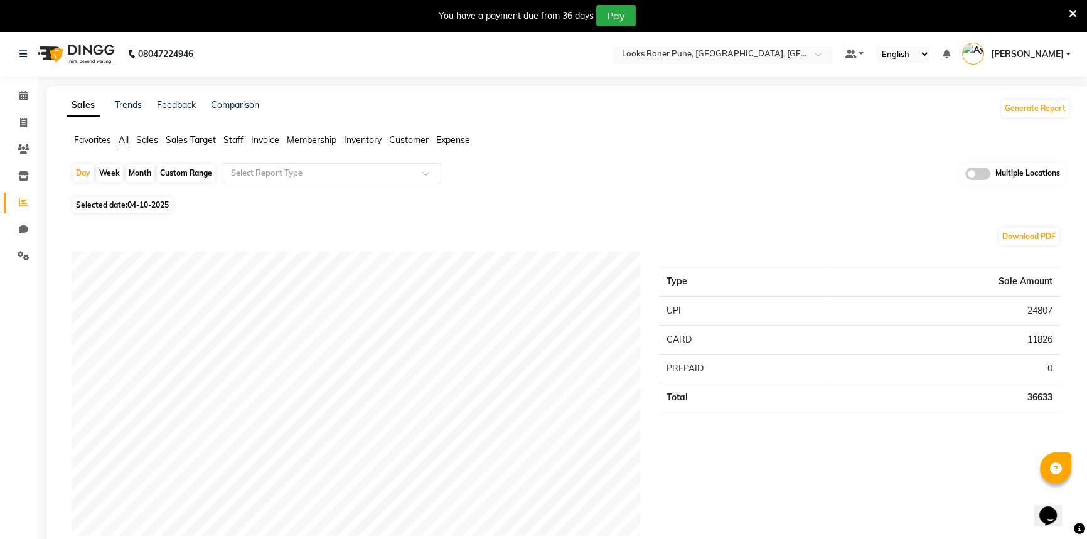
click at [717, 50] on input "text" at bounding box center [710, 55] width 182 height 13
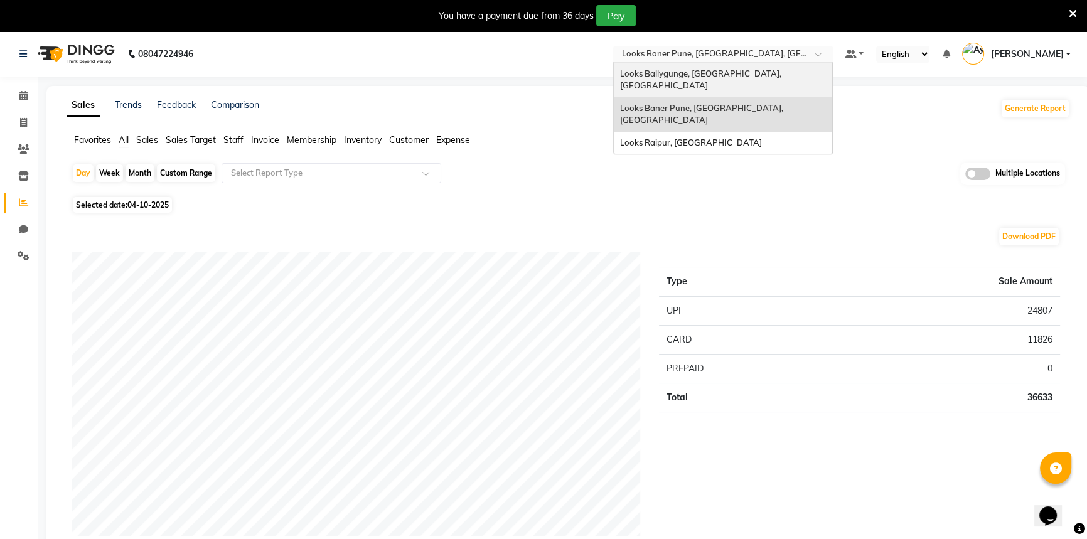
click at [703, 68] on span "Looks Ballygunge, [GEOGRAPHIC_DATA], [GEOGRAPHIC_DATA]" at bounding box center [701, 79] width 163 height 23
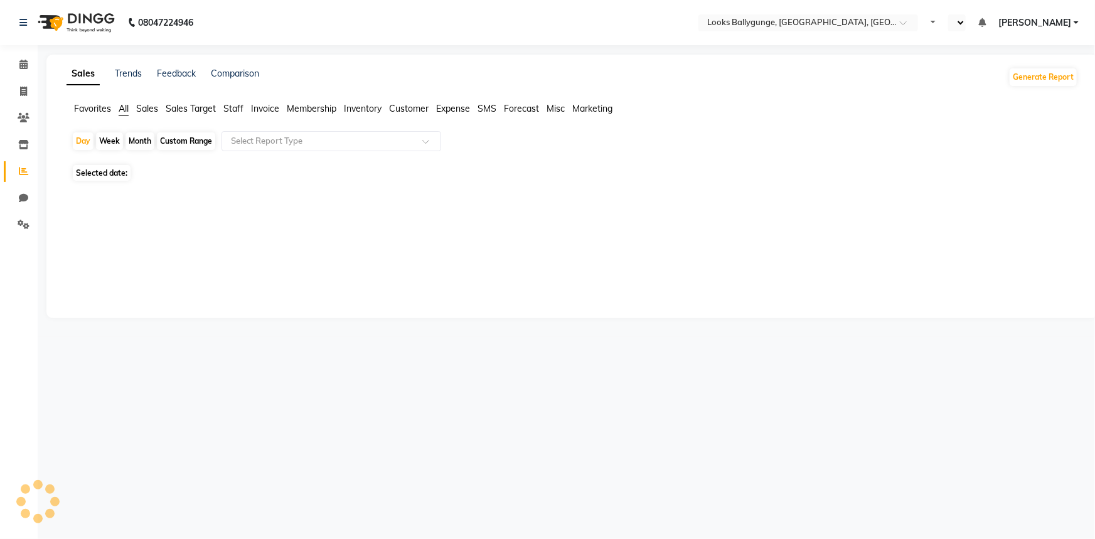
select select "en"
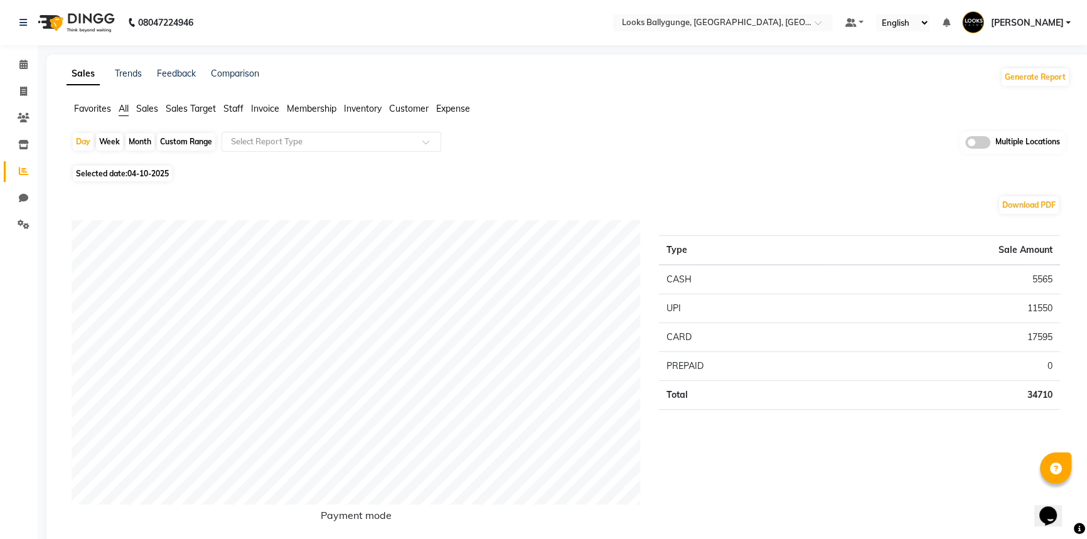
click at [1022, 137] on span "Multiple Locations" at bounding box center [1027, 142] width 65 height 13
click at [977, 144] on span at bounding box center [977, 142] width 25 height 13
click at [965, 144] on input "checkbox" at bounding box center [965, 144] width 0 height 0
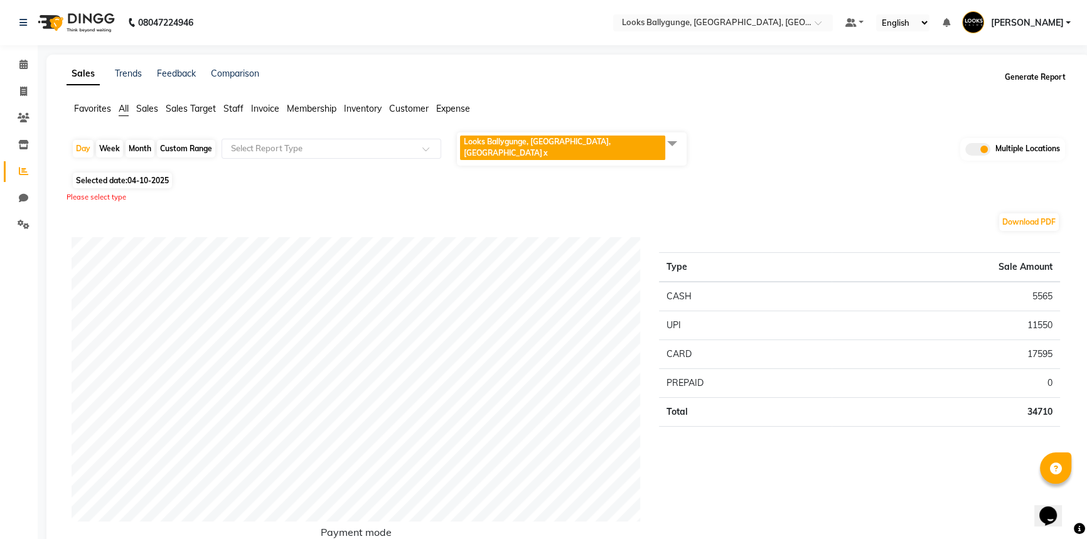
click at [1035, 76] on button "Generate Report" at bounding box center [1034, 77] width 67 height 18
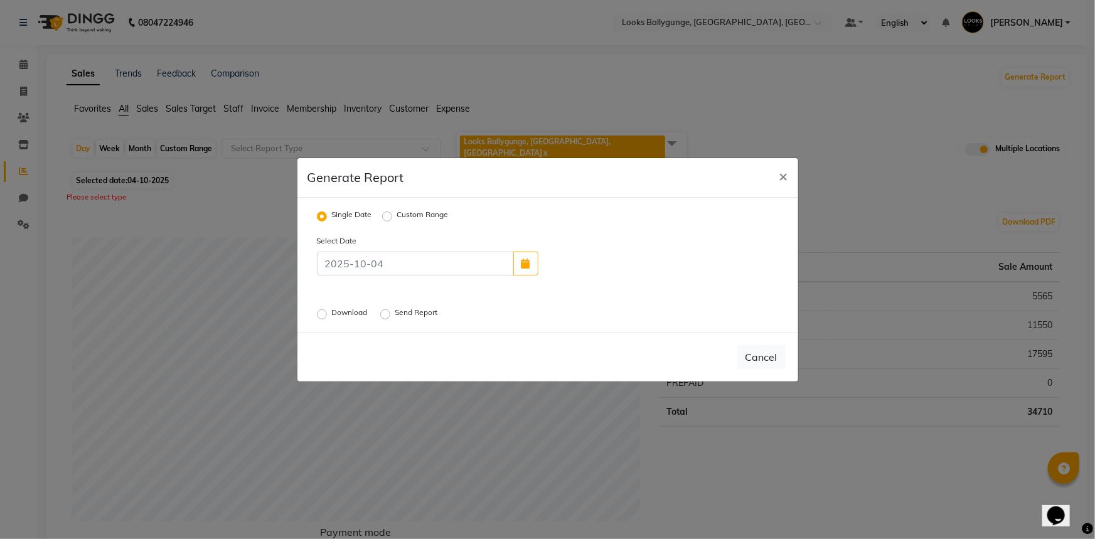
click at [332, 315] on label "Download" at bounding box center [351, 314] width 38 height 15
click at [320, 315] on input "Download" at bounding box center [323, 313] width 9 height 9
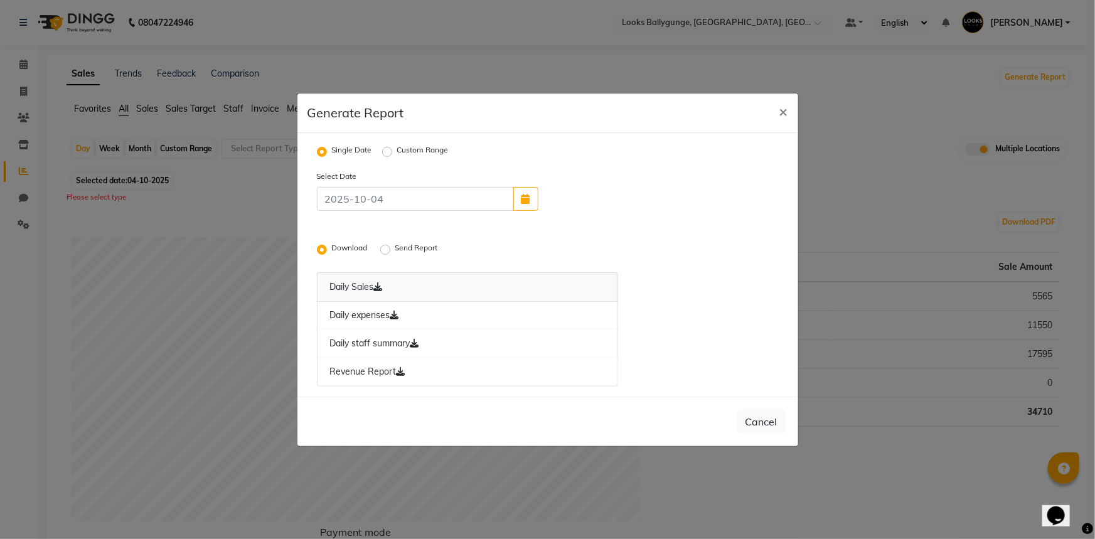
click at [376, 289] on icon at bounding box center [378, 286] width 9 height 9
click at [783, 110] on span "×" at bounding box center [783, 111] width 9 height 19
radio input "false"
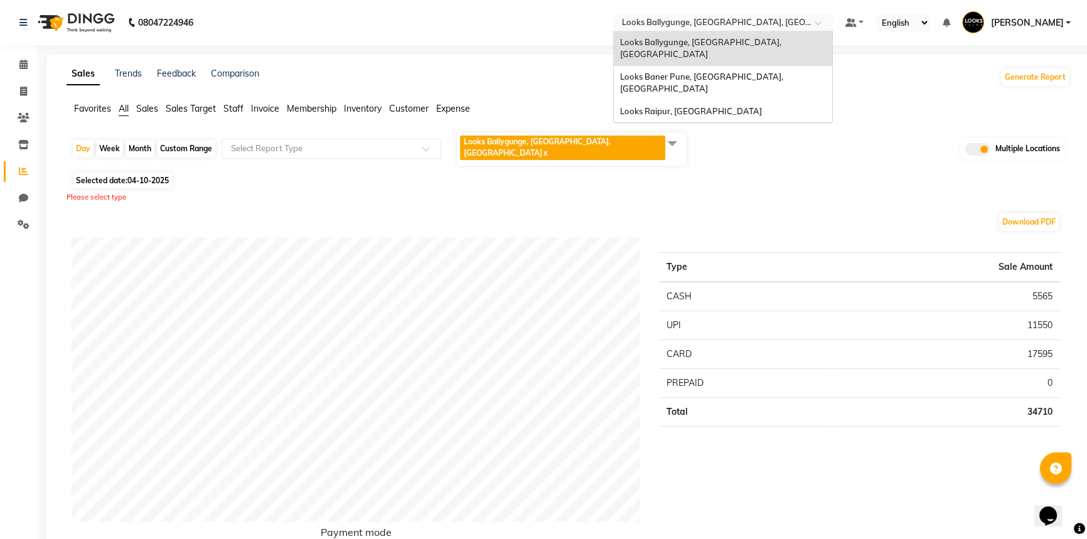
click at [718, 20] on input "text" at bounding box center [710, 24] width 182 height 13
click at [718, 72] on span "Looks Baner Pune, [GEOGRAPHIC_DATA], [GEOGRAPHIC_DATA]" at bounding box center [702, 83] width 165 height 23
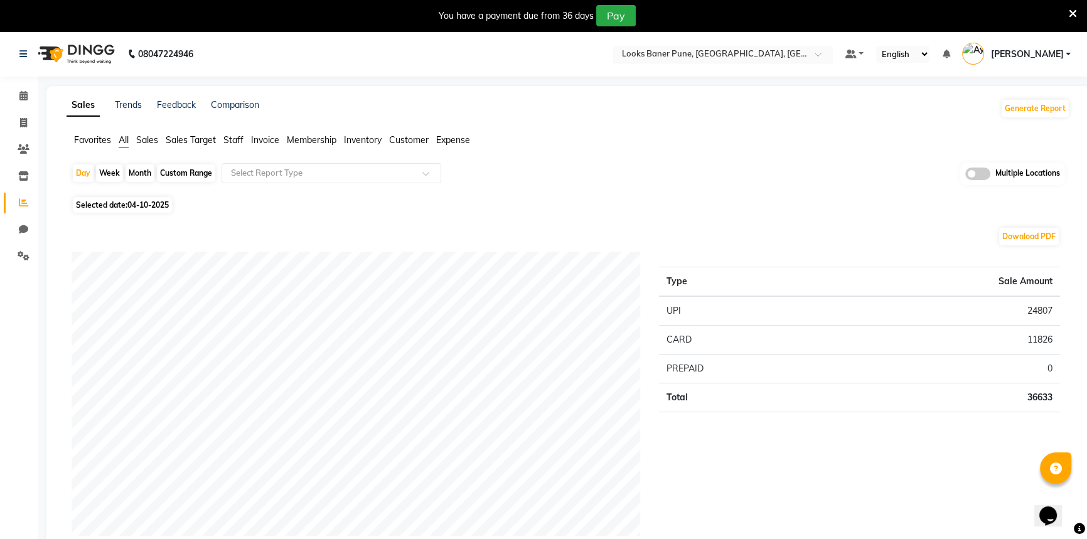
click at [764, 53] on input "text" at bounding box center [710, 55] width 182 height 13
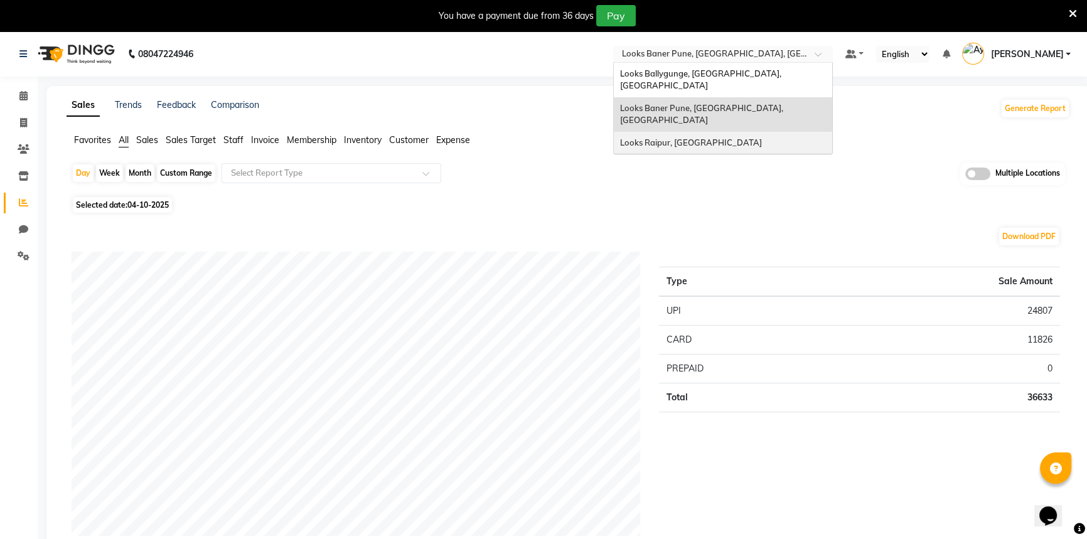
click at [695, 137] on span "Looks Raipur, [GEOGRAPHIC_DATA]" at bounding box center [691, 142] width 142 height 10
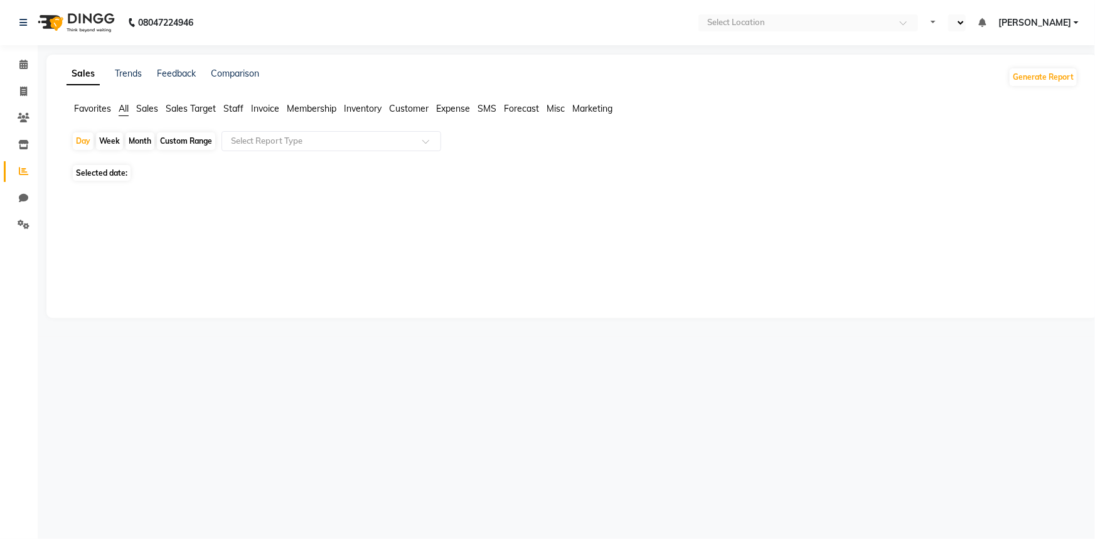
select select "en"
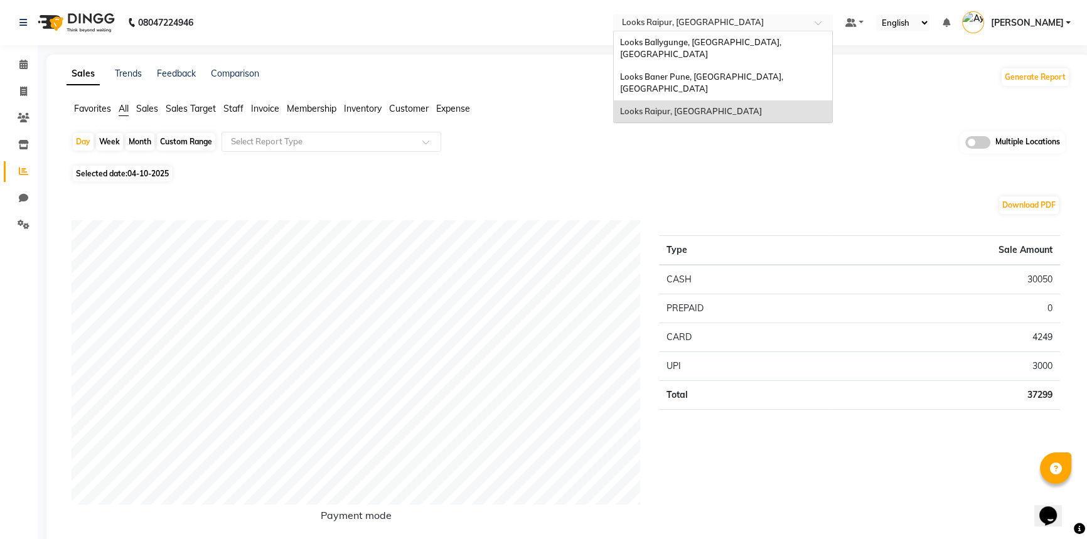
click at [726, 28] on input "text" at bounding box center [710, 24] width 182 height 13
click at [705, 72] on span "Looks Baner Pune, [GEOGRAPHIC_DATA], [GEOGRAPHIC_DATA]" at bounding box center [702, 83] width 165 height 23
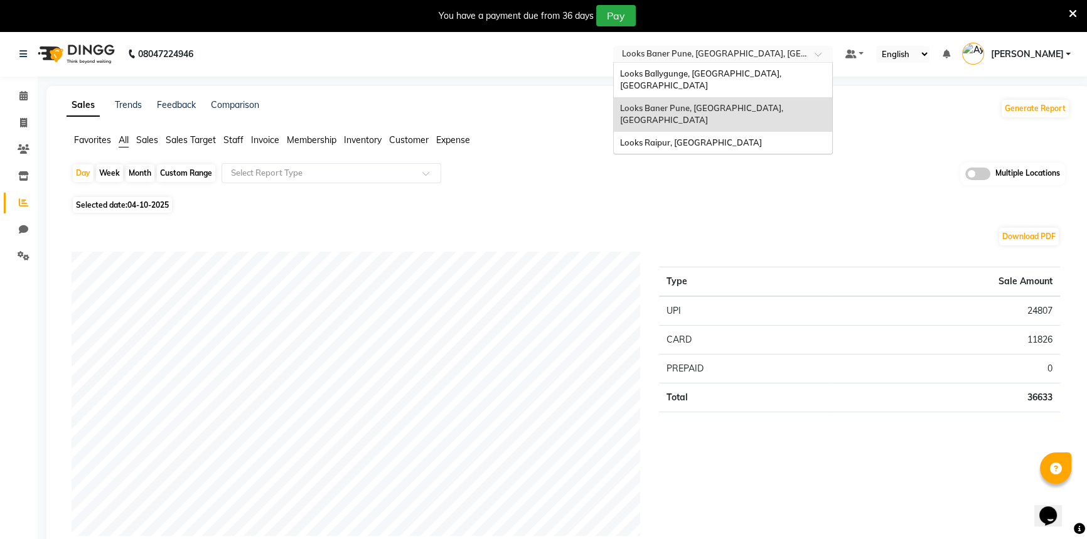
click at [717, 53] on input "text" at bounding box center [710, 55] width 182 height 13
click at [707, 132] on div "Looks Raipur, [GEOGRAPHIC_DATA]" at bounding box center [723, 143] width 218 height 23
